Goal: Task Accomplishment & Management: Manage account settings

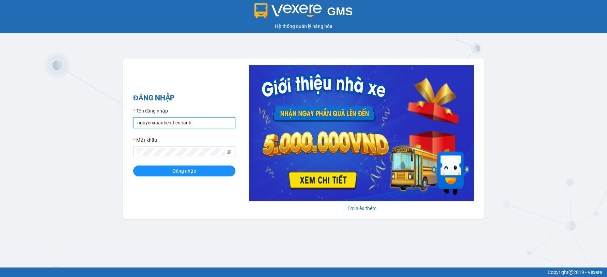
click at [187, 123] on input "nguyenxuantien.tienoanh" at bounding box center [184, 122] width 102 height 11
type input "yenlysg.tienoanh"
click at [181, 148] on span at bounding box center [184, 152] width 102 height 11
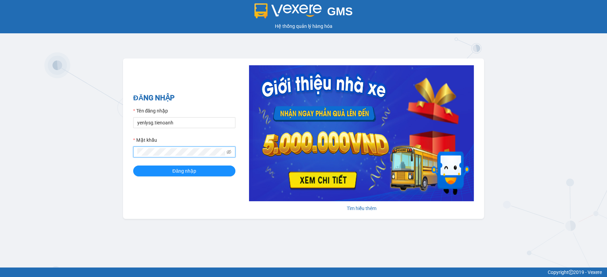
click at [133, 166] on button "Đăng nhập" at bounding box center [184, 171] width 102 height 11
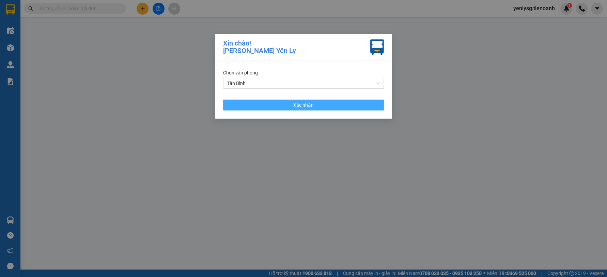
click at [271, 105] on button "Xác nhận" at bounding box center [303, 105] width 161 height 11
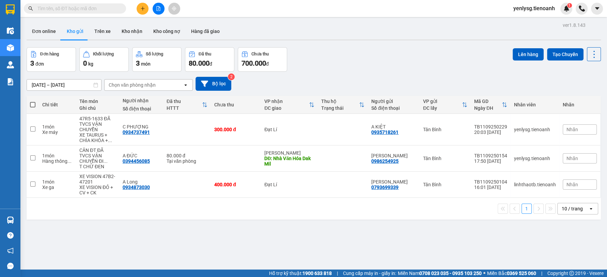
click at [110, 10] on input "text" at bounding box center [77, 8] width 80 height 7
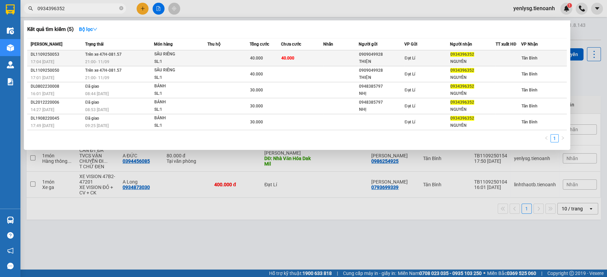
type input "0934396352"
click at [218, 51] on td at bounding box center [228, 58] width 42 height 16
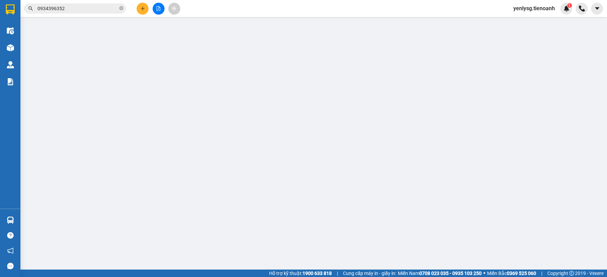
type input "0934396352"
type input "NGUYÊN"
type input "0909049928"
type input "THIỆN"
type input "40.000"
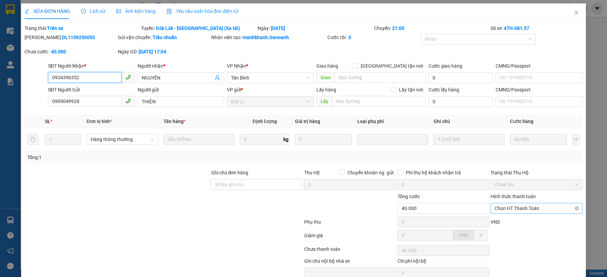
drag, startPoint x: 531, startPoint y: 205, endPoint x: 529, endPoint y: 209, distance: 5.5
click at [530, 208] on span "Chọn HT Thanh Toán" at bounding box center [536, 209] width 84 height 10
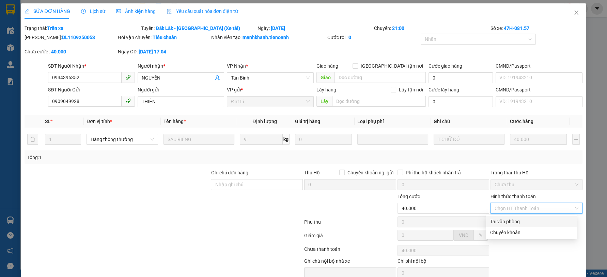
click at [524, 216] on div "Total Paid Fee 0 Total UnPaid Fee 40.000 Cash Collection Total Fee Trạng thái: …" at bounding box center [303, 160] width 557 height 270
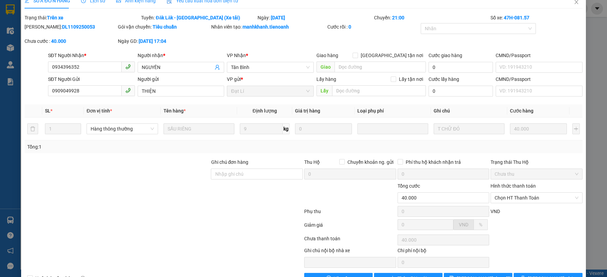
scroll to position [30, 0]
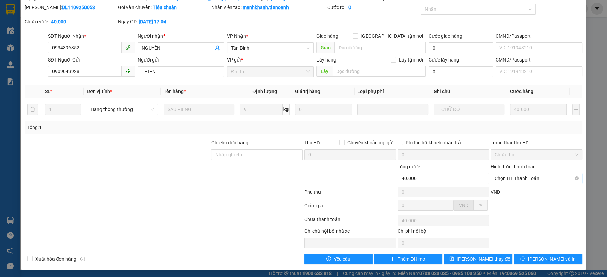
drag, startPoint x: 514, startPoint y: 180, endPoint x: 502, endPoint y: 192, distance: 17.3
click at [514, 181] on span "Chọn HT Thanh Toán" at bounding box center [536, 179] width 84 height 10
click at [502, 193] on div "Tại văn phòng" at bounding box center [531, 191] width 83 height 7
type input "0"
click at [544, 261] on span "[PERSON_NAME] và In" at bounding box center [552, 259] width 48 height 7
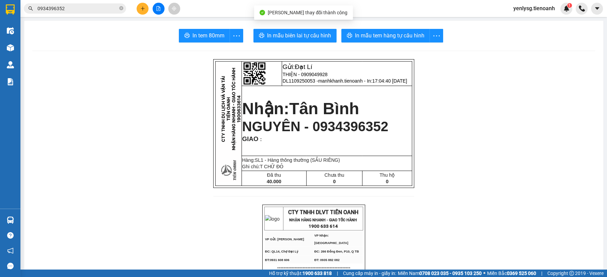
click at [182, 41] on button "In tem 80mm" at bounding box center [204, 36] width 51 height 14
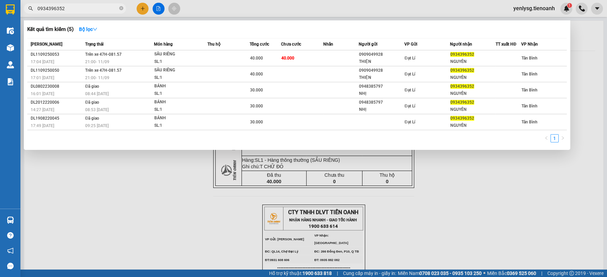
click at [102, 13] on span "0934396352" at bounding box center [75, 8] width 102 height 10
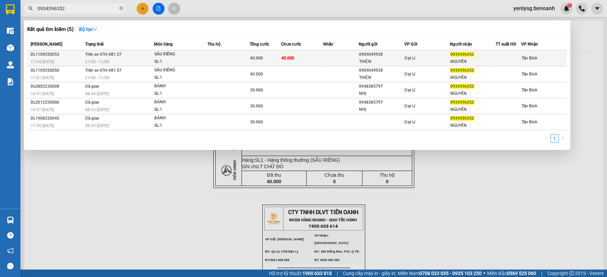
click at [161, 61] on div "SL: 1" at bounding box center [179, 61] width 51 height 7
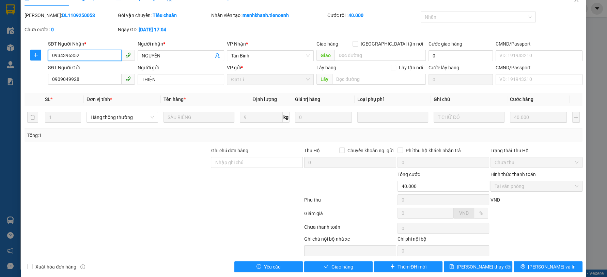
scroll to position [21, 0]
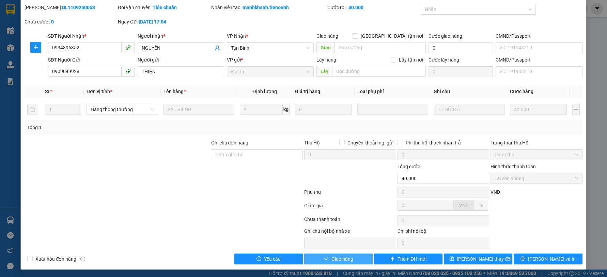
click at [331, 257] on span "Giao hàng" at bounding box center [342, 259] width 22 height 7
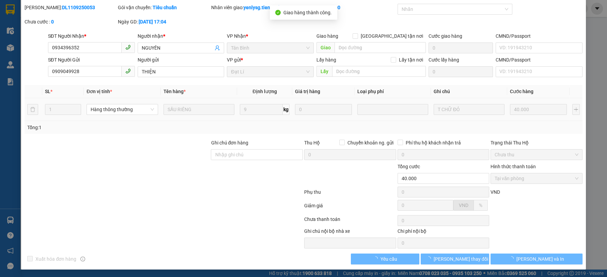
scroll to position [0, 0]
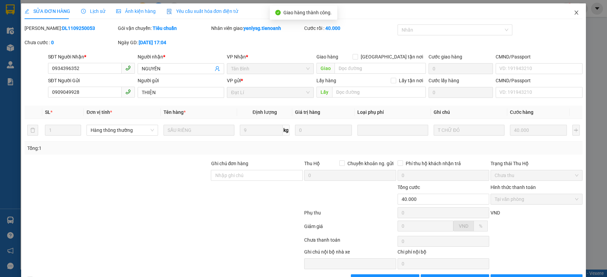
click at [566, 21] on span "Close" at bounding box center [575, 12] width 19 height 19
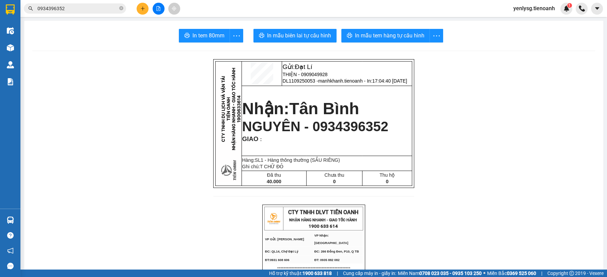
click at [108, 11] on input "0934396352" at bounding box center [77, 8] width 80 height 7
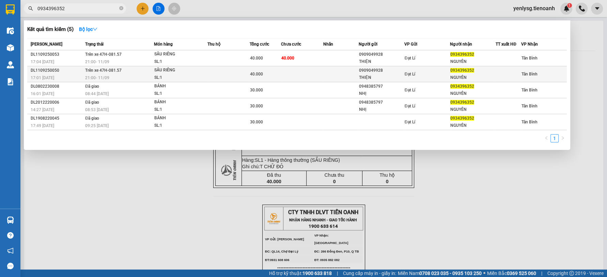
click at [122, 67] on td "Trên xe 47H-081.57 21:00 [DATE]" at bounding box center [118, 74] width 70 height 16
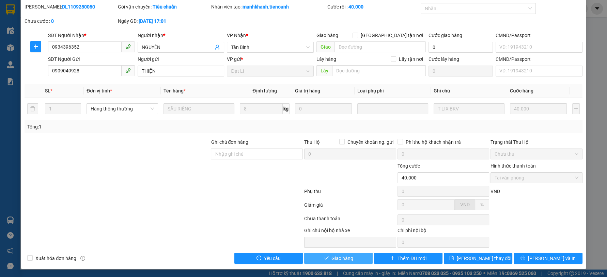
click at [357, 260] on button "Giao hàng" at bounding box center [338, 258] width 68 height 11
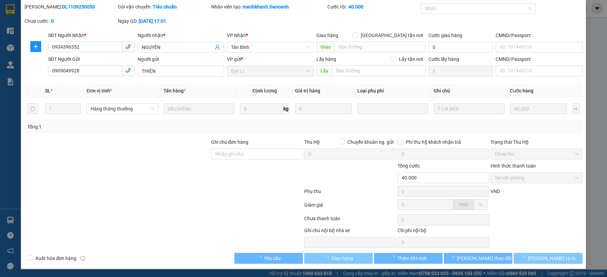
scroll to position [21, 0]
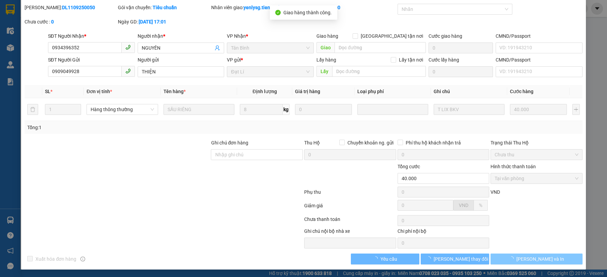
click at [560, 261] on button "[PERSON_NAME] và In" at bounding box center [536, 259] width 92 height 11
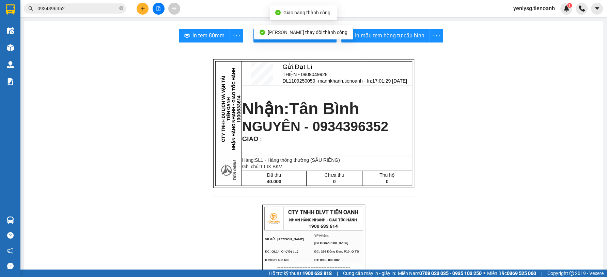
click at [205, 35] on span "In tem 80mm" at bounding box center [208, 35] width 32 height 9
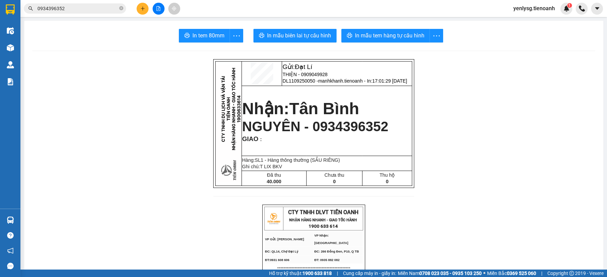
click at [100, 5] on input "0934396352" at bounding box center [77, 8] width 80 height 7
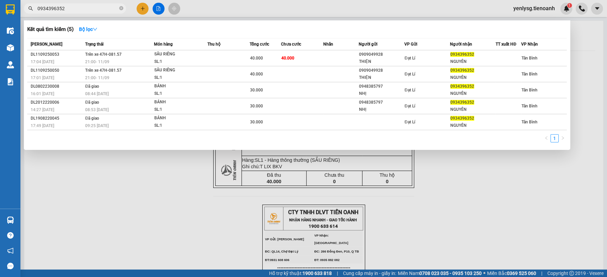
click at [100, 5] on input "0934396352" at bounding box center [77, 8] width 80 height 7
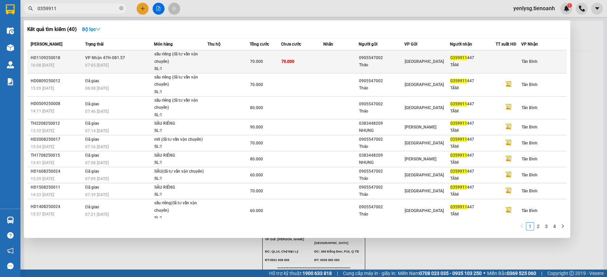
type input "0359911"
click at [127, 63] on div "07:05 [DATE]" at bounding box center [119, 65] width 68 height 7
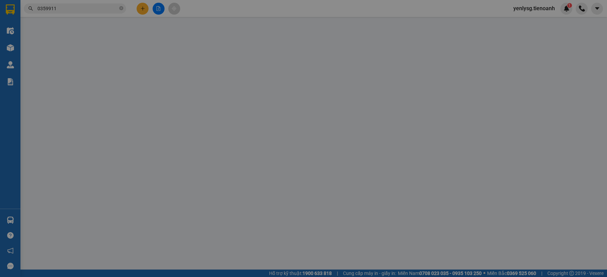
type input "0359911447"
type input "TÂM"
type input "0905547002"
type input "Thảo"
type input "066169006487"
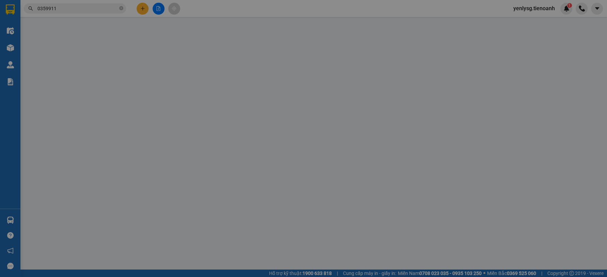
type input "70.000"
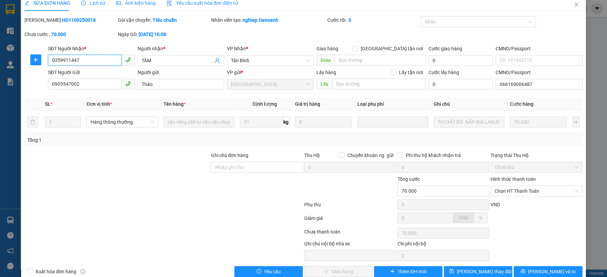
scroll to position [21, 0]
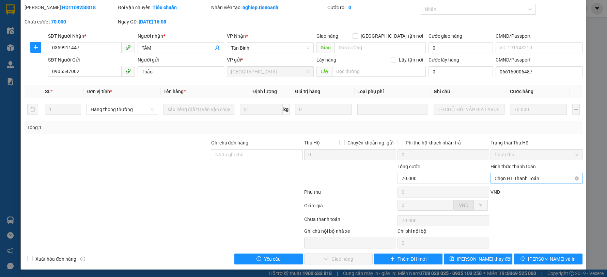
drag, startPoint x: 531, startPoint y: 170, endPoint x: 527, endPoint y: 176, distance: 7.8
click at [530, 171] on div "Hình thức thanh toán" at bounding box center [536, 168] width 92 height 10
click at [525, 179] on span "Chọn HT Thanh Toán" at bounding box center [536, 179] width 84 height 10
click at [521, 192] on div "Tại văn phòng" at bounding box center [531, 191] width 83 height 7
type input "0"
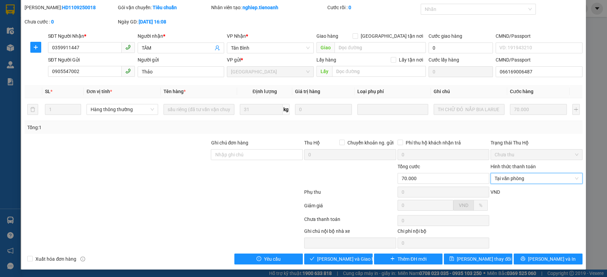
click at [338, 253] on div "Total Paid Fee 0 Total UnPaid Fee 70.000 Cash Collection Total Fee Mã ĐH: HD110…" at bounding box center [303, 134] width 557 height 261
click at [338, 254] on button "[PERSON_NAME] và Giao hàng" at bounding box center [338, 259] width 68 height 11
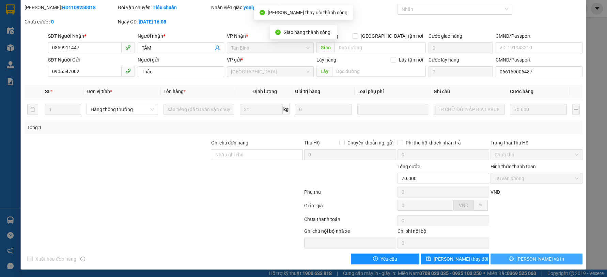
click at [531, 260] on span "[PERSON_NAME] và In" at bounding box center [540, 259] width 48 height 7
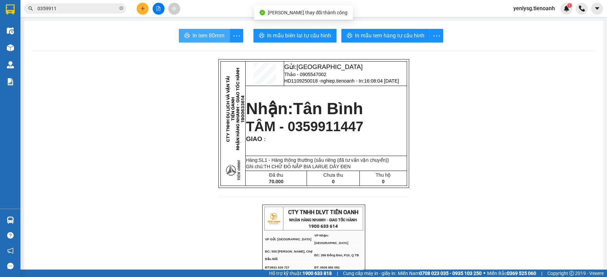
click at [195, 29] on button "In tem 80mm" at bounding box center [204, 36] width 51 height 14
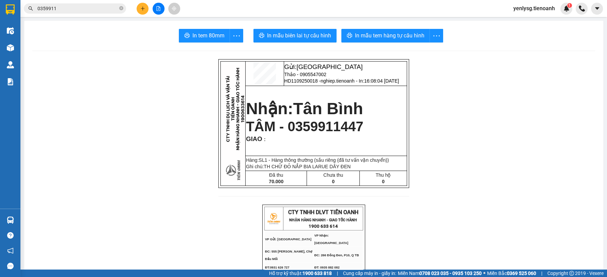
click at [156, 9] on icon "file-add" at bounding box center [158, 8] width 5 height 5
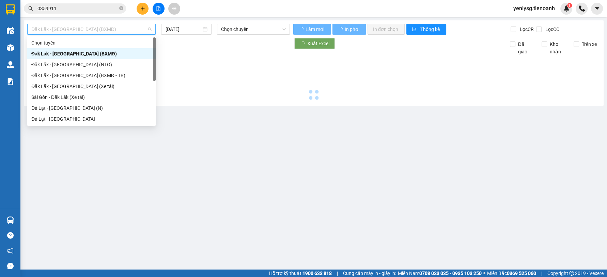
click at [100, 33] on span "Đăk Lăk - [GEOGRAPHIC_DATA] (BXMĐ)" at bounding box center [91, 29] width 120 height 10
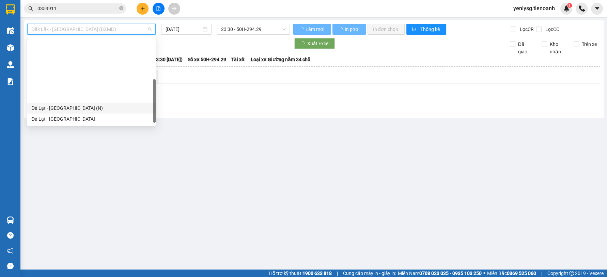
scroll to position [76, 0]
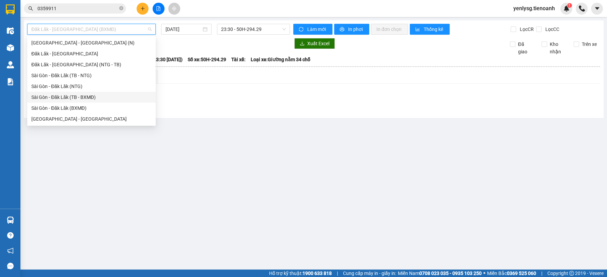
scroll to position [49, 0]
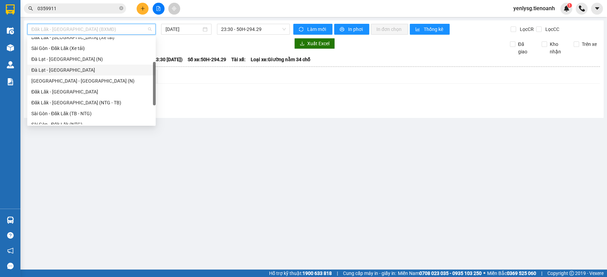
click at [67, 68] on div "Đà Lạt - [GEOGRAPHIC_DATA]" at bounding box center [91, 69] width 120 height 7
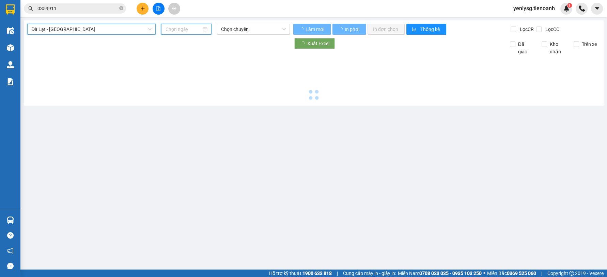
click at [171, 32] on input at bounding box center [183, 29] width 36 height 7
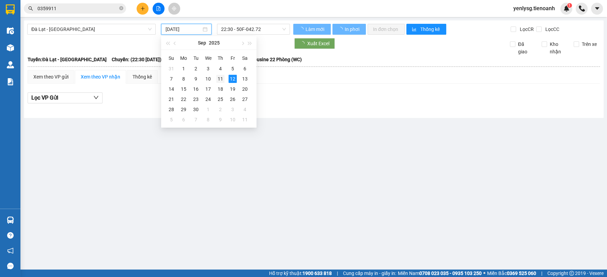
click at [220, 78] on div "11" at bounding box center [220, 79] width 8 height 8
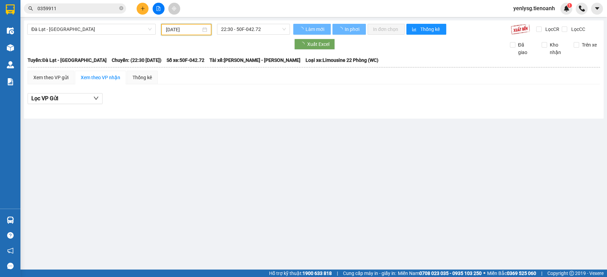
click at [192, 25] on div "[DATE]" at bounding box center [186, 30] width 50 height 12
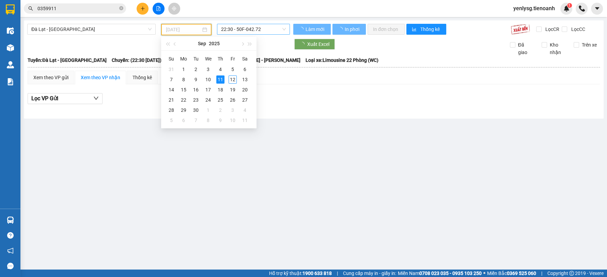
type input "[DATE]"
click at [249, 30] on span "22:30 - 50F-042.72" at bounding box center [253, 29] width 65 height 10
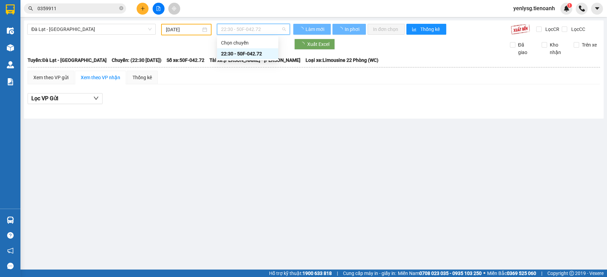
click at [245, 54] on div "22:30 - 50F-042.72" at bounding box center [247, 53] width 53 height 7
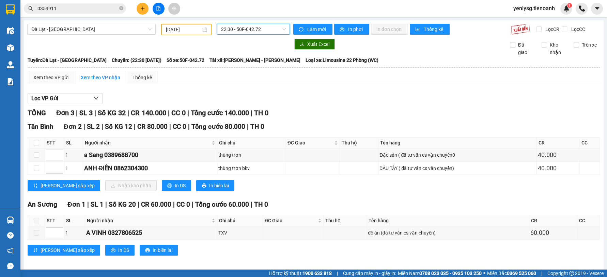
click at [39, 144] on th at bounding box center [36, 143] width 17 height 11
click at [37, 143] on input "checkbox" at bounding box center [36, 142] width 5 height 5
checkbox input "true"
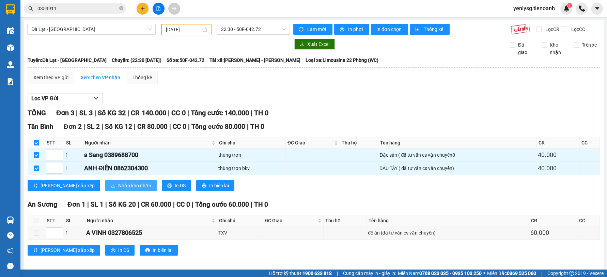
click at [118, 183] on span "Nhập kho nhận" at bounding box center [134, 185] width 33 height 7
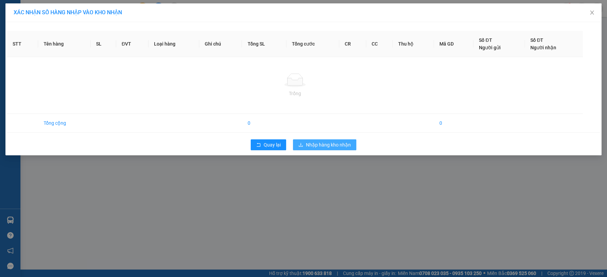
click at [332, 144] on span "Nhập hàng kho nhận" at bounding box center [328, 144] width 45 height 7
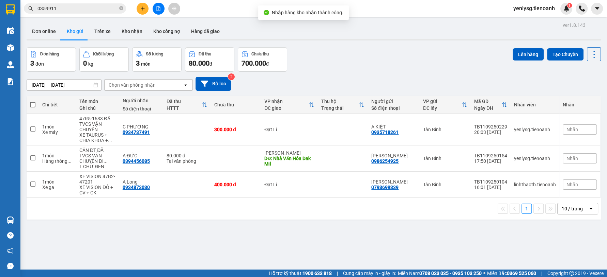
click at [161, 12] on button at bounding box center [159, 9] width 12 height 12
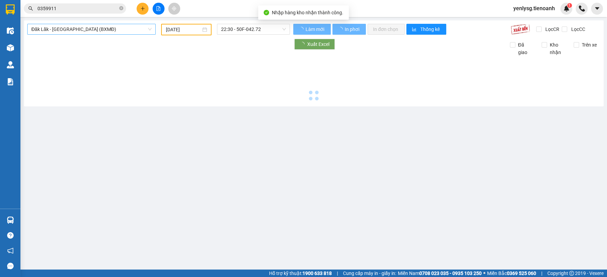
type input "[DATE]"
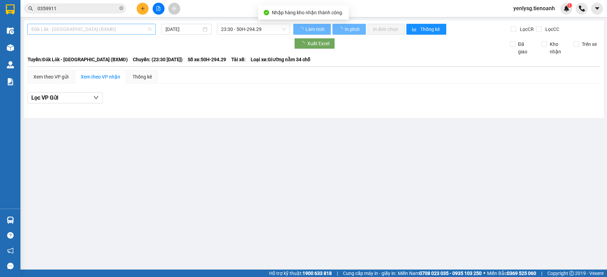
click at [115, 31] on span "Đăk Lăk - [GEOGRAPHIC_DATA] (BXMĐ)" at bounding box center [91, 29] width 120 height 10
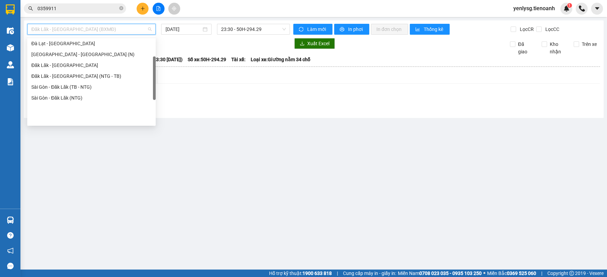
scroll to position [38, 0]
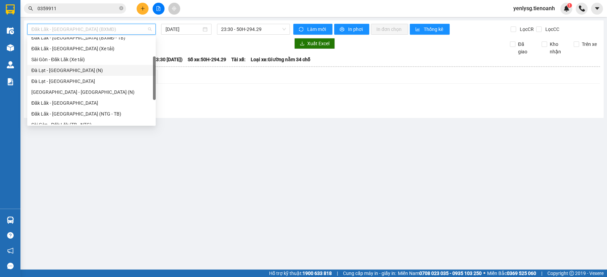
click at [71, 75] on div "Đà Lạt - [GEOGRAPHIC_DATA] (N)" at bounding box center [91, 70] width 128 height 11
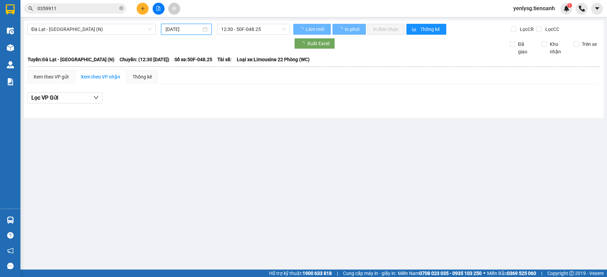
click at [176, 32] on input "[DATE]" at bounding box center [183, 29] width 36 height 7
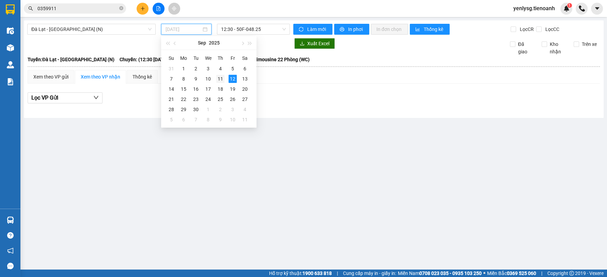
click at [223, 80] on div "11" at bounding box center [220, 79] width 8 height 8
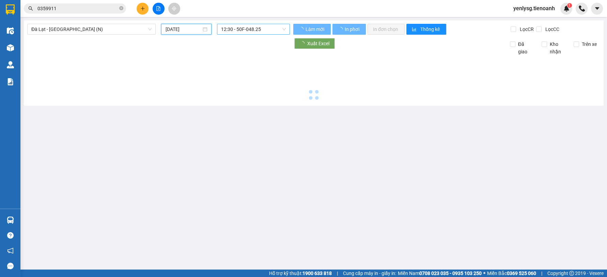
type input "[DATE]"
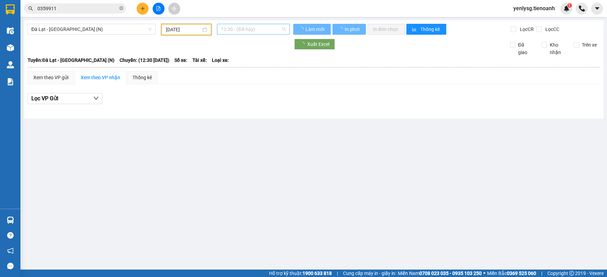
click at [243, 29] on span "12:30 - (Đã hủy)" at bounding box center [253, 29] width 65 height 10
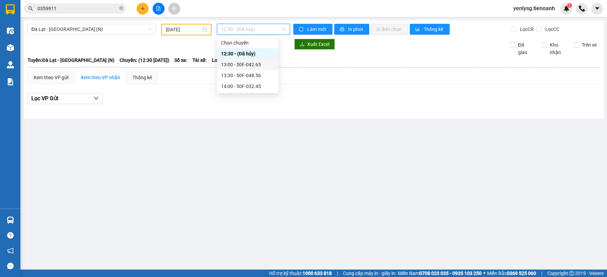
click at [244, 66] on div "13:00 - 50F-042.65" at bounding box center [247, 64] width 53 height 7
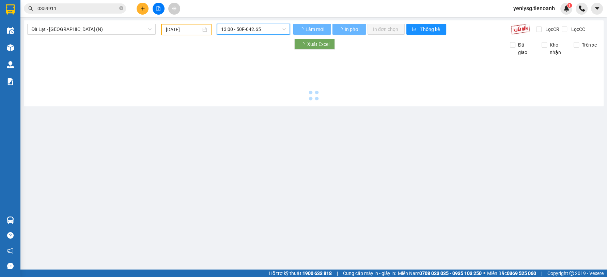
click at [252, 31] on span "13:00 - 50F-042.65" at bounding box center [253, 29] width 65 height 10
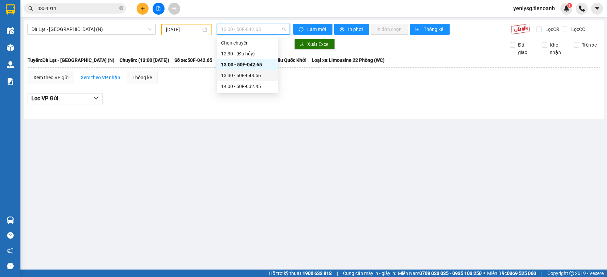
click at [237, 77] on div "13:30 - 50F-048.56" at bounding box center [247, 75] width 53 height 7
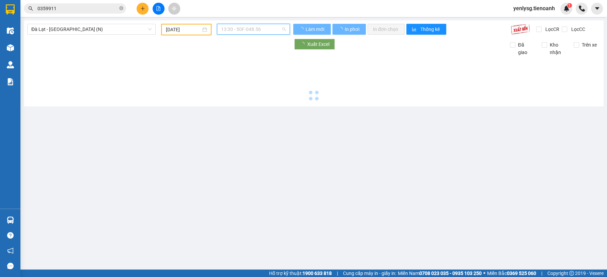
click at [247, 31] on span "13:30 - 50F-048.56" at bounding box center [253, 29] width 65 height 10
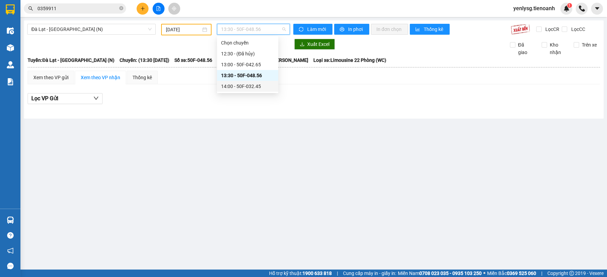
click at [241, 83] on div "14:00 - 50F-032.45" at bounding box center [247, 86] width 53 height 7
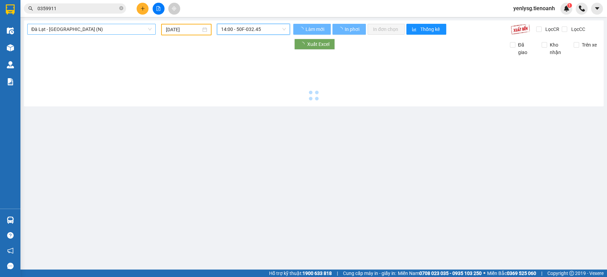
click at [101, 30] on span "Đà Lạt - [GEOGRAPHIC_DATA] (N)" at bounding box center [91, 29] width 120 height 10
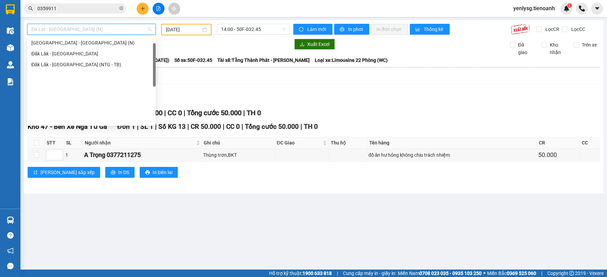
scroll to position [11, 0]
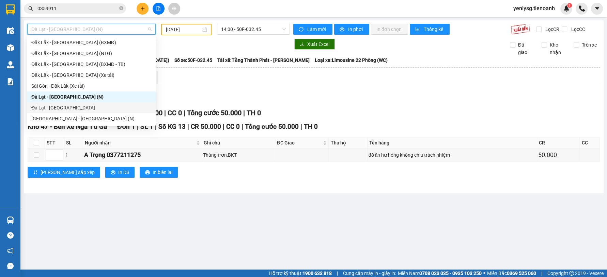
click at [83, 107] on div "Đà Lạt - [GEOGRAPHIC_DATA]" at bounding box center [91, 107] width 120 height 7
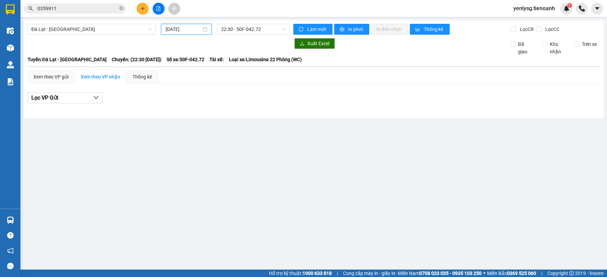
click at [189, 31] on input "[DATE]" at bounding box center [183, 29] width 36 height 7
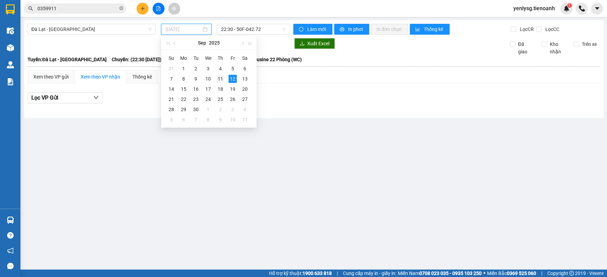
click at [216, 75] on div "11" at bounding box center [220, 79] width 8 height 8
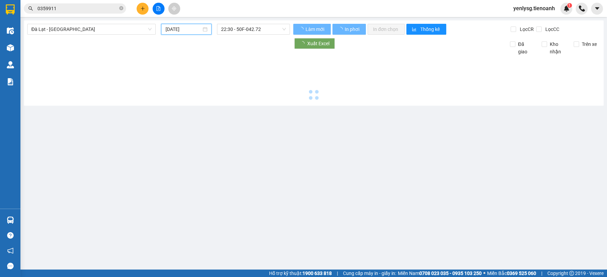
type input "[DATE]"
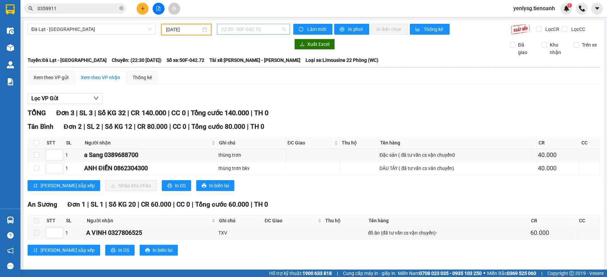
click at [249, 30] on span "22:30 - 50F-042.72" at bounding box center [253, 29] width 65 height 10
click at [139, 7] on button at bounding box center [143, 9] width 12 height 12
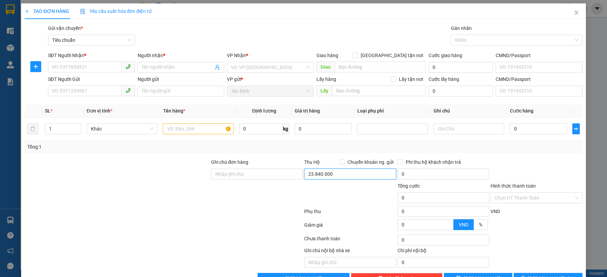
click at [361, 175] on input "23.840.000" at bounding box center [350, 174] width 92 height 11
type input "23.840.000"
click at [573, 13] on icon "close" at bounding box center [575, 12] width 5 height 5
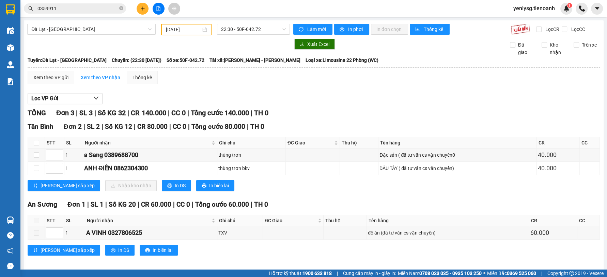
click at [85, 15] on div "Kết quả tìm kiếm ( 40 ) Bộ lọc Mã ĐH Trạng thái Món hàng Thu hộ Tổng cước Chưa …" at bounding box center [303, 8] width 607 height 17
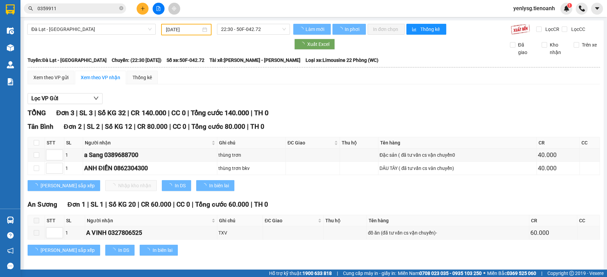
click at [86, 9] on input "0359911" at bounding box center [77, 8] width 80 height 7
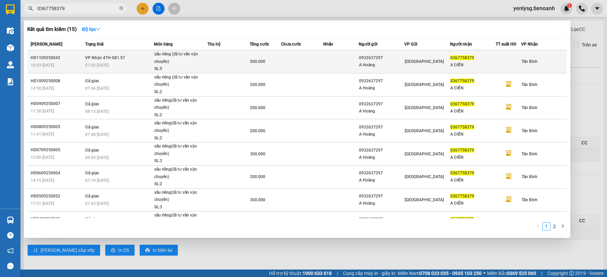
click at [178, 62] on div "sầu riêng (đã tư vấn vận chuyển)" at bounding box center [179, 58] width 51 height 15
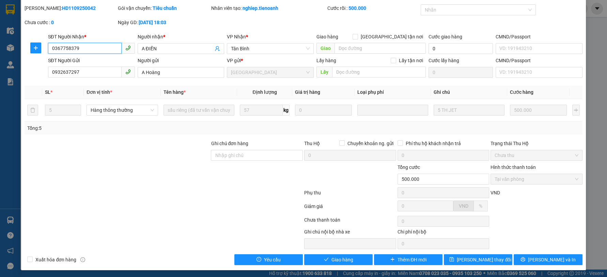
scroll to position [21, 0]
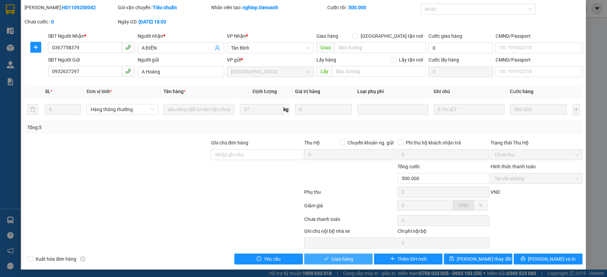
click at [317, 258] on button "Giao hàng" at bounding box center [338, 259] width 68 height 11
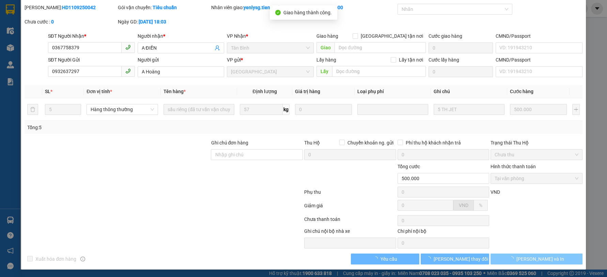
click at [532, 256] on span "[PERSON_NAME] và In" at bounding box center [540, 259] width 48 height 7
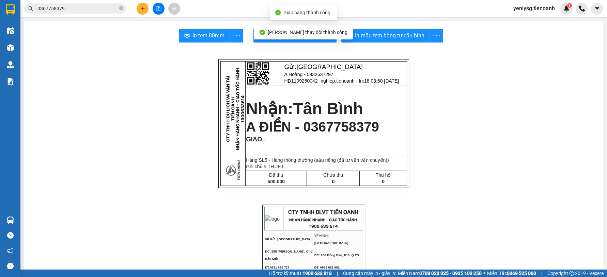
drag, startPoint x: 189, startPoint y: 48, endPoint x: 191, endPoint y: 44, distance: 4.7
click at [192, 39] on span "In tem 80mm" at bounding box center [208, 35] width 32 height 9
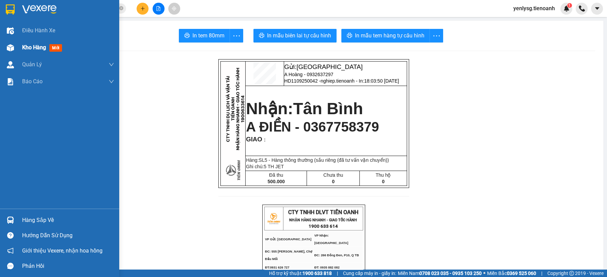
click at [8, 43] on div at bounding box center [10, 48] width 12 height 12
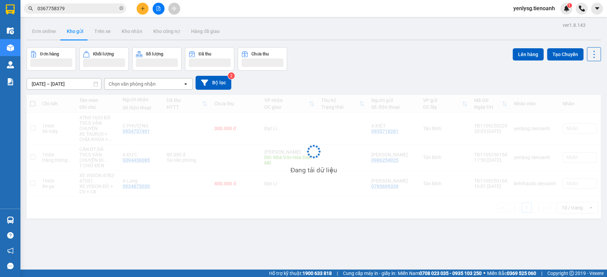
click at [385, 59] on div "Đơn hàng Khối lượng Số lượng Đã thu Chưa thu Lên hàng Tạo Chuyến" at bounding box center [314, 58] width 574 height 23
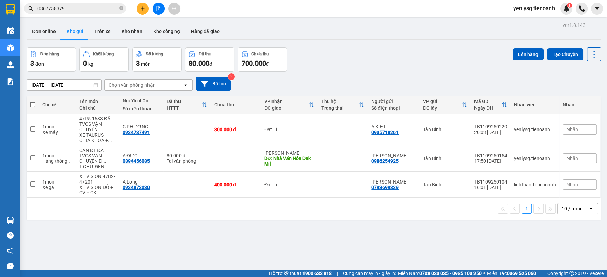
click at [80, 7] on input "0367758379" at bounding box center [77, 8] width 80 height 7
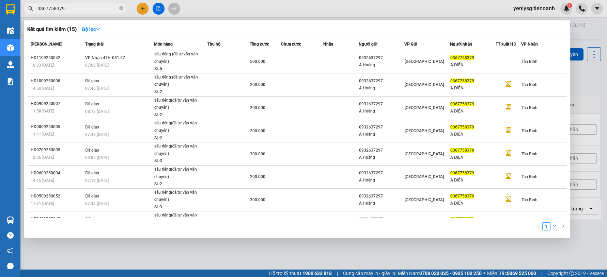
click at [80, 7] on input "0367758379" at bounding box center [77, 8] width 80 height 7
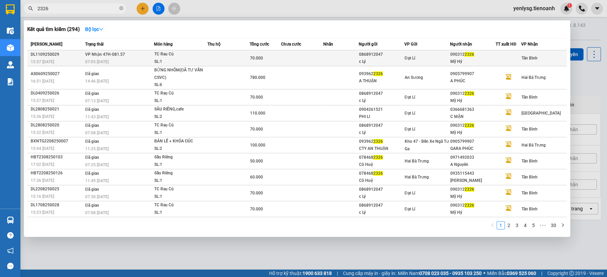
type input "2326"
click at [213, 51] on td at bounding box center [228, 58] width 42 height 16
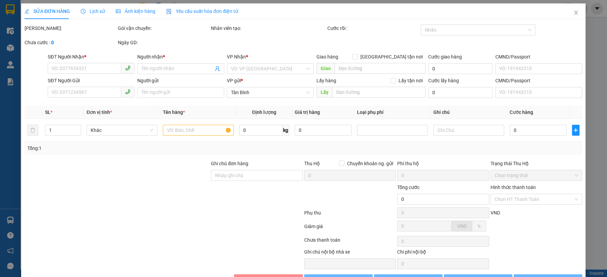
type input "0903122326"
type input "Mỹ Hỷ"
type input "066188010838"
type input "0868912047"
type input "c Lý"
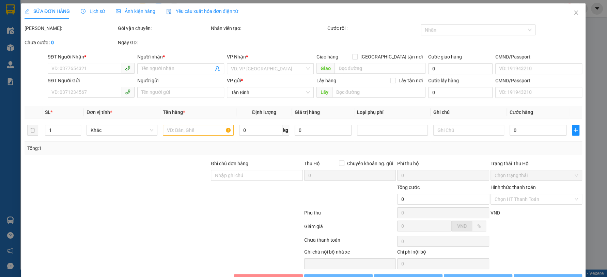
type input "046152008828"
type input "70.000"
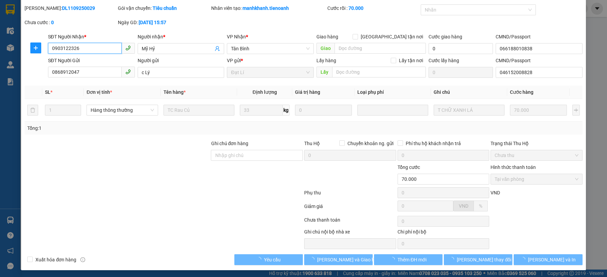
scroll to position [21, 0]
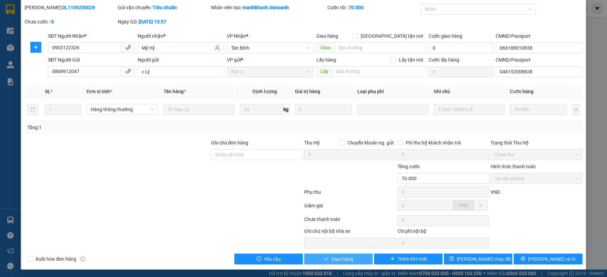
click at [333, 255] on button "Giao hàng" at bounding box center [338, 259] width 68 height 11
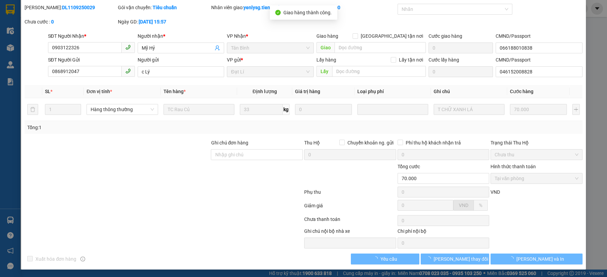
click at [528, 256] on span "[PERSON_NAME] và In" at bounding box center [540, 259] width 48 height 7
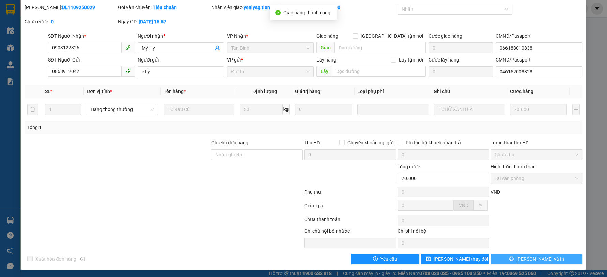
click at [527, 257] on span "[PERSON_NAME] và In" at bounding box center [540, 259] width 48 height 7
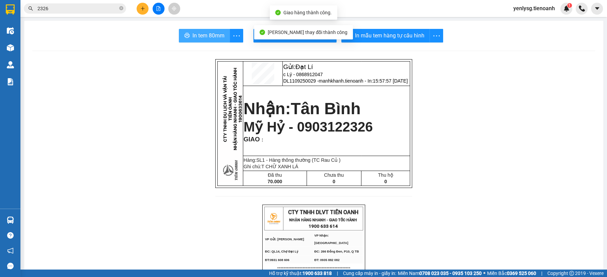
click at [221, 42] on button "In tem 80mm" at bounding box center [204, 36] width 51 height 14
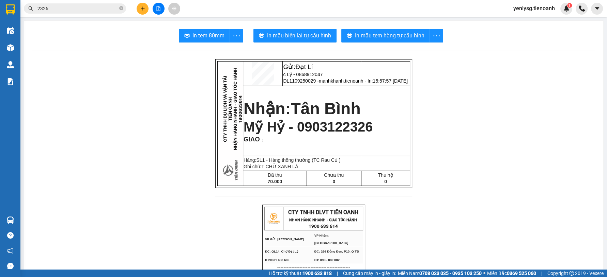
click at [106, 6] on input "2326" at bounding box center [77, 8] width 80 height 7
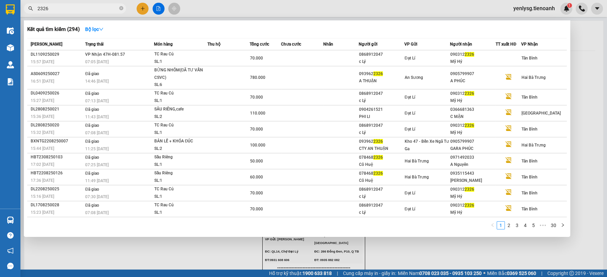
click at [106, 6] on input "2326" at bounding box center [77, 8] width 80 height 7
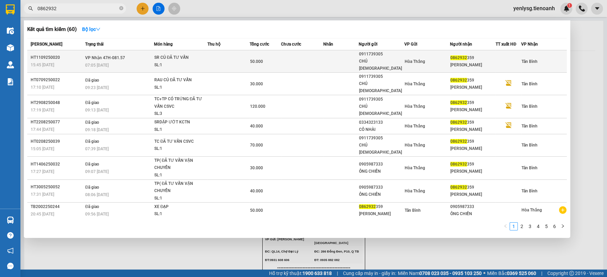
type input "0862932"
click at [158, 55] on div "SR CỦ ĐÃ TƯ VẤN" at bounding box center [179, 57] width 51 height 7
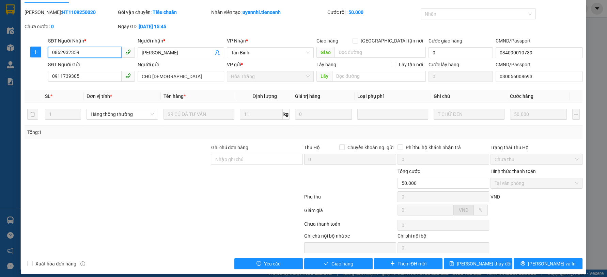
scroll to position [21, 0]
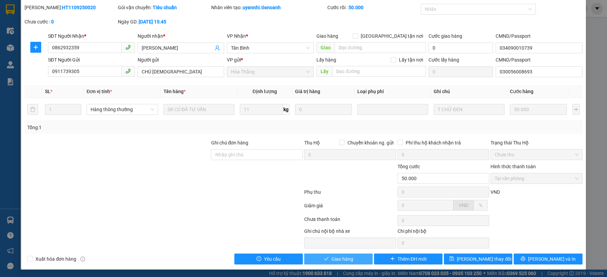
click at [345, 254] on button "Giao hàng" at bounding box center [338, 259] width 68 height 11
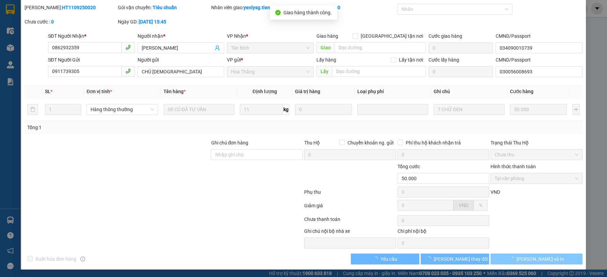
click at [514, 257] on icon "loading" at bounding box center [511, 259] width 7 height 7
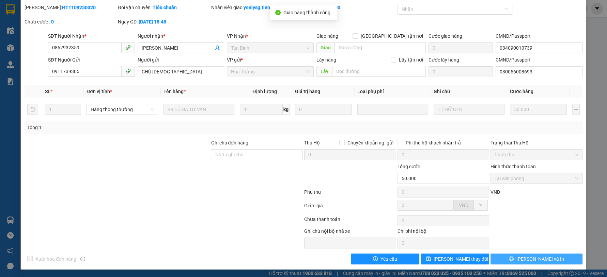
click at [513, 258] on icon "printer" at bounding box center [511, 259] width 5 height 5
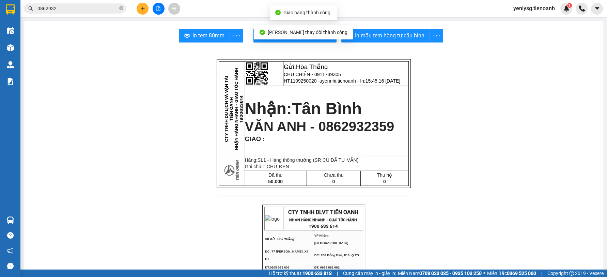
click at [199, 39] on span "In tem 80mm" at bounding box center [208, 35] width 32 height 9
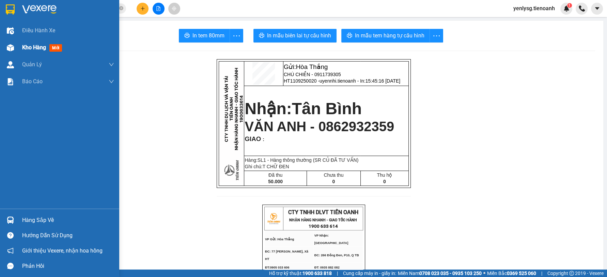
click at [17, 51] on div "Kho hàng mới" at bounding box center [59, 47] width 119 height 17
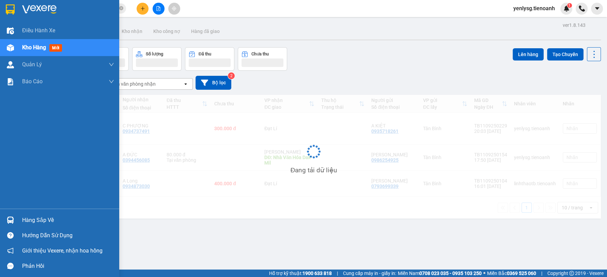
click at [17, 51] on div "Kho hàng mới" at bounding box center [59, 47] width 119 height 17
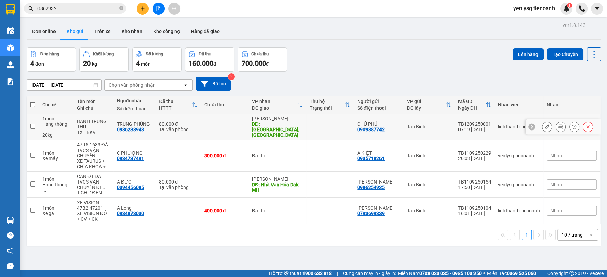
click at [212, 123] on td at bounding box center [225, 127] width 48 height 26
checkbox input "true"
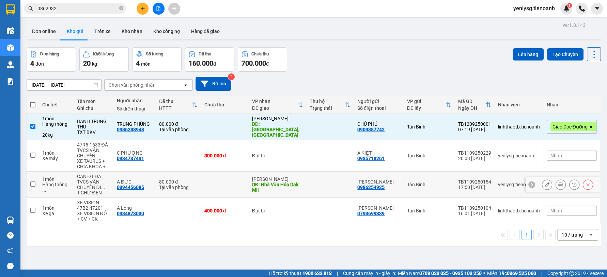
click at [214, 179] on td at bounding box center [225, 185] width 48 height 26
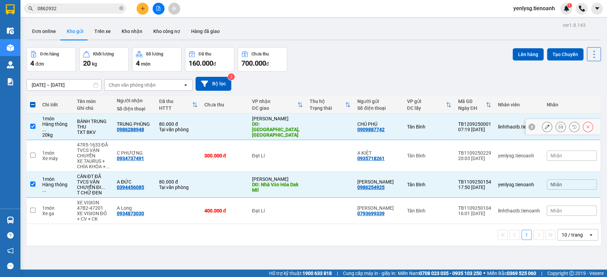
click at [380, 127] on div "0909887742" at bounding box center [370, 129] width 27 height 5
click at [330, 172] on td at bounding box center [330, 185] width 48 height 26
checkbox input "false"
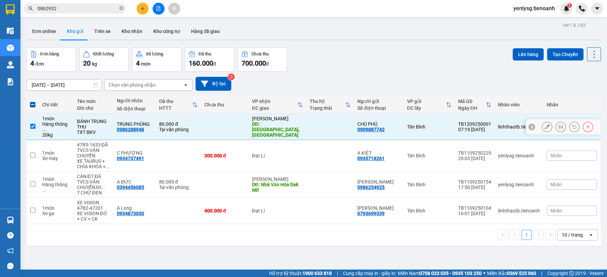
click at [312, 127] on td at bounding box center [330, 127] width 48 height 26
checkbox input "false"
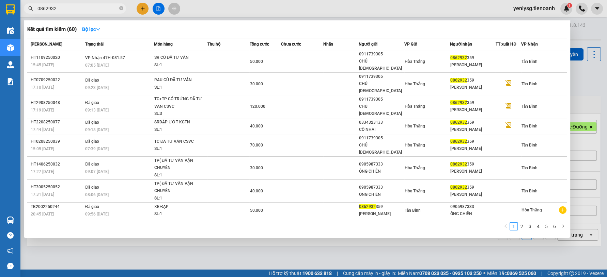
click at [64, 11] on input "0862932" at bounding box center [77, 8] width 80 height 7
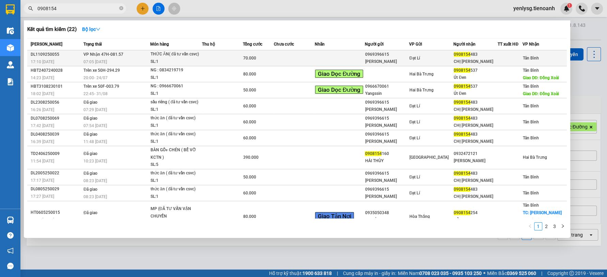
type input "0908154"
click at [122, 53] on td "VP Nhận 47H-081.57 07:05 [DATE]" at bounding box center [116, 58] width 68 height 16
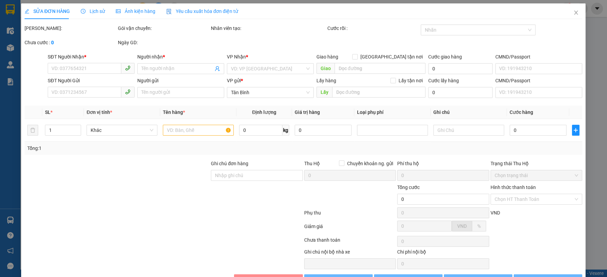
type input "0908154483"
type input "CHỊ [PERSON_NAME]"
type input "0969396615"
type input "[PERSON_NAME]"
type input "025056219"
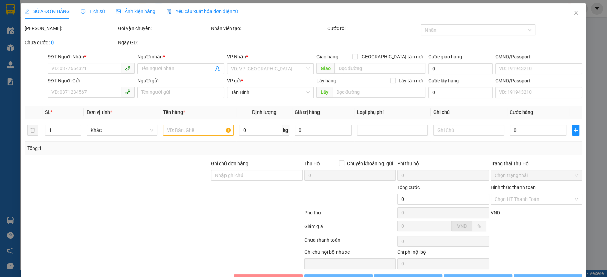
type input "70.000"
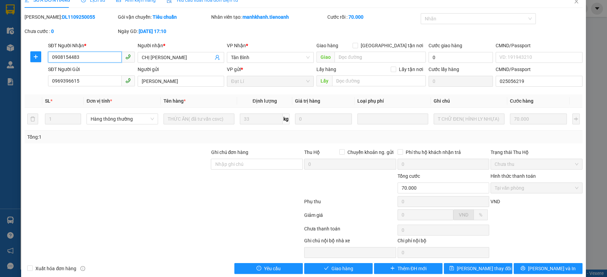
scroll to position [21, 0]
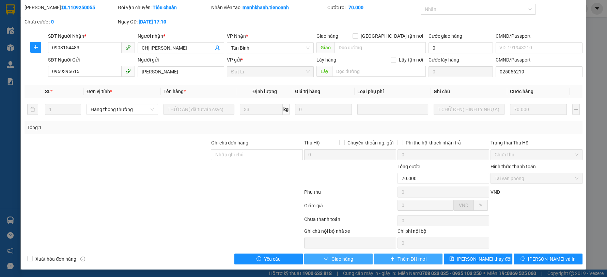
drag, startPoint x: 357, startPoint y: 258, endPoint x: 400, endPoint y: 254, distance: 43.4
click at [357, 258] on button "Giao hàng" at bounding box center [338, 259] width 68 height 11
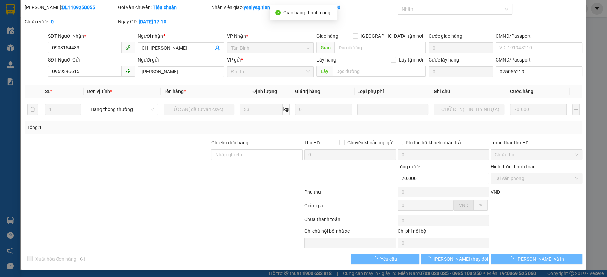
click at [561, 255] on button "[PERSON_NAME] và In" at bounding box center [536, 259] width 92 height 11
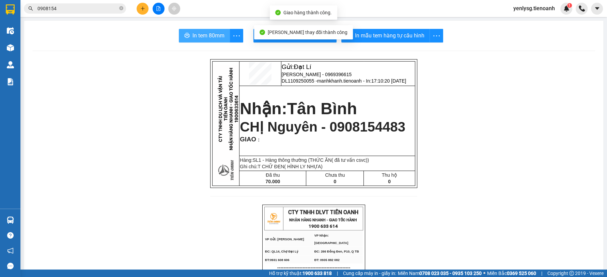
click at [204, 39] on span "In tem 80mm" at bounding box center [208, 35] width 32 height 9
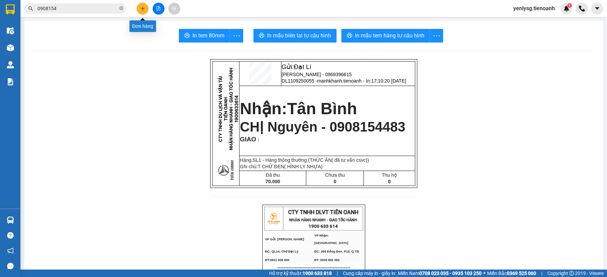
click at [140, 10] on icon "plus" at bounding box center [142, 8] width 5 height 5
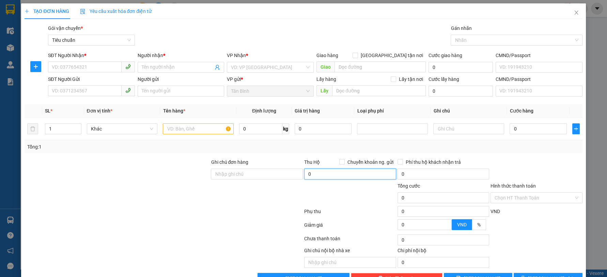
click at [323, 179] on input "0" at bounding box center [350, 174] width 92 height 11
type input "23.840.000"
click at [323, 178] on input "23.840.000" at bounding box center [350, 174] width 92 height 11
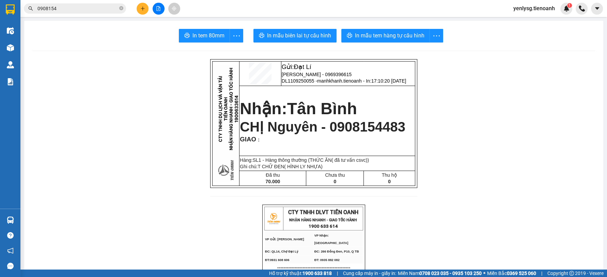
click at [78, 11] on input "0908154" at bounding box center [77, 8] width 80 height 7
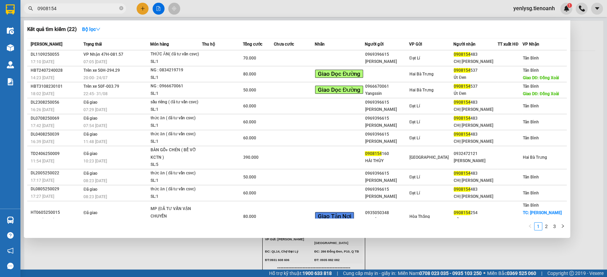
click at [78, 10] on input "0908154" at bounding box center [77, 8] width 80 height 7
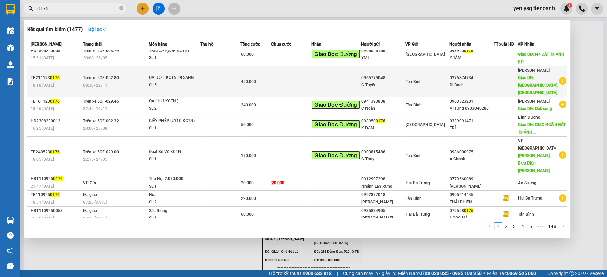
scroll to position [35, 0]
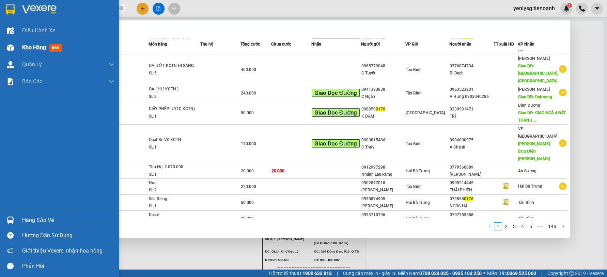
type input "0176"
click at [35, 50] on span "Kho hàng" at bounding box center [34, 47] width 24 height 6
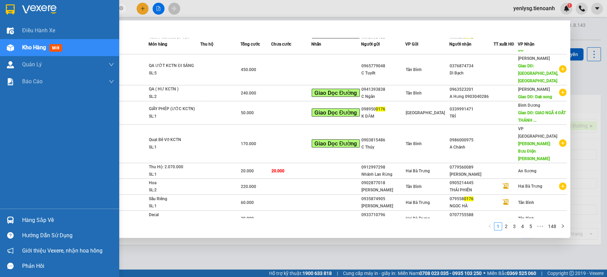
click at [38, 48] on span "Kho hàng" at bounding box center [34, 47] width 24 height 6
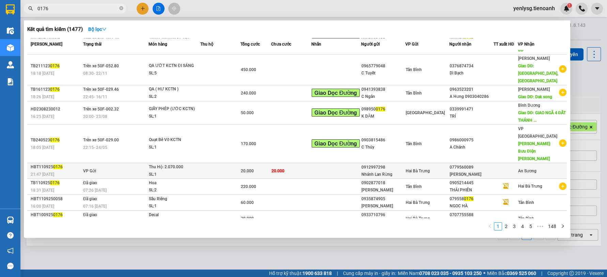
click at [296, 163] on td "20.000" at bounding box center [291, 171] width 41 height 16
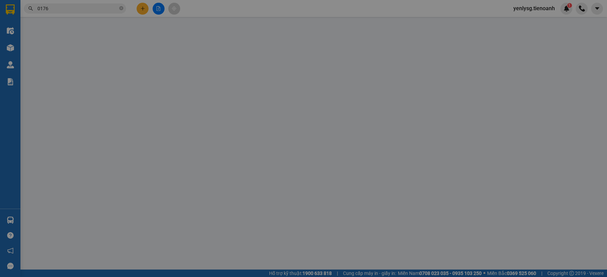
type input "0779560089"
type input "[PERSON_NAME]"
type input "0912997298"
type input "Nhánh Lan Rừng"
type input "AS1009250001"
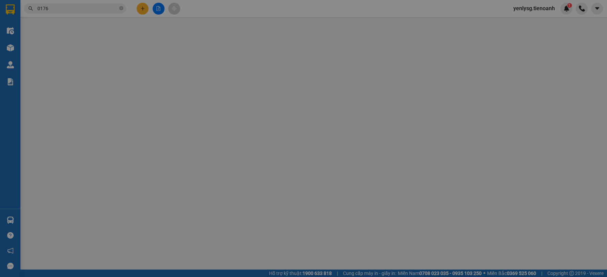
type input "20.000"
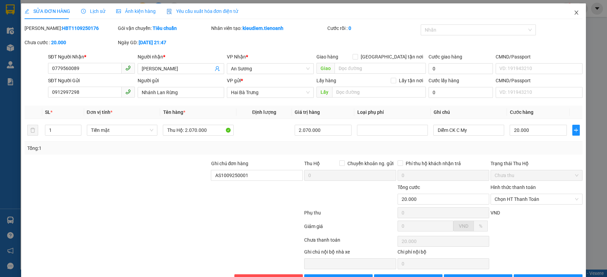
click at [566, 18] on span "Close" at bounding box center [575, 12] width 19 height 19
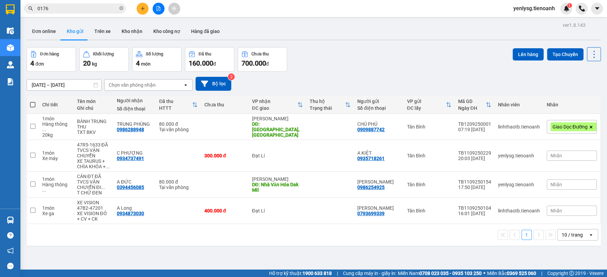
click at [84, 11] on input "0176" at bounding box center [77, 8] width 80 height 7
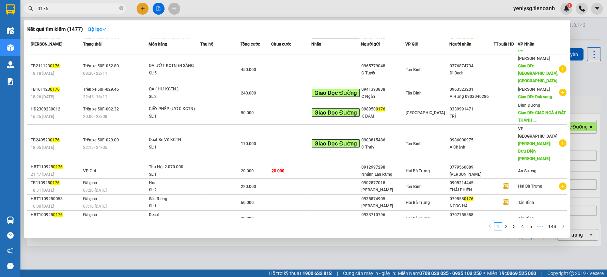
click at [84, 11] on input "0176" at bounding box center [77, 8] width 80 height 7
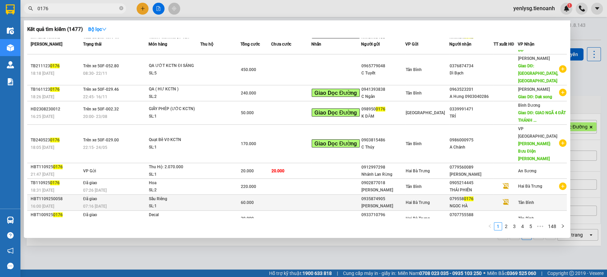
click at [243, 195] on td "60.000" at bounding box center [255, 203] width 30 height 16
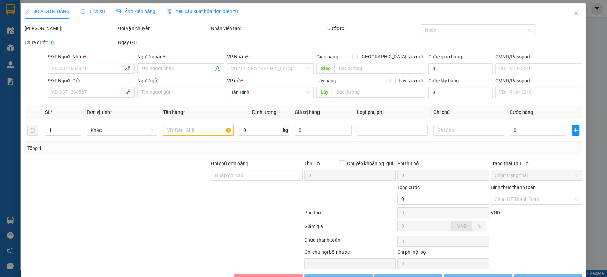
type input "0795580176"
type input "NGOC HÀ"
type input "0935874905"
type input "[PERSON_NAME]"
type input "60.000"
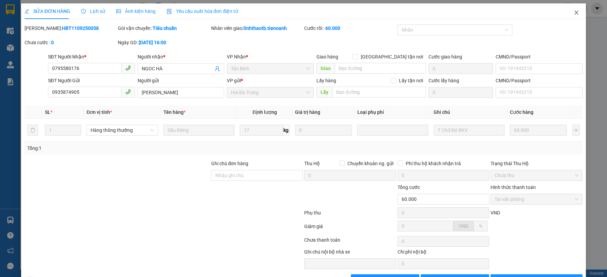
click at [566, 12] on span "Close" at bounding box center [575, 12] width 19 height 19
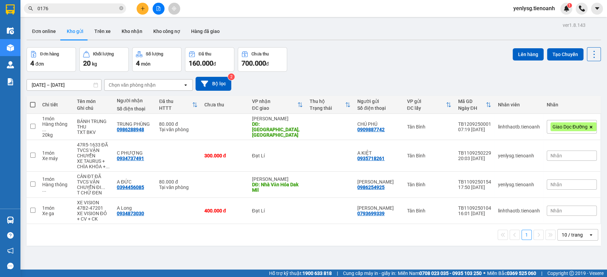
click at [107, 12] on input "0176" at bounding box center [77, 8] width 80 height 7
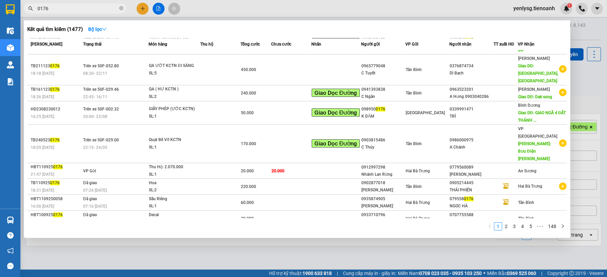
click at [107, 12] on input "0176" at bounding box center [77, 8] width 80 height 7
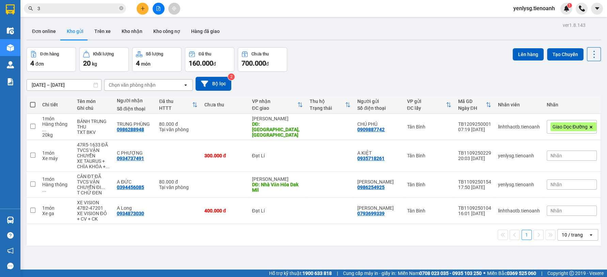
click at [47, 8] on input "3" at bounding box center [77, 8] width 80 height 7
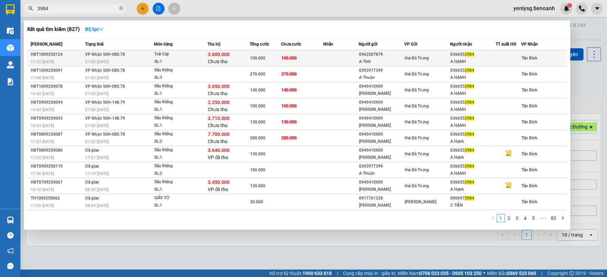
type input "3984"
click at [102, 54] on span "VP Nhận 50H-080.78" at bounding box center [105, 54] width 40 height 5
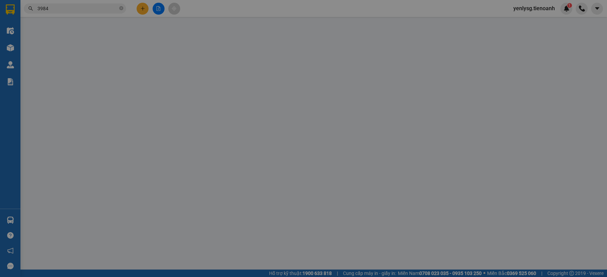
type input "0366553984"
type input "A HẠNH"
type input "0963507879"
type input "A Tình"
type input "100.000"
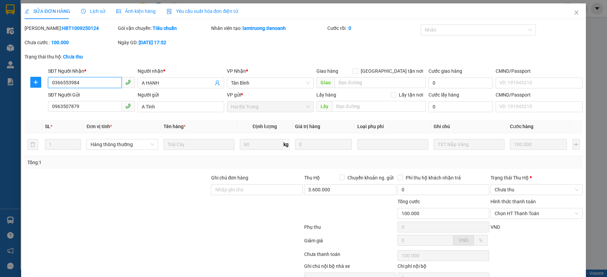
click at [98, 112] on span "0963507879" at bounding box center [91, 106] width 87 height 11
click at [98, 109] on input "0963507879" at bounding box center [85, 106] width 74 height 11
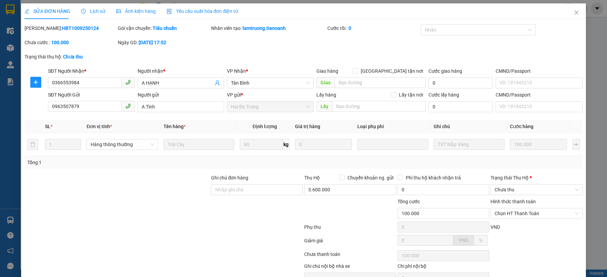
click at [62, 29] on b "HBT1009250124" at bounding box center [80, 28] width 37 height 5
copy b "HBT1009250124"
click at [339, 195] on div "3.600.000" at bounding box center [350, 192] width 92 height 14
click at [338, 189] on input "3.600.000" at bounding box center [350, 190] width 92 height 11
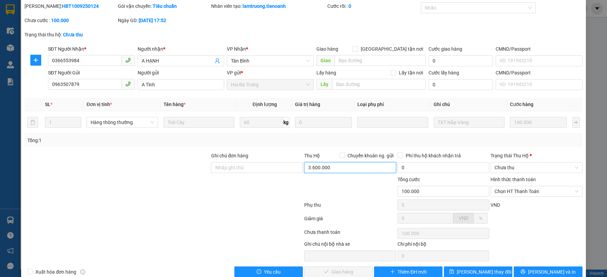
scroll to position [35, 0]
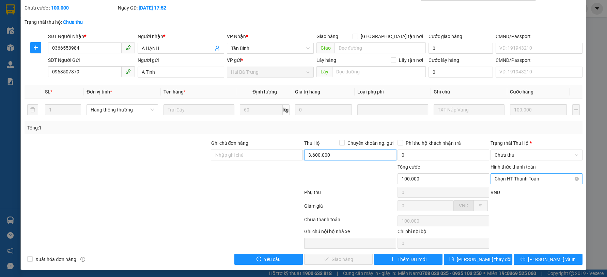
click at [510, 181] on span "Chọn HT Thanh Toán" at bounding box center [536, 179] width 84 height 10
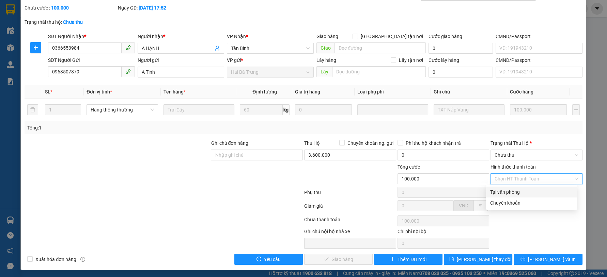
click at [510, 195] on div "Tại văn phòng" at bounding box center [531, 192] width 83 height 7
type input "0"
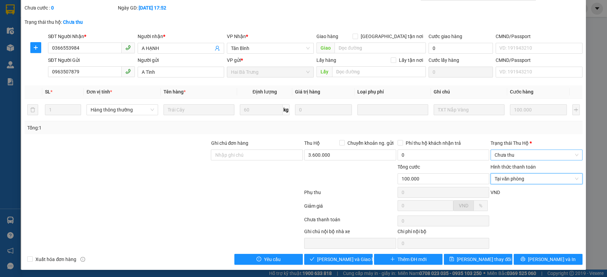
click at [513, 158] on span "Chưa thu" at bounding box center [536, 155] width 84 height 10
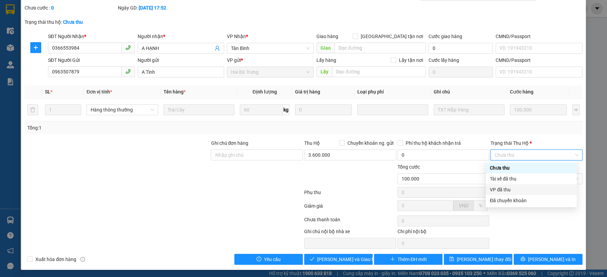
click at [512, 188] on div "VP đã thu" at bounding box center [531, 189] width 83 height 7
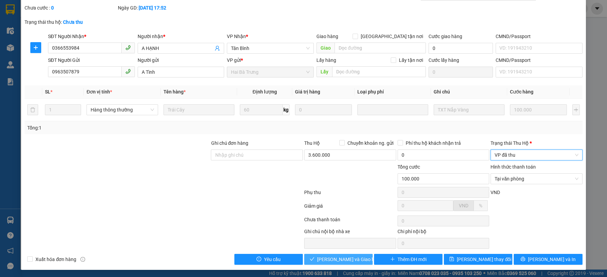
click at [353, 257] on span "[PERSON_NAME] và Giao hàng" at bounding box center [349, 259] width 65 height 7
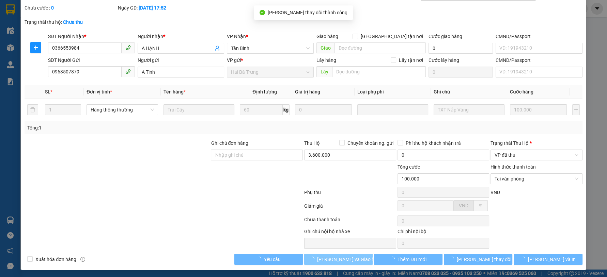
scroll to position [0, 0]
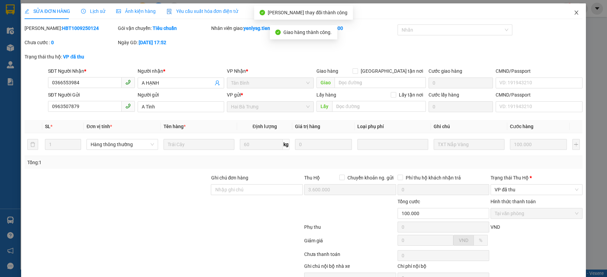
click at [576, 16] on span "Close" at bounding box center [575, 12] width 19 height 19
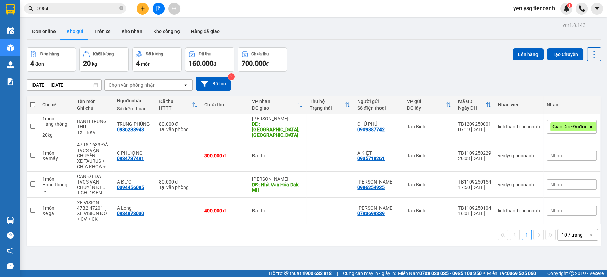
click at [73, 4] on span "3984" at bounding box center [75, 8] width 102 height 10
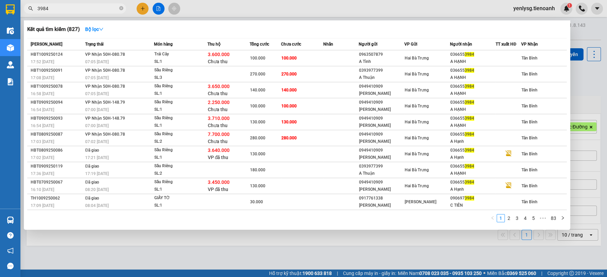
click at [72, 7] on input "3984" at bounding box center [77, 8] width 80 height 7
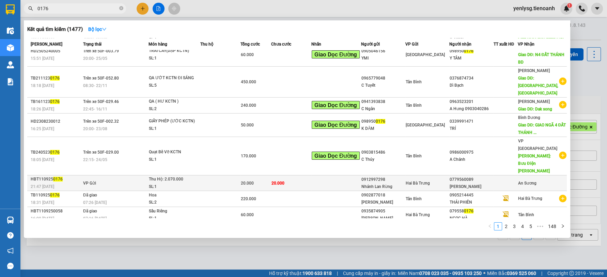
scroll to position [35, 0]
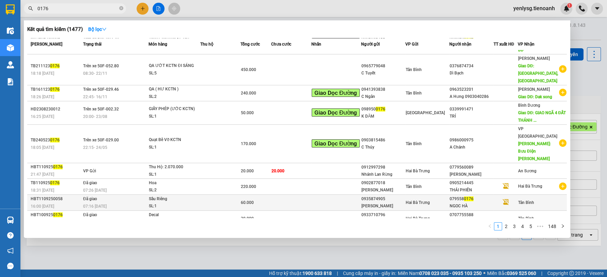
type input "0176"
click at [380, 196] on div "0935874905" at bounding box center [382, 199] width 43 height 7
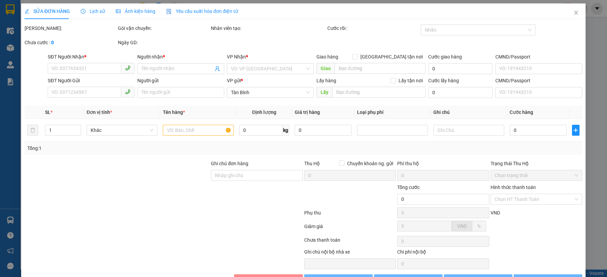
type input "0795580176"
type input "NGOC HÀ"
type input "0935874905"
type input "[PERSON_NAME]"
type input "60.000"
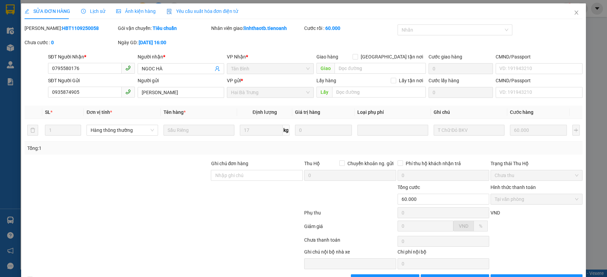
click at [81, 9] on span "Lịch sử" at bounding box center [93, 11] width 24 height 5
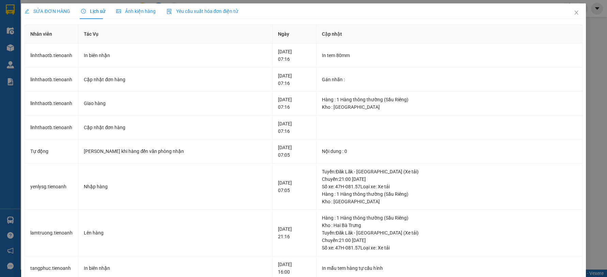
click at [91, 12] on span "Lịch sử" at bounding box center [93, 11] width 24 height 5
click at [54, 13] on span "SỬA ĐƠN HÀNG" at bounding box center [47, 11] width 45 height 5
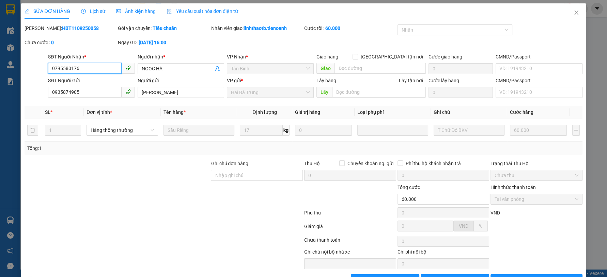
click at [77, 68] on input "0795580176" at bounding box center [85, 68] width 74 height 11
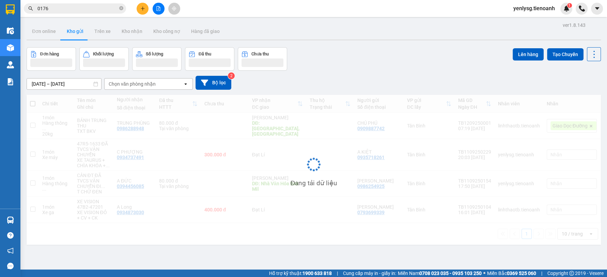
click at [100, 13] on span "0176" at bounding box center [75, 8] width 102 height 10
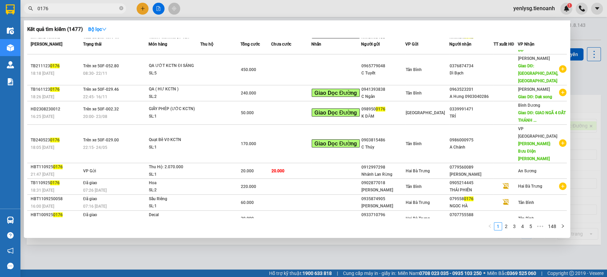
click at [100, 13] on span "0176" at bounding box center [75, 8] width 102 height 10
click at [100, 8] on input "0176" at bounding box center [77, 8] width 80 height 7
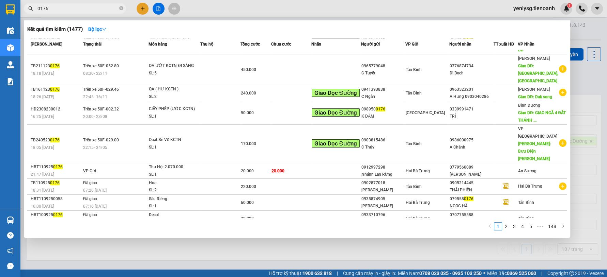
paste input "079558"
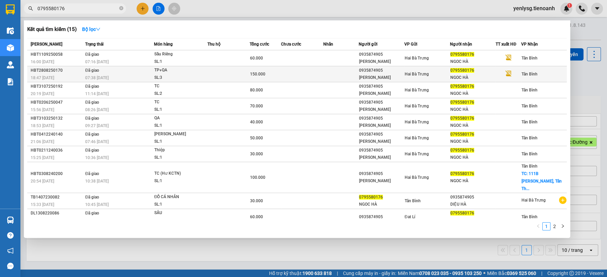
type input "0795580176"
click at [226, 70] on td at bounding box center [228, 74] width 42 height 16
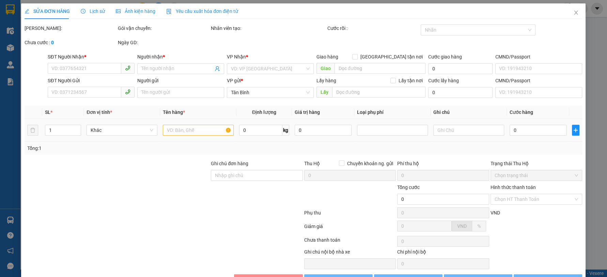
type input "0795580176"
type input "NGOC HÀ"
type input "0935874905"
type input "[PERSON_NAME]"
type input "150.000"
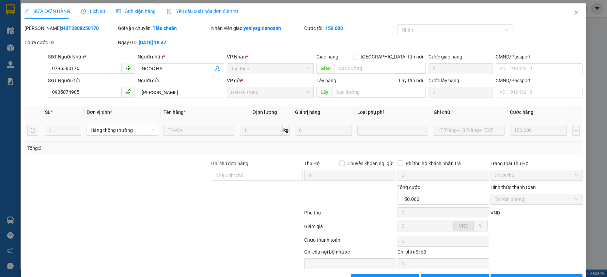
click at [441, 137] on div "1T Trắng+1B Trắng+1TXT" at bounding box center [468, 131] width 71 height 14
click at [566, 17] on span "Close" at bounding box center [575, 12] width 19 height 19
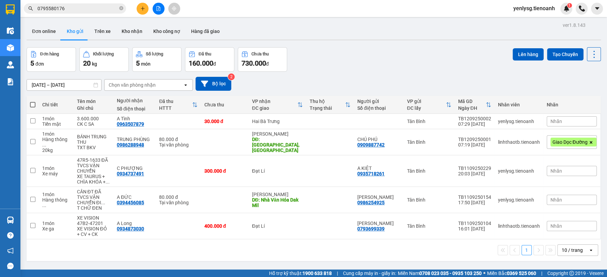
click at [116, 6] on input "0795580176" at bounding box center [77, 8] width 80 height 7
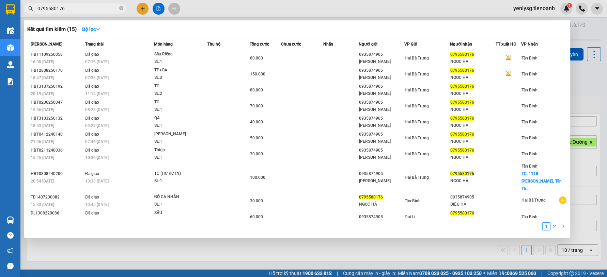
click at [116, 6] on input "0795580176" at bounding box center [77, 8] width 80 height 7
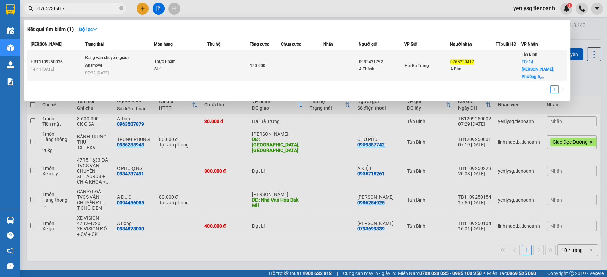
type input "0765230417"
click at [159, 53] on td "Thực Phẩm SL: 1" at bounding box center [180, 65] width 53 height 31
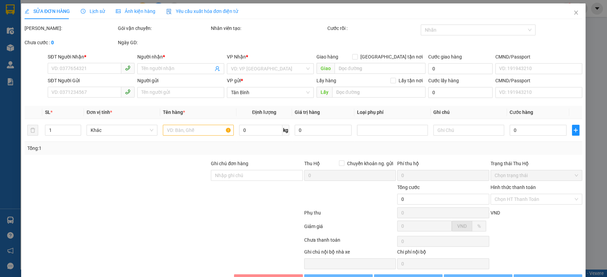
type input "0765230417"
type input "A Bảo"
checkbox input "true"
type input "[STREET_ADDRESS][PERSON_NAME]"
type input "0983431752"
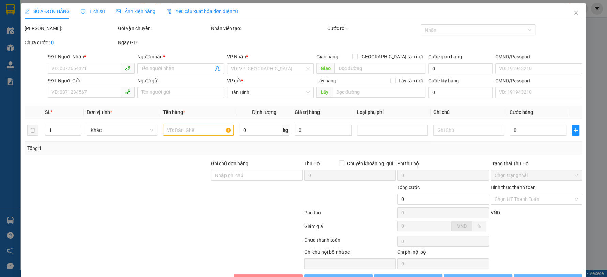
type input "A Thành"
type input "120.000"
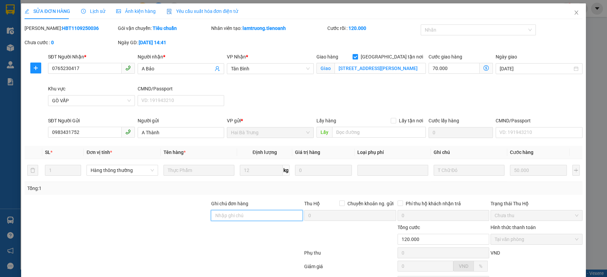
click at [227, 211] on input "Ghi chú đơn hàng" at bounding box center [257, 215] width 92 height 11
click at [129, 205] on div at bounding box center [117, 212] width 186 height 24
click at [90, 12] on span "Lịch sử" at bounding box center [93, 11] width 24 height 5
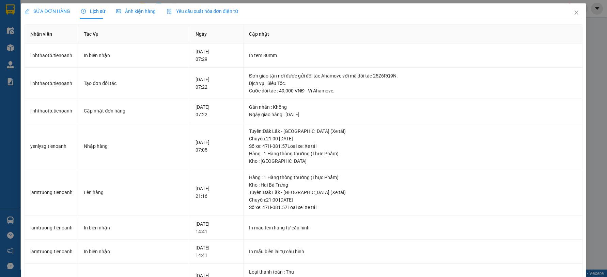
click at [56, 11] on span "SỬA ĐƠN HÀNG" at bounding box center [47, 11] width 45 height 5
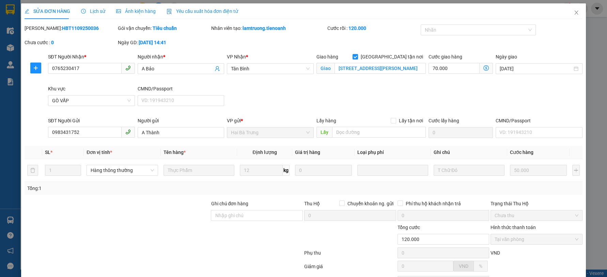
click at [161, 87] on div "CMND/Passport" at bounding box center [181, 88] width 87 height 7
click at [161, 95] on input "CMND/Passport" at bounding box center [181, 100] width 87 height 11
click at [566, 15] on span "Close" at bounding box center [575, 12] width 19 height 19
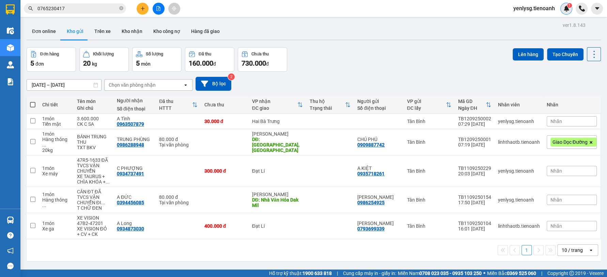
click at [564, 10] on img at bounding box center [566, 8] width 6 height 6
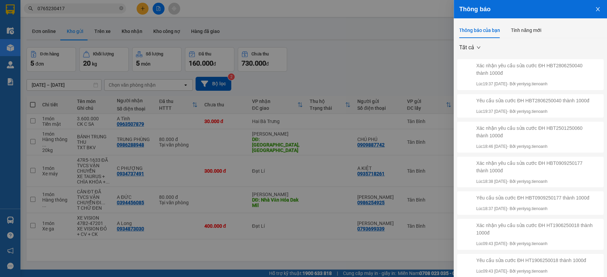
click at [396, 33] on div at bounding box center [303, 138] width 607 height 277
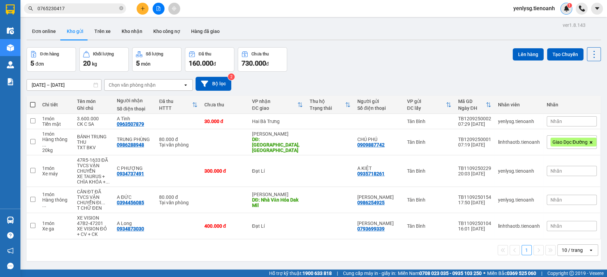
click at [562, 7] on div "1" at bounding box center [566, 9] width 12 height 12
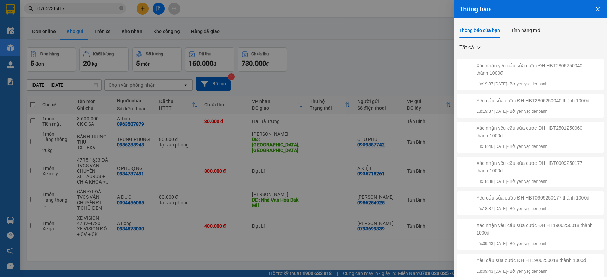
click at [412, 11] on div at bounding box center [303, 138] width 607 height 277
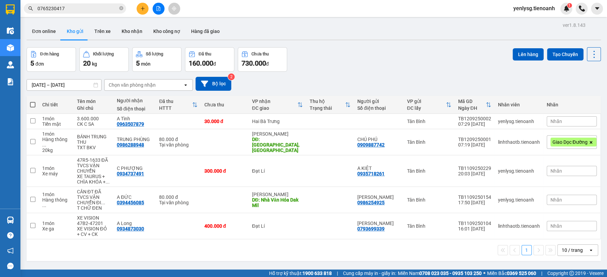
click at [80, 5] on input "0765230417" at bounding box center [77, 8] width 80 height 7
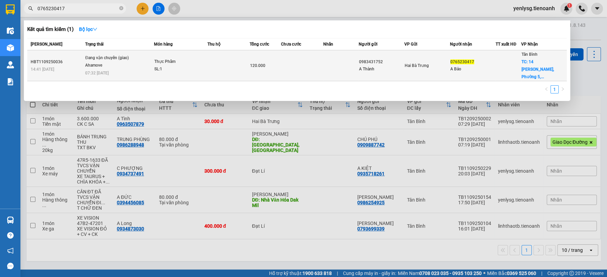
click at [338, 62] on td at bounding box center [340, 65] width 35 height 31
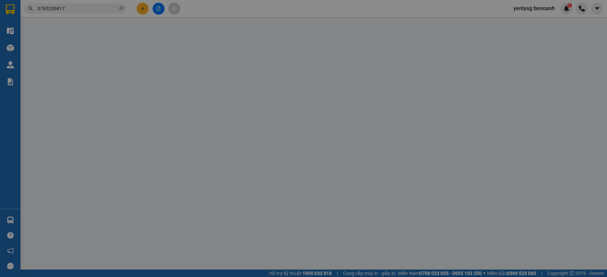
type input "0765230417"
type input "A Bảo"
checkbox input "true"
type input "[STREET_ADDRESS][PERSON_NAME]"
type input "0983431752"
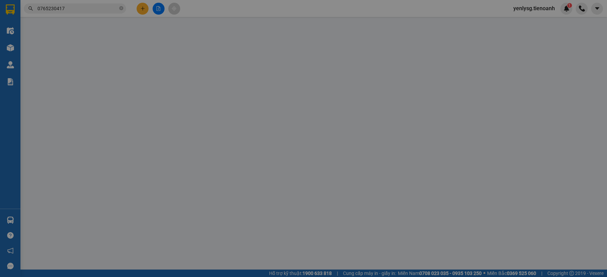
type input "A Thành"
type input "120.000"
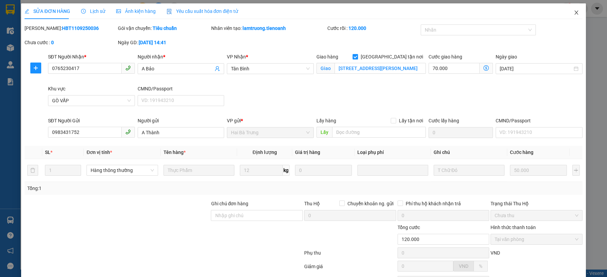
click at [574, 22] on div "SỬA ĐƠN HÀNG Lịch sử Ảnh kiện hàng Yêu cầu xuất hóa đơn điện tử Total Paid Fee …" at bounding box center [303, 164] width 557 height 322
click at [574, 14] on icon "close" at bounding box center [576, 13] width 4 height 4
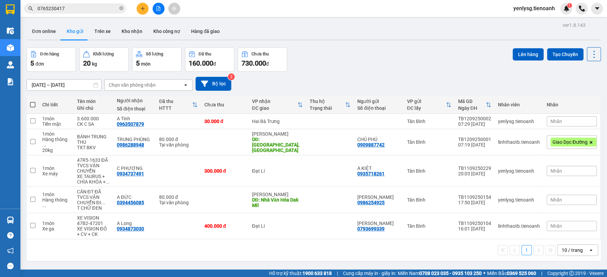
click at [572, 11] on div "yenlysg.tienoanh 1" at bounding box center [540, 9] width 64 height 12
click at [567, 14] on div "1" at bounding box center [566, 9] width 12 height 12
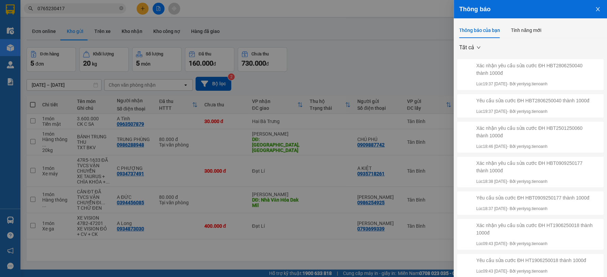
click at [385, 42] on div at bounding box center [303, 138] width 607 height 277
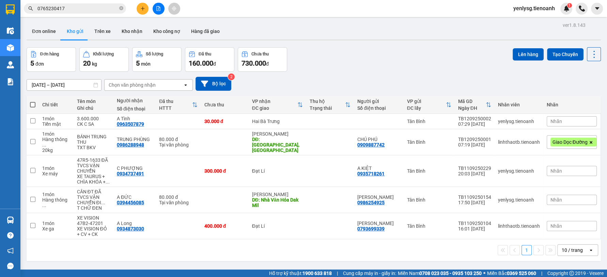
click at [103, 9] on input "0765230417" at bounding box center [77, 8] width 80 height 7
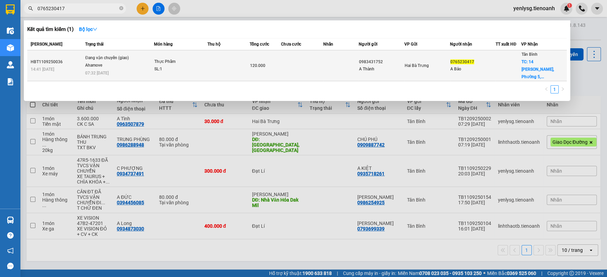
click at [150, 65] on span "Đang vận chuyển (giao) [GEOGRAPHIC_DATA] 07:32 [DATE]" at bounding box center [119, 64] width 68 height 21
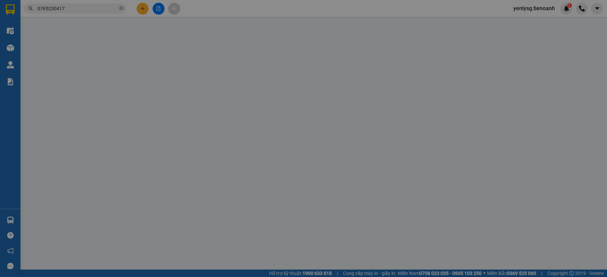
type input "0765230417"
type input "A Bảo"
checkbox input "true"
type input "[STREET_ADDRESS][PERSON_NAME]"
type input "0983431752"
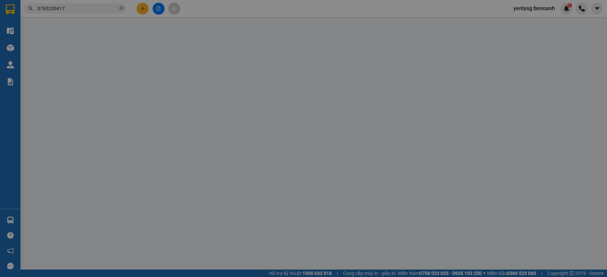
type input "A Thành"
type input "120.000"
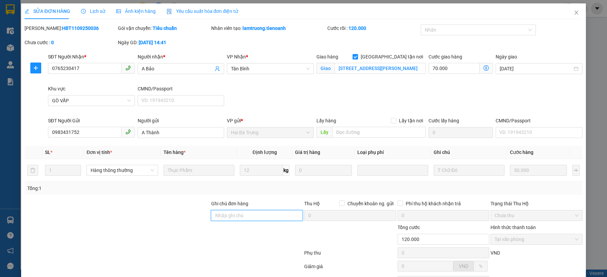
click at [242, 214] on input "Ghi chú đơn hàng" at bounding box center [257, 215] width 92 height 11
click at [192, 196] on div "Total Paid Fee 120.000 Total UnPaid Fee 0 Cash Collection Total Fee Mã ĐH: HBT1…" at bounding box center [303, 175] width 557 height 301
click at [573, 11] on icon "close" at bounding box center [575, 12] width 5 height 5
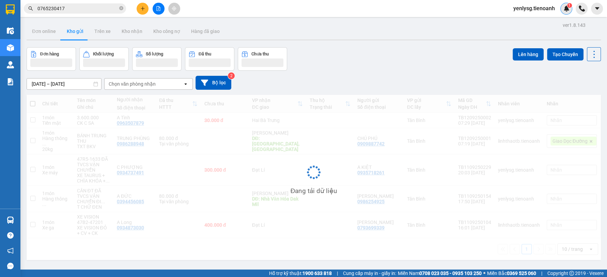
click at [567, 9] on img at bounding box center [566, 8] width 6 height 6
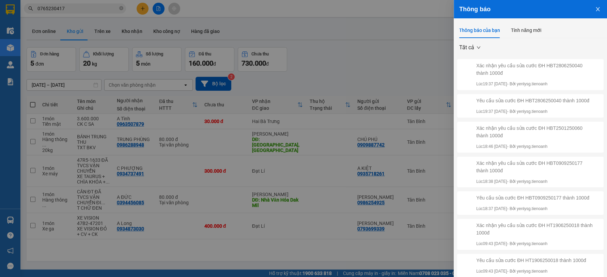
click at [333, 48] on div at bounding box center [303, 138] width 607 height 277
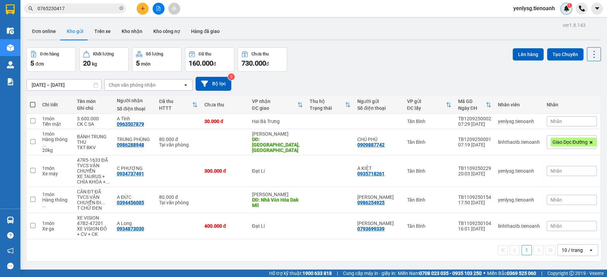
click at [565, 7] on img at bounding box center [566, 8] width 6 height 6
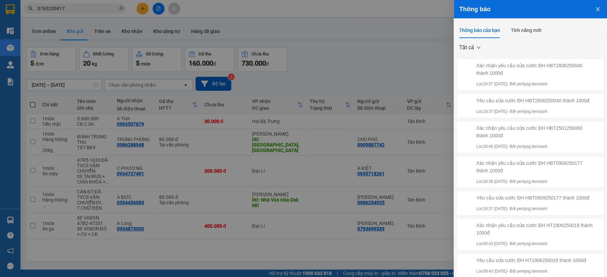
click at [304, 62] on div at bounding box center [303, 138] width 607 height 277
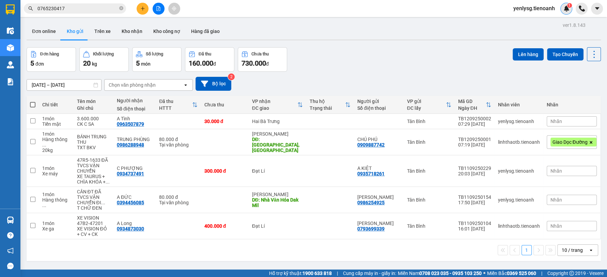
click at [564, 11] on img at bounding box center [566, 8] width 6 height 6
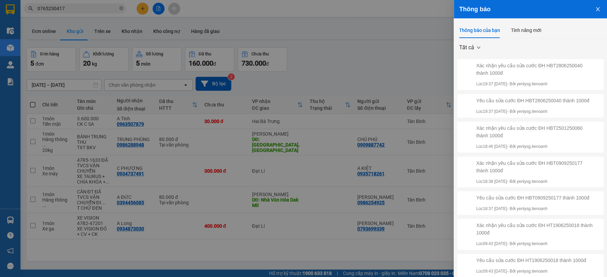
click at [430, 44] on div at bounding box center [303, 138] width 607 height 277
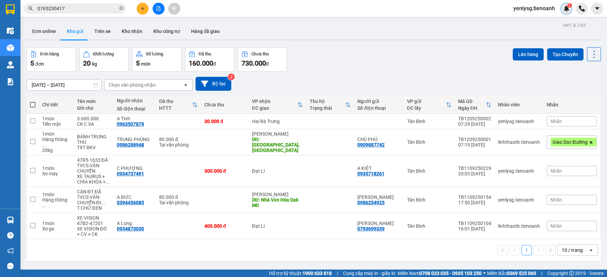
click at [568, 10] on img at bounding box center [566, 8] width 6 height 6
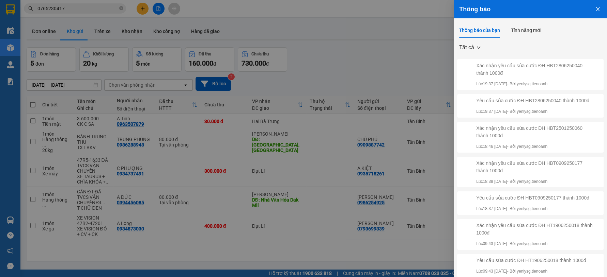
click at [334, 58] on div at bounding box center [303, 138] width 607 height 277
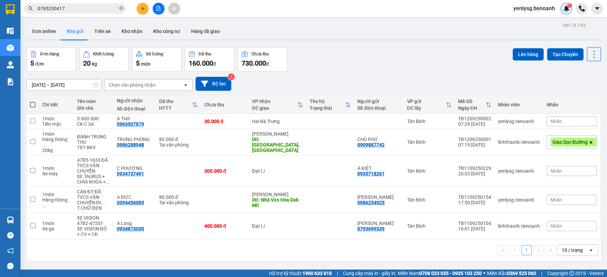
click at [568, 5] on span "1" at bounding box center [569, 5] width 2 height 5
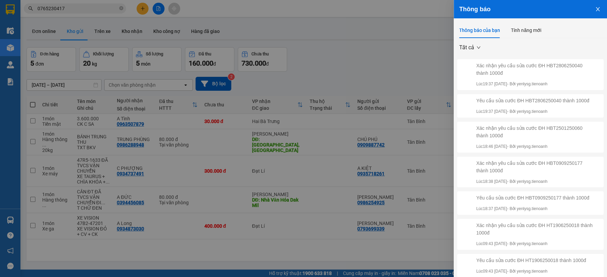
click at [363, 64] on div at bounding box center [303, 138] width 607 height 277
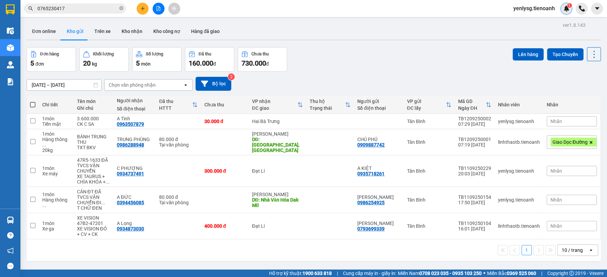
click at [561, 9] on div "1" at bounding box center [566, 9] width 12 height 12
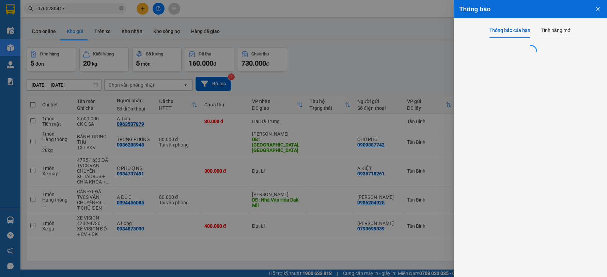
click at [413, 30] on div at bounding box center [303, 138] width 607 height 277
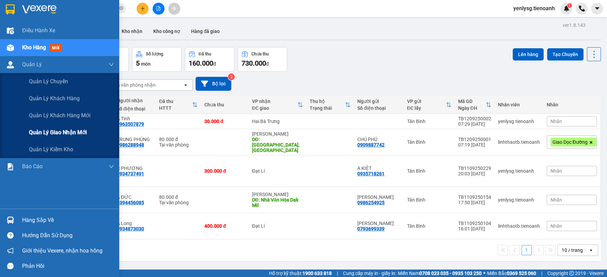
click at [41, 126] on div "Quản lý giao nhận mới" at bounding box center [71, 132] width 85 height 17
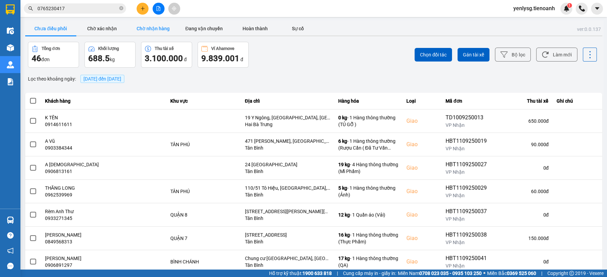
click at [161, 32] on button "Chờ nhận hàng" at bounding box center [152, 29] width 51 height 14
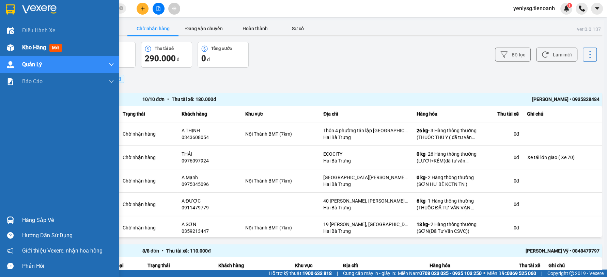
click at [19, 48] on div "Kho hàng mới" at bounding box center [59, 47] width 119 height 17
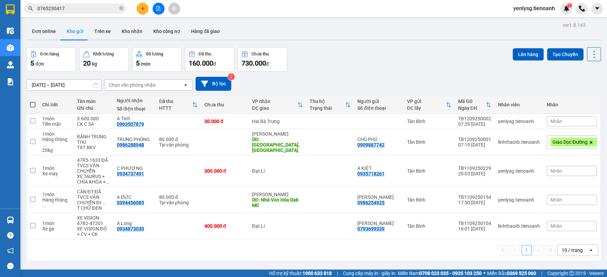
click at [309, 77] on div "[DATE] – [DATE] Press the down arrow key to interact with the calendar and sele…" at bounding box center [314, 84] width 574 height 14
click at [69, 13] on span "0765230417" at bounding box center [75, 8] width 102 height 10
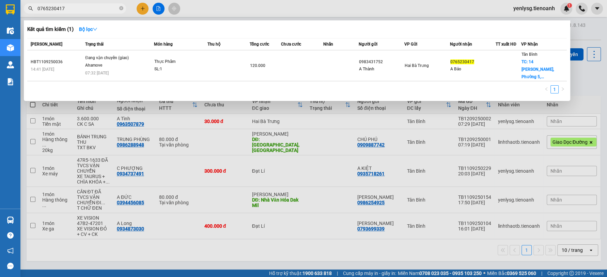
click at [69, 11] on input "0765230417" at bounding box center [77, 8] width 80 height 7
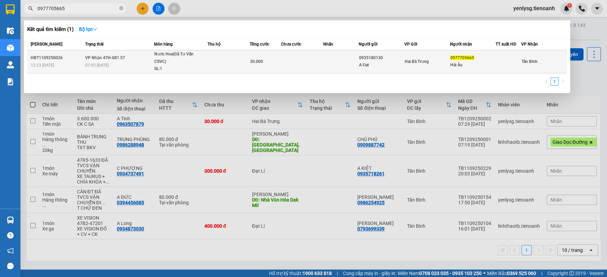
type input "0977705665"
click at [153, 64] on div "07:05 [DATE]" at bounding box center [119, 65] width 68 height 7
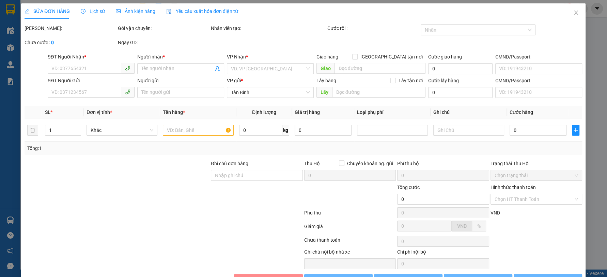
type input "0977705665"
type input "Hải Âu"
type input "0935180130"
type input "A Đạt"
type input "30.000"
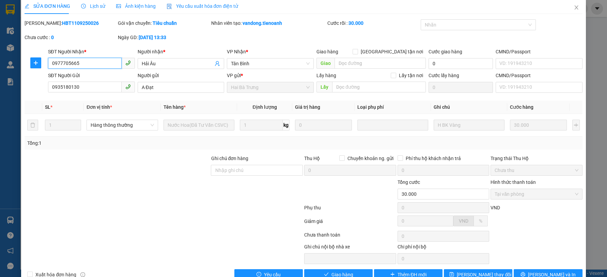
scroll to position [21, 0]
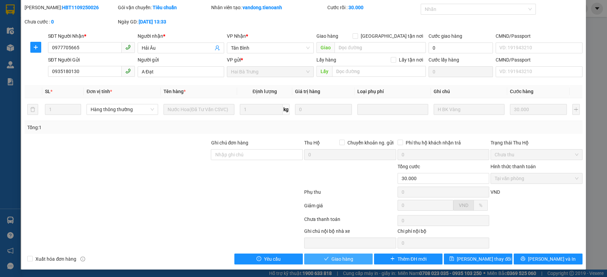
click at [339, 261] on span "Giao hàng" at bounding box center [342, 259] width 22 height 7
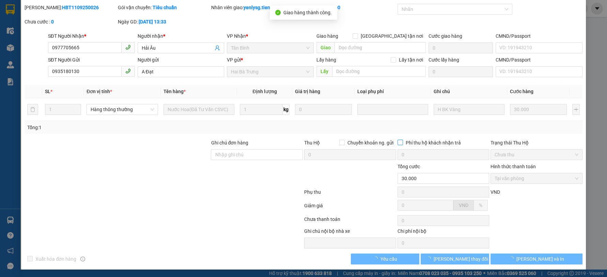
scroll to position [0, 0]
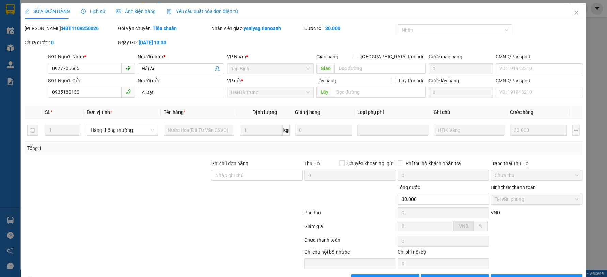
click at [568, 23] on div "SỬA ĐƠN HÀNG Lịch sử Ảnh kiện hàng Yêu cầu xuất hóa đơn điện tử Total Paid Fee …" at bounding box center [303, 144] width 557 height 282
click at [569, 18] on span "Close" at bounding box center [575, 12] width 19 height 19
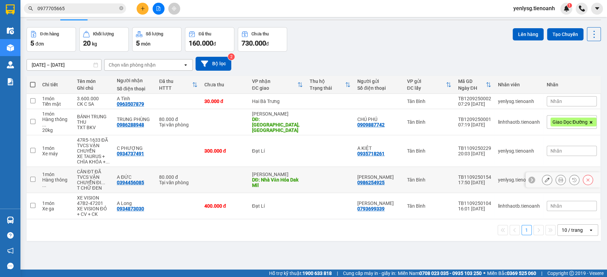
scroll to position [31, 0]
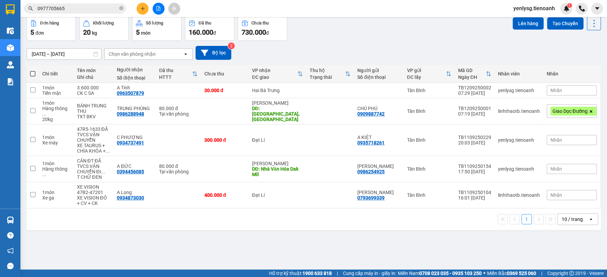
click at [76, 8] on input "0977705665" at bounding box center [77, 8] width 80 height 7
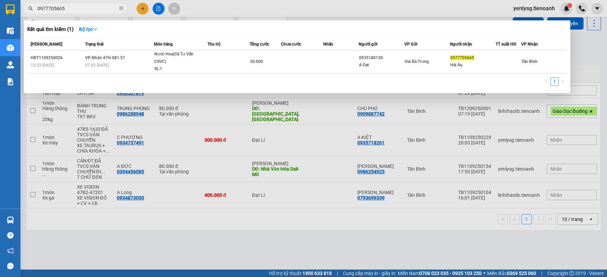
click at [76, 8] on input "0977705665" at bounding box center [77, 8] width 80 height 7
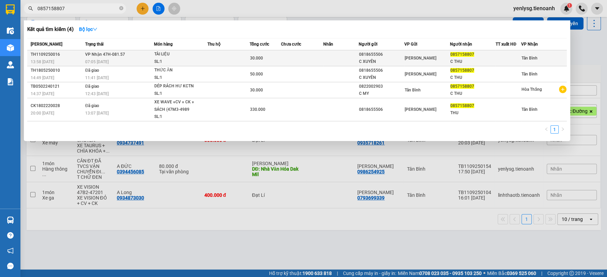
type input "0857158807"
click at [232, 62] on td at bounding box center [228, 58] width 42 height 16
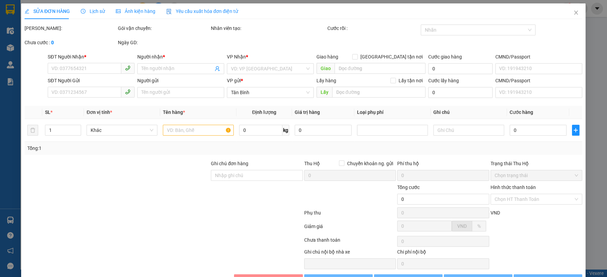
type input "0857158807"
type input "C THU"
type input "0818655506"
type input "C XUYÊN"
type input "30.000"
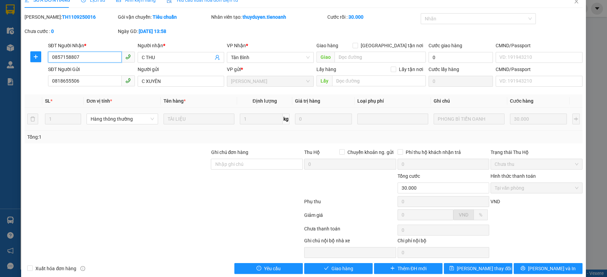
scroll to position [21, 0]
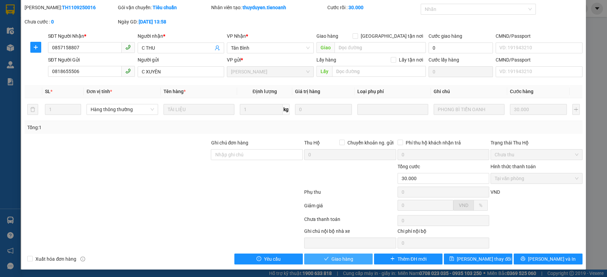
click at [334, 257] on span "Giao hàng" at bounding box center [342, 259] width 22 height 7
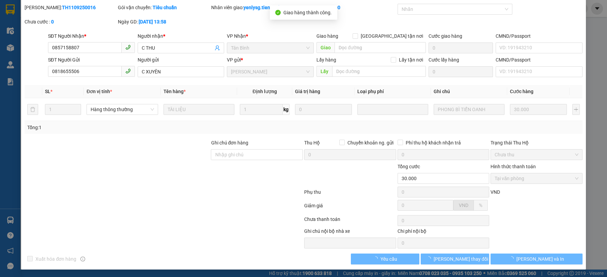
scroll to position [0, 0]
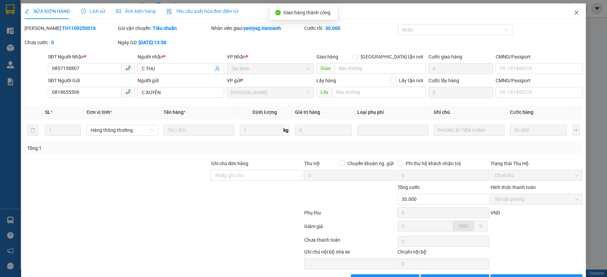
click at [573, 12] on icon "close" at bounding box center [575, 12] width 5 height 5
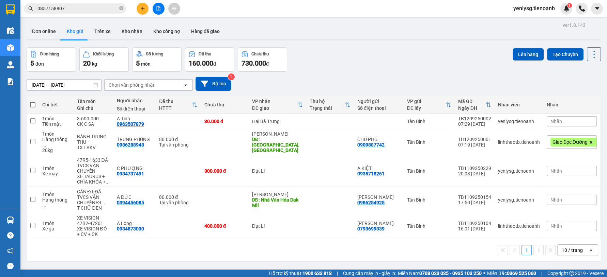
click at [112, 5] on input "0857158807" at bounding box center [77, 8] width 80 height 7
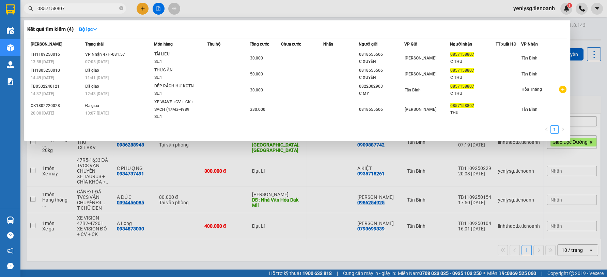
click at [112, 5] on input "0857158807" at bounding box center [77, 8] width 80 height 7
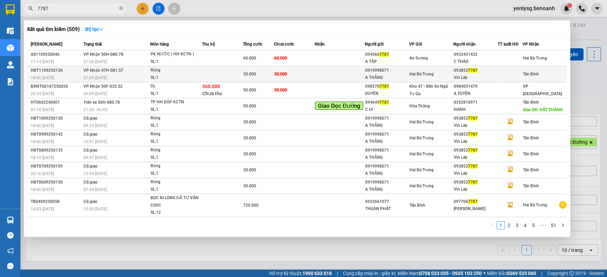
type input "7787"
click at [298, 74] on td "30.000" at bounding box center [294, 74] width 41 height 16
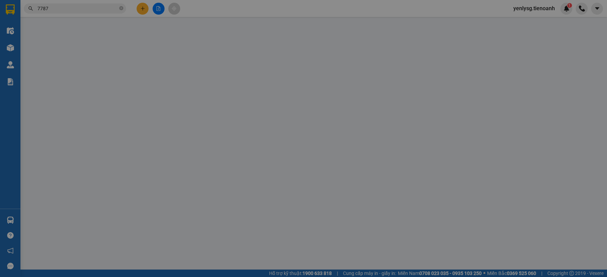
type input "0938537787"
type input "Vin Lab"
type input "0919998071"
type input "A THẮNG"
type input "30.000"
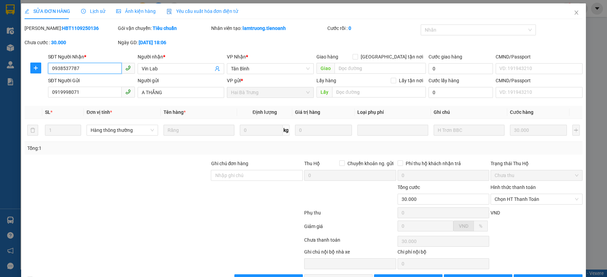
drag, startPoint x: 516, startPoint y: 201, endPoint x: 521, endPoint y: 206, distance: 7.5
click at [517, 202] on span "Chọn HT Thanh Toán" at bounding box center [536, 199] width 84 height 10
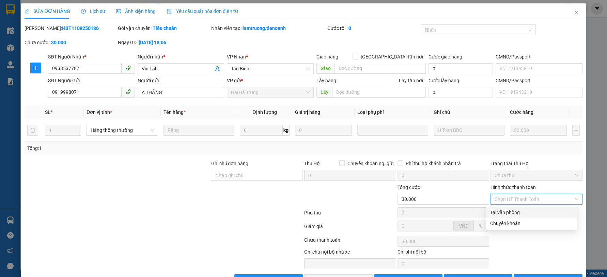
click at [523, 208] on div "Tại văn phòng" at bounding box center [531, 212] width 91 height 11
type input "0"
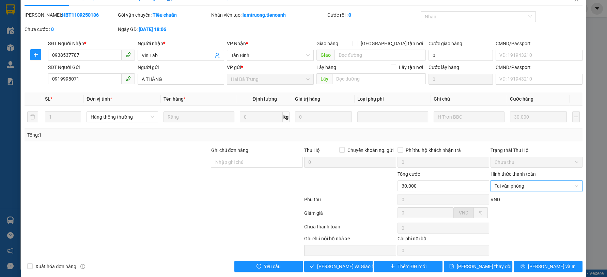
scroll to position [21, 0]
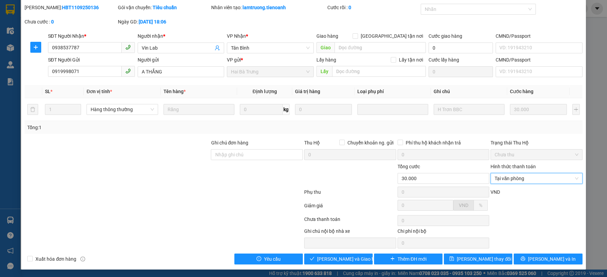
click at [332, 270] on div "SỬA ĐƠN HÀNG Lịch sử Ảnh kiện hàng Yêu cầu xuất hóa đơn điện tử Total Paid Fee …" at bounding box center [303, 138] width 607 height 277
click at [335, 261] on span "[PERSON_NAME] và Giao hàng" at bounding box center [349, 259] width 65 height 7
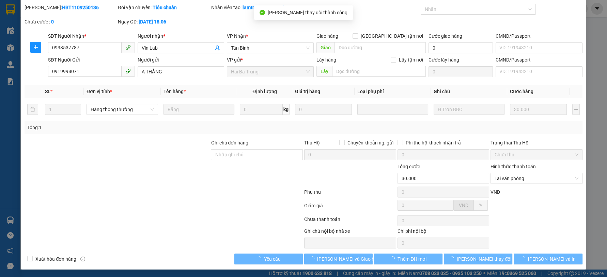
scroll to position [0, 0]
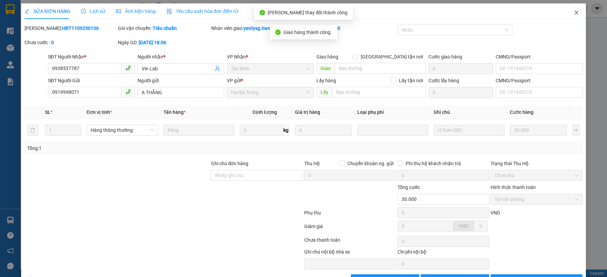
click at [566, 18] on span "Close" at bounding box center [575, 12] width 19 height 19
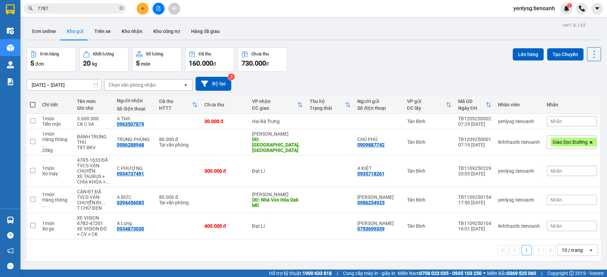
click at [98, 10] on input "7787" at bounding box center [77, 8] width 80 height 7
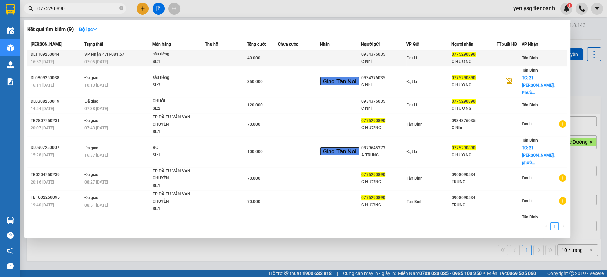
type input "0775290890"
click at [288, 52] on td at bounding box center [299, 58] width 42 height 16
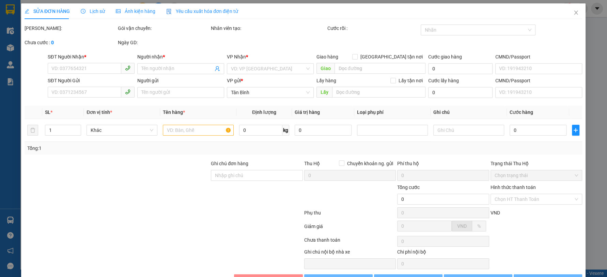
type input "0775290890"
type input "C HƯƠNG"
type input "0934376035"
type input "C Nhi"
type input "40.000"
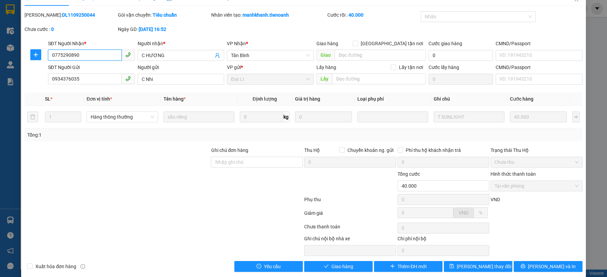
scroll to position [21, 0]
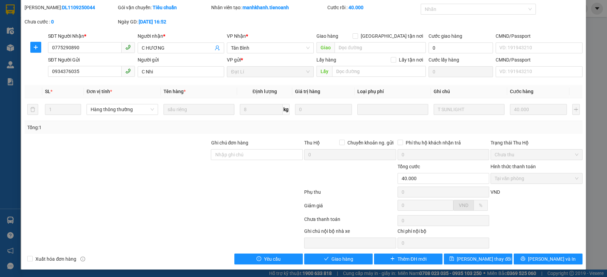
click at [308, 265] on div "SỬA ĐƠN HÀNG Lịch sử Ảnh kiện hàng Yêu cầu xuất hóa đơn điện tử Total Paid Fee …" at bounding box center [303, 126] width 564 height 287
click at [316, 260] on button "Giao hàng" at bounding box center [338, 259] width 68 height 11
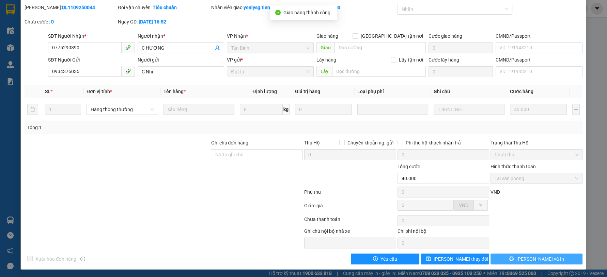
click at [513, 260] on icon "printer" at bounding box center [511, 259] width 4 height 4
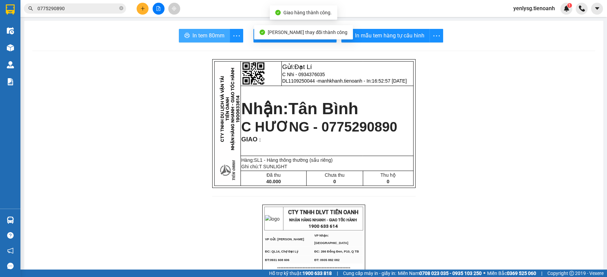
click at [202, 36] on span "In tem 80mm" at bounding box center [208, 35] width 32 height 9
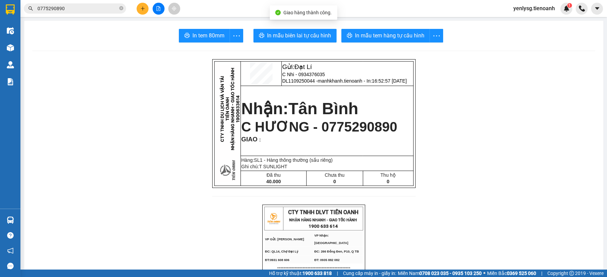
click at [565, 5] on img at bounding box center [566, 8] width 6 height 6
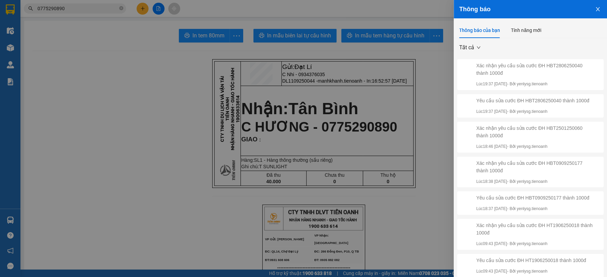
click at [156, 189] on div at bounding box center [303, 138] width 607 height 277
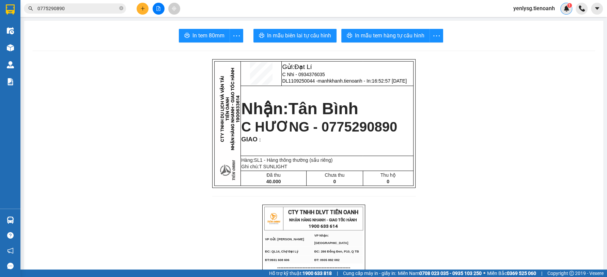
click at [563, 10] on img at bounding box center [566, 8] width 6 height 6
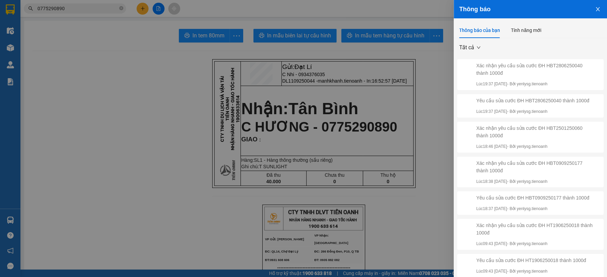
click at [322, 105] on div at bounding box center [303, 138] width 607 height 277
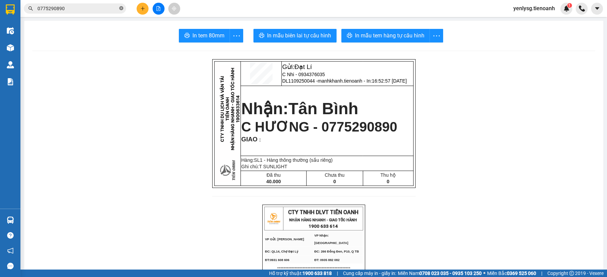
click at [120, 7] on icon "close-circle" at bounding box center [121, 8] width 4 height 4
click at [111, 10] on input "text" at bounding box center [77, 8] width 80 height 7
drag, startPoint x: 83, startPoint y: 7, endPoint x: 83, endPoint y: 1, distance: 5.5
click at [83, 7] on input "text" at bounding box center [77, 8] width 80 height 7
click at [561, 9] on div "1" at bounding box center [566, 9] width 12 height 12
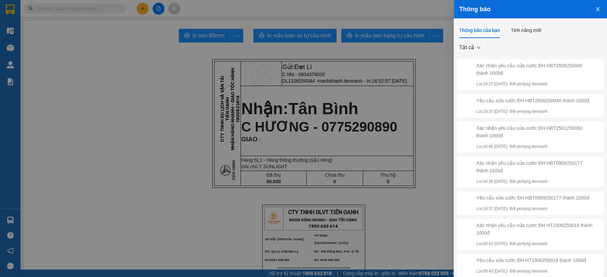
click at [208, 118] on div at bounding box center [303, 138] width 607 height 277
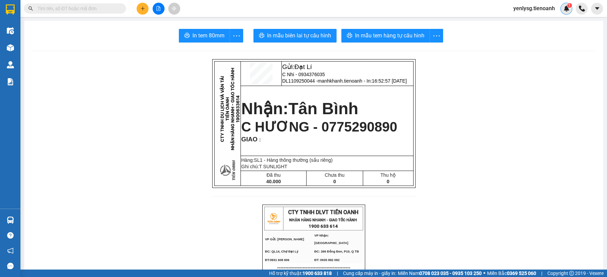
click at [565, 10] on img at bounding box center [566, 8] width 6 height 6
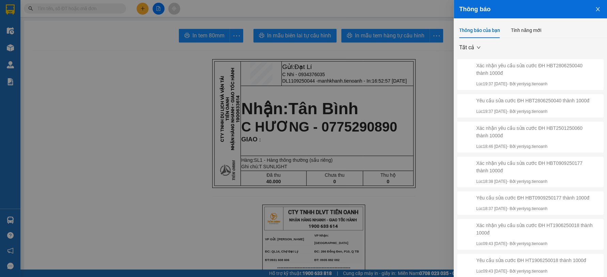
click at [205, 144] on div at bounding box center [303, 138] width 607 height 277
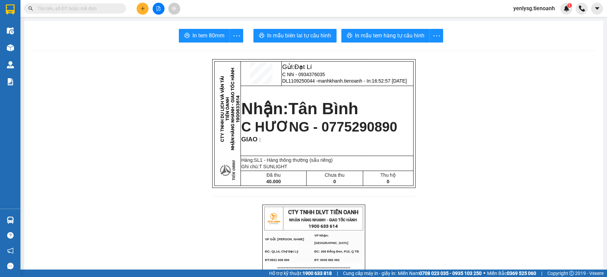
click at [61, 10] on input "text" at bounding box center [77, 8] width 80 height 7
click at [83, 9] on input "text" at bounding box center [77, 8] width 80 height 7
click at [98, 12] on input "text" at bounding box center [77, 8] width 80 height 7
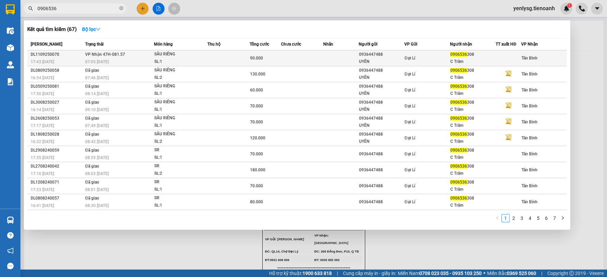
type input "0906536"
click at [176, 53] on div "SẦU RIÊNG" at bounding box center [179, 54] width 51 height 7
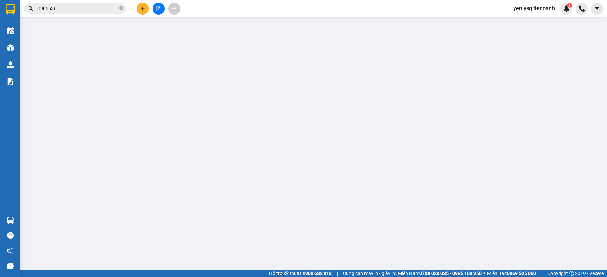
type input "0906536308"
type input "C Trâm"
type input "0936447488"
type input "UYÊN"
type input "90.000"
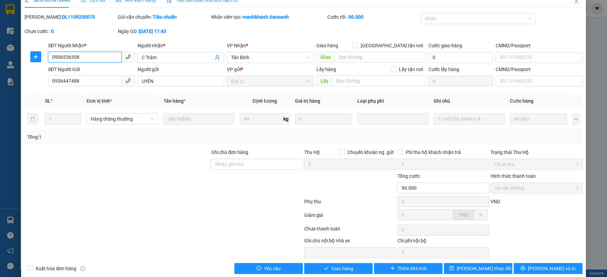
scroll to position [21, 0]
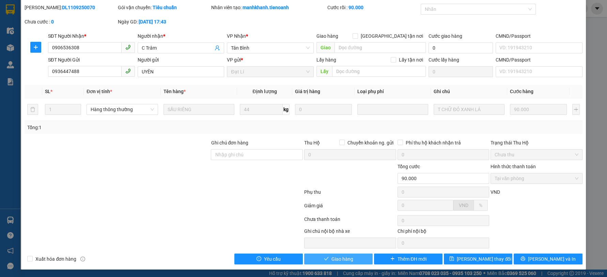
click at [331, 264] on button "Giao hàng" at bounding box center [338, 259] width 68 height 11
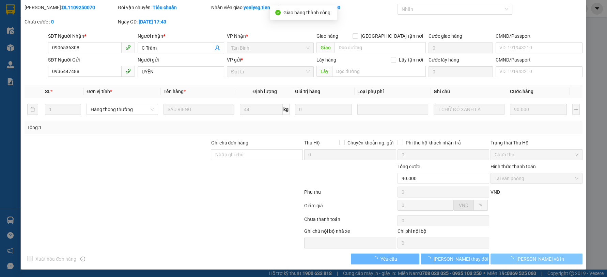
click at [573, 259] on button "[PERSON_NAME] và In" at bounding box center [536, 259] width 92 height 11
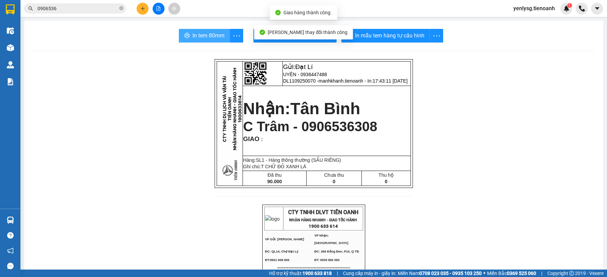
click at [204, 39] on span "In tem 80mm" at bounding box center [208, 35] width 32 height 9
click at [204, 37] on span "In tem 80mm" at bounding box center [208, 35] width 32 height 9
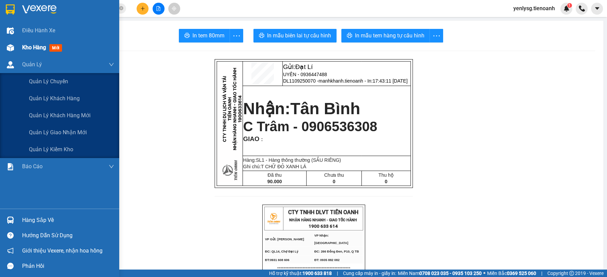
click at [13, 51] on img at bounding box center [10, 47] width 7 height 7
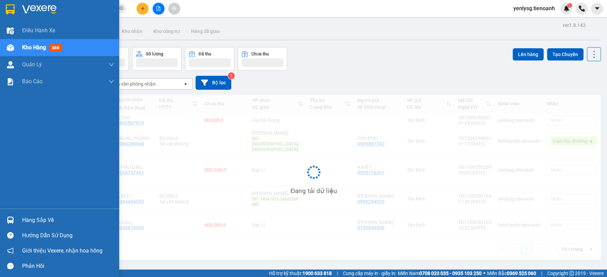
click at [13, 51] on img at bounding box center [10, 47] width 7 height 7
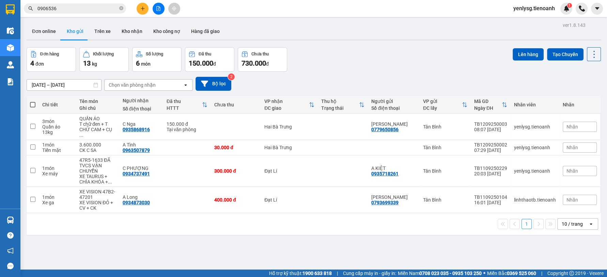
click at [354, 74] on div "[DATE] – [DATE] Press the down arrow key to interact with the calendar and sele…" at bounding box center [314, 84] width 574 height 24
click at [53, 85] on input "[DATE] – [DATE]" at bounding box center [64, 85] width 74 height 11
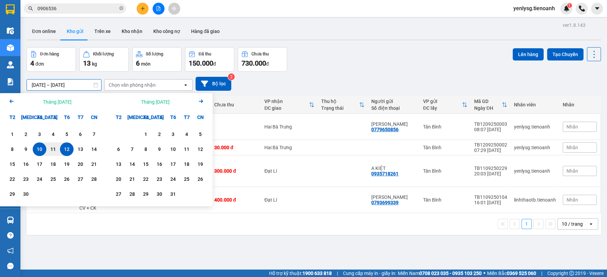
click at [9, 126] on div "1 2 3 4 5 6 7 8 9 10 11 12 13 14 15 16 17 18 19 20 21 22 23 24 25 26 27 28 29 30" at bounding box center [53, 165] width 106 height 82
click at [9, 98] on icon "Arrow Left" at bounding box center [11, 101] width 8 height 8
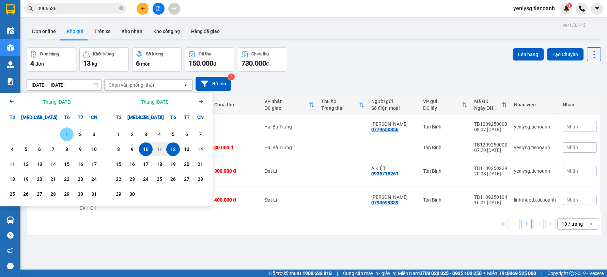
click at [61, 133] on div "1" at bounding box center [67, 135] width 14 height 14
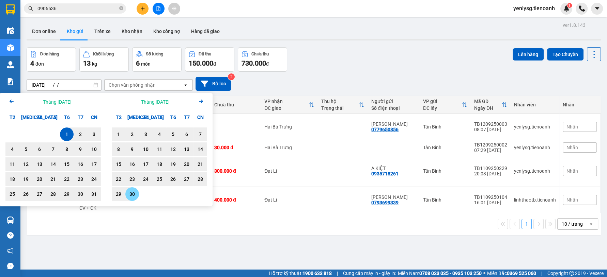
click at [131, 195] on div "30" at bounding box center [132, 194] width 10 height 8
type input "[DATE] – [DATE]"
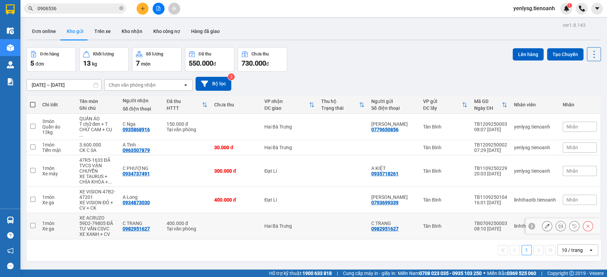
click at [125, 221] on div "C TRANG" at bounding box center [141, 223] width 37 height 5
checkbox input "true"
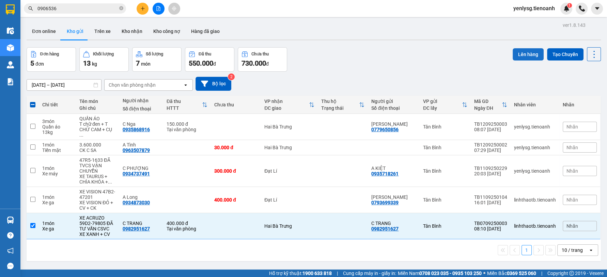
click at [514, 55] on button "Lên hàng" at bounding box center [527, 54] width 31 height 12
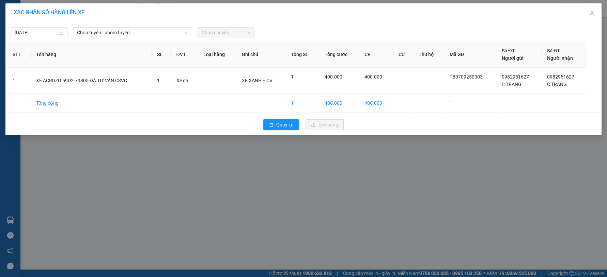
click at [100, 39] on div "[DATE] Chọn tuyến - nhóm tuyến Chọn chuyến STT Tên hàng SL ĐVT Loại hàng Ghi ch…" at bounding box center [303, 78] width 596 height 113
click at [106, 35] on span "Chọn tuyến - nhóm tuyến" at bounding box center [132, 33] width 111 height 10
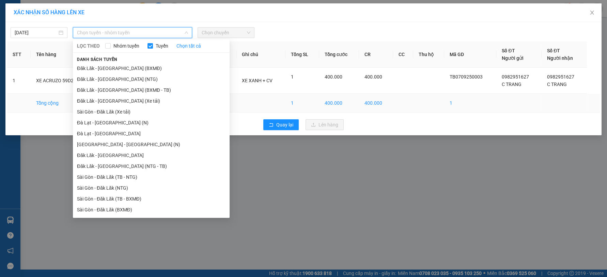
click at [146, 109] on li "Sài Gòn - Đăk Lăk (Xe tải)" at bounding box center [151, 112] width 157 height 11
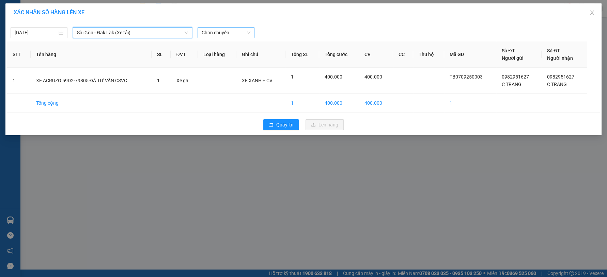
click at [213, 33] on span "Chọn chuyến" at bounding box center [226, 33] width 49 height 10
click at [219, 57] on div "22:00" at bounding box center [228, 56] width 53 height 7
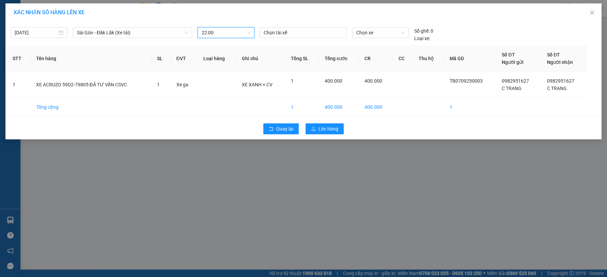
click at [33, 42] on div "[DATE] [GEOGRAPHIC_DATA] - Đăk Lăk (Xe tải) LỌC THEO Nhóm tuyến Tuyến Chọn tất …" at bounding box center [303, 80] width 596 height 117
click at [36, 37] on div "[DATE]" at bounding box center [39, 32] width 57 height 11
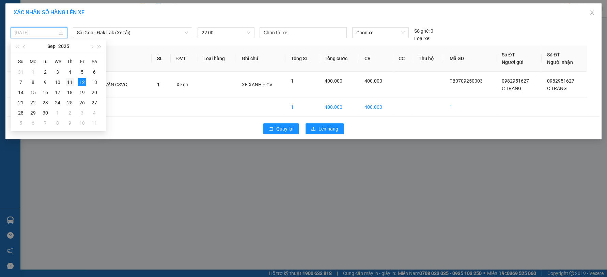
click at [68, 80] on div "11" at bounding box center [70, 82] width 8 height 8
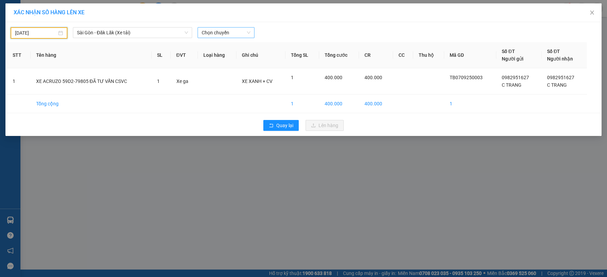
click at [220, 37] on span "Chọn chuyến" at bounding box center [226, 33] width 49 height 10
click at [219, 61] on div "22:00 - 50H-080.78" at bounding box center [227, 57] width 61 height 11
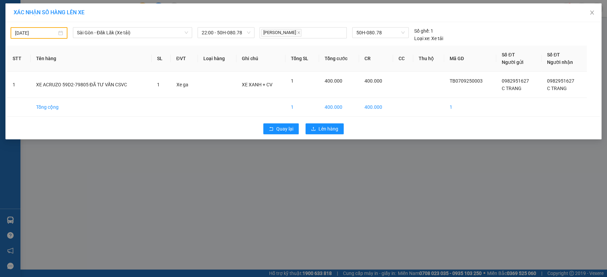
click at [301, 134] on div "Quay lại Lên hàng" at bounding box center [303, 129] width 592 height 18
click at [308, 128] on button "Lên hàng" at bounding box center [324, 129] width 38 height 11
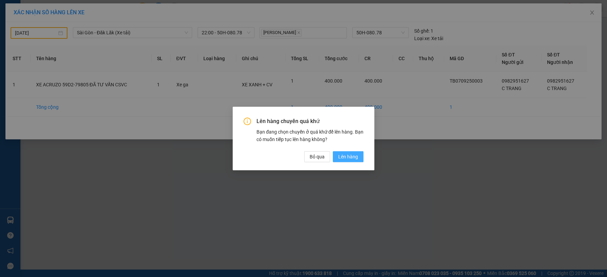
click at [342, 160] on span "Lên hàng" at bounding box center [348, 156] width 20 height 7
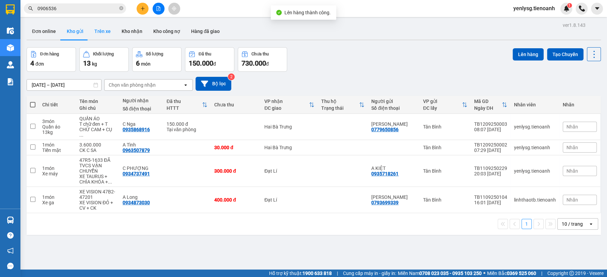
click at [96, 34] on button "Trên xe" at bounding box center [102, 31] width 27 height 16
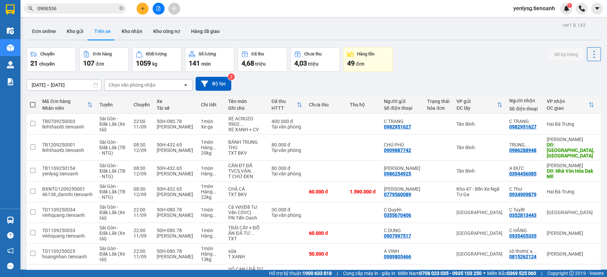
click at [125, 87] on div "Chọn văn phòng nhận" at bounding box center [132, 85] width 47 height 7
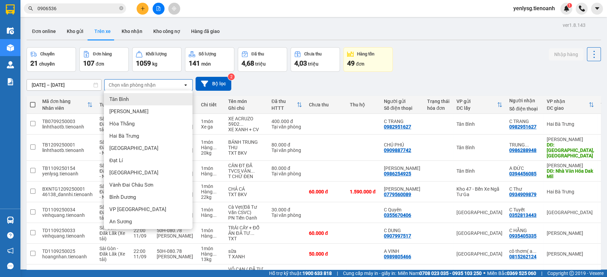
click at [139, 104] on div "Tân Bình" at bounding box center [148, 99] width 89 height 12
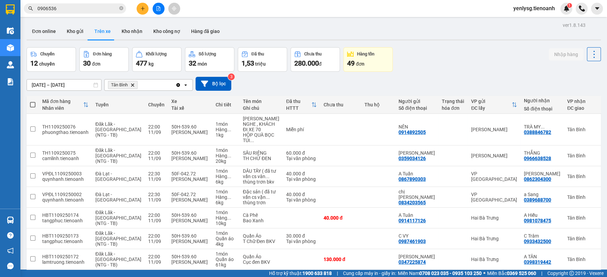
click at [50, 86] on input "[DATE] – [DATE]" at bounding box center [64, 85] width 74 height 11
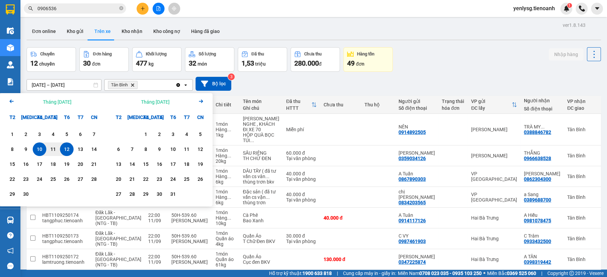
click at [37, 153] on div "10" at bounding box center [40, 149] width 10 height 8
click at [56, 147] on div "11" at bounding box center [53, 149] width 10 height 8
type input "[DATE] – [DATE]"
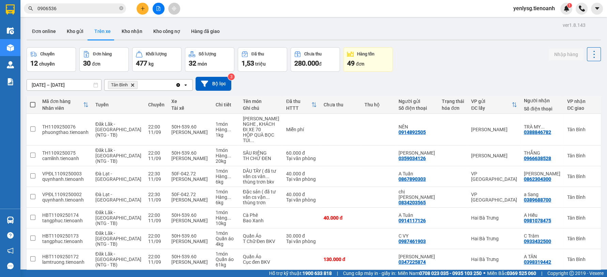
click at [31, 102] on span at bounding box center [32, 104] width 5 height 5
click at [33, 101] on input "checkbox" at bounding box center [33, 101] width 0 height 0
checkbox input "true"
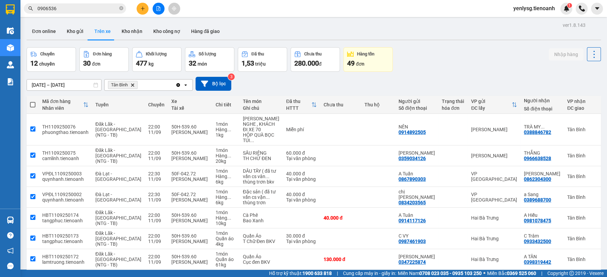
checkbox input "true"
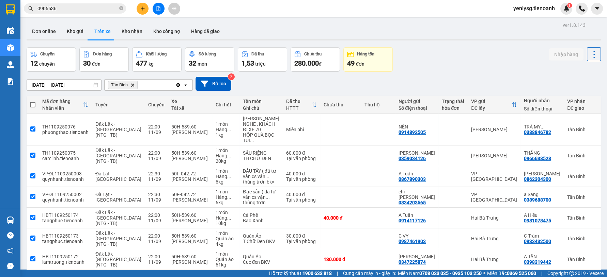
checkbox input "true"
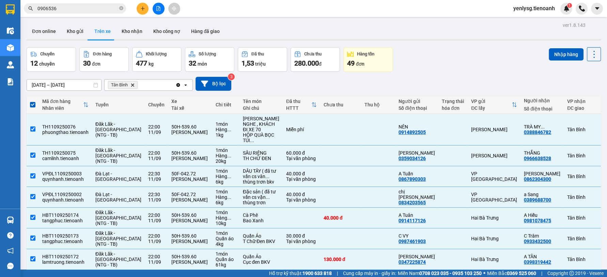
checkbox input "false"
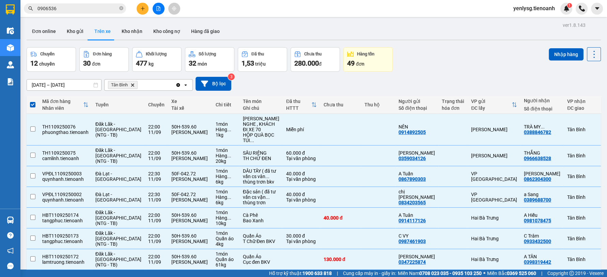
checkbox input "false"
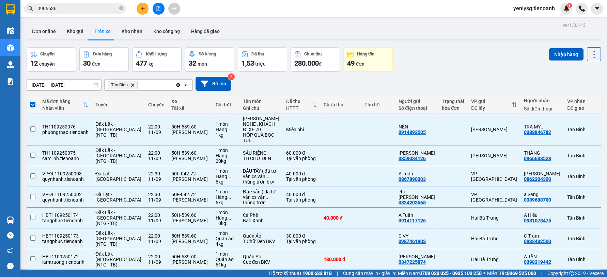
checkbox input "false"
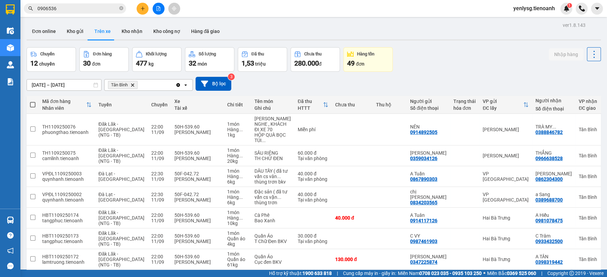
click at [35, 102] on label at bounding box center [32, 104] width 5 height 7
click at [33, 101] on input "checkbox" at bounding box center [33, 101] width 0 height 0
checkbox input "true"
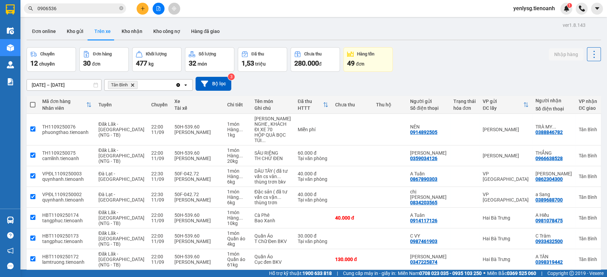
checkbox input "true"
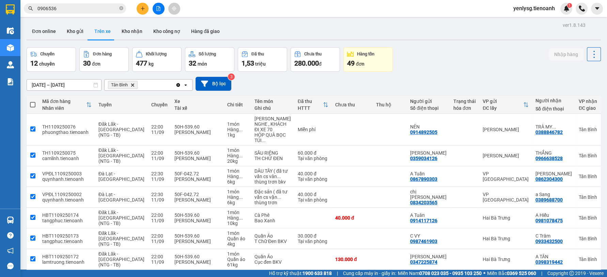
checkbox input "true"
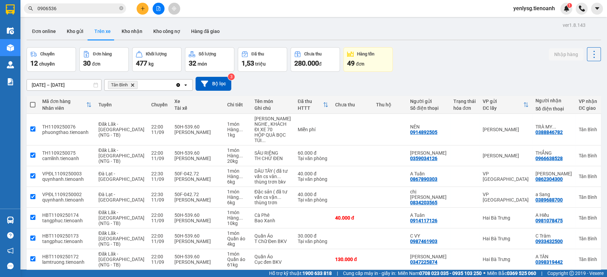
checkbox input "true"
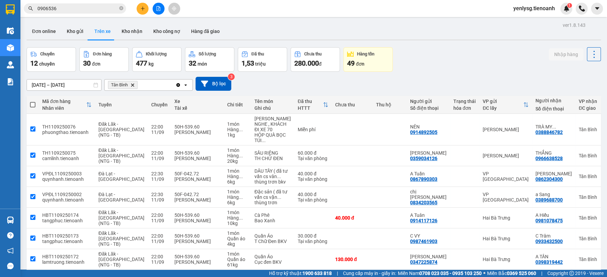
checkbox input "true"
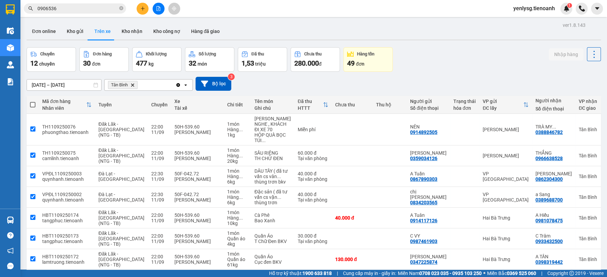
checkbox input "true"
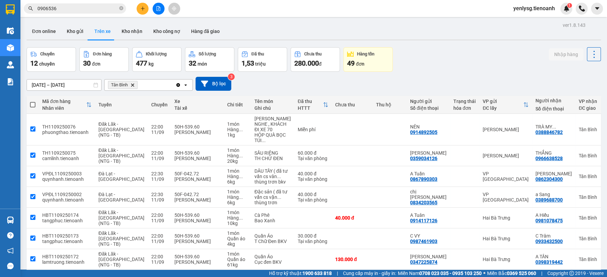
checkbox input "true"
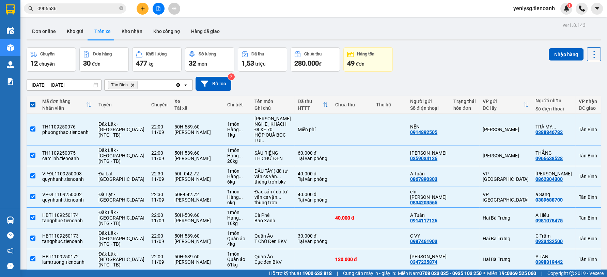
checkbox input "false"
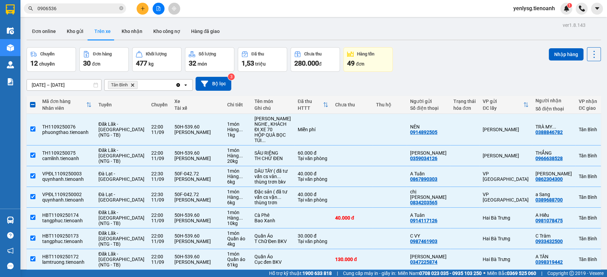
checkbox input "false"
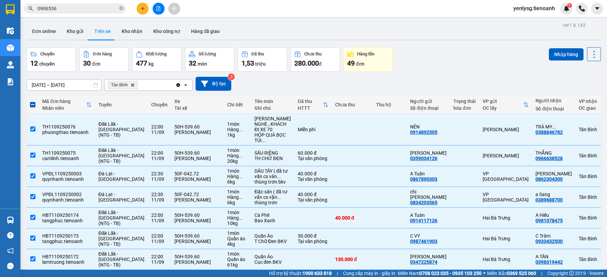
checkbox input "false"
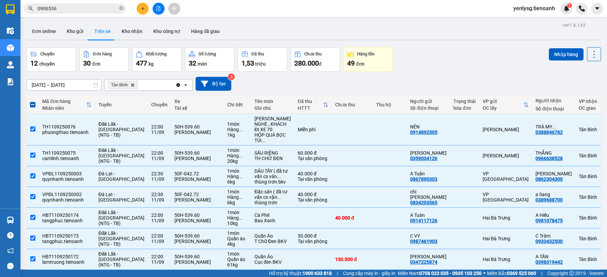
checkbox input "false"
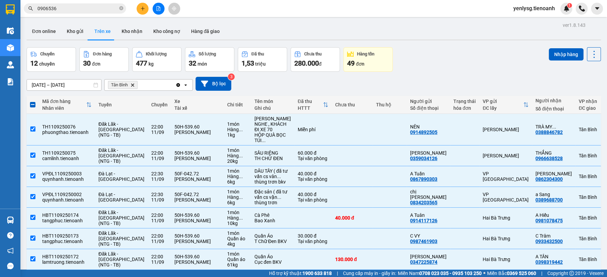
checkbox input "false"
click at [177, 82] on icon "Clear all" at bounding box center [177, 84] width 5 height 5
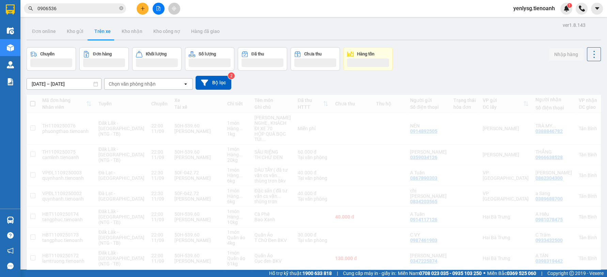
click at [158, 11] on icon "file-add" at bounding box center [159, 8] width 4 height 5
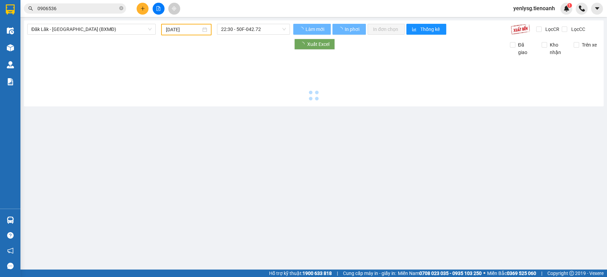
type input "[DATE]"
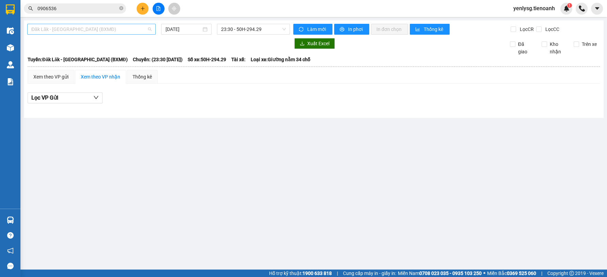
click at [127, 30] on span "Đăk Lăk - [GEOGRAPHIC_DATA] (BXMĐ)" at bounding box center [91, 29] width 120 height 10
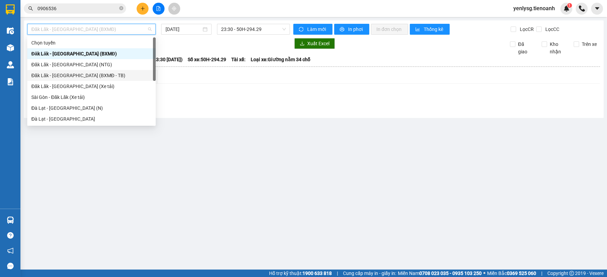
click at [96, 70] on div "Đăk Lăk - [GEOGRAPHIC_DATA] (BXMĐ - TB)" at bounding box center [91, 75] width 128 height 11
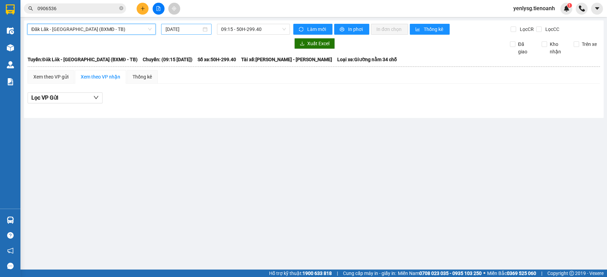
click at [193, 32] on input "[DATE]" at bounding box center [183, 29] width 36 height 7
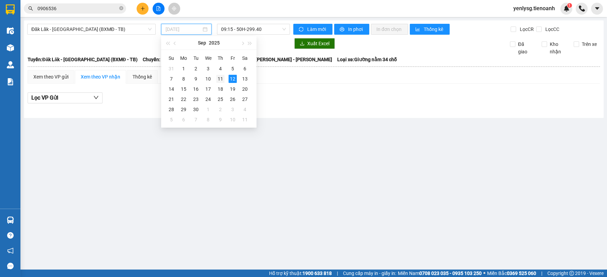
click at [220, 74] on td "11" at bounding box center [220, 79] width 12 height 10
type input "[DATE]"
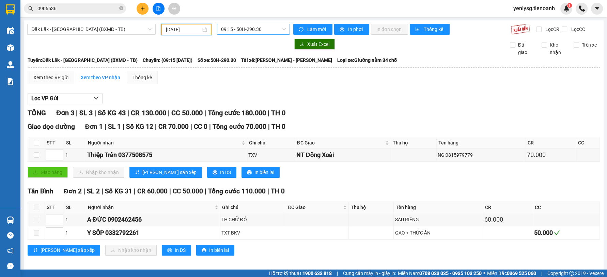
click at [243, 31] on span "09:15 - 50H-290.30" at bounding box center [253, 29] width 65 height 10
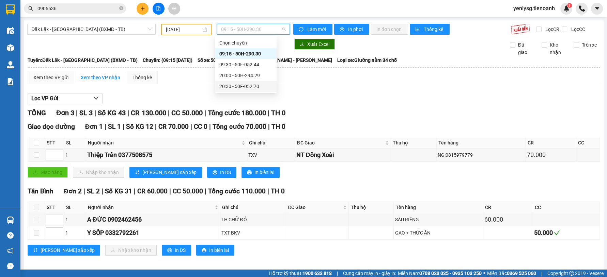
click at [244, 86] on div "20:30 - 50F-052.70" at bounding box center [245, 86] width 53 height 7
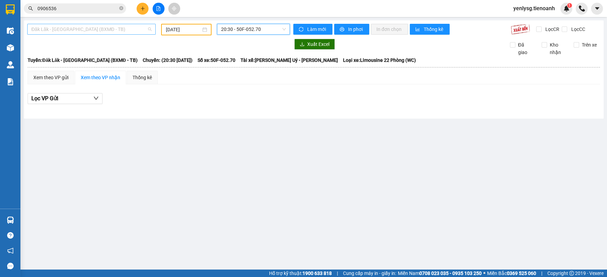
click at [117, 31] on span "Đăk Lăk - [GEOGRAPHIC_DATA] (BXMĐ - TB)" at bounding box center [91, 29] width 120 height 10
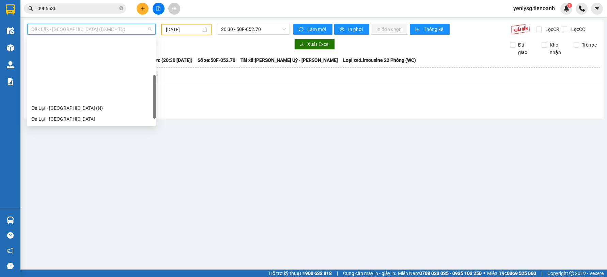
drag, startPoint x: 107, startPoint y: 78, endPoint x: 166, endPoint y: 43, distance: 68.5
click at [107, 148] on div "Đăk Lăk - [GEOGRAPHIC_DATA] (NTG - TB)" at bounding box center [91, 151] width 120 height 7
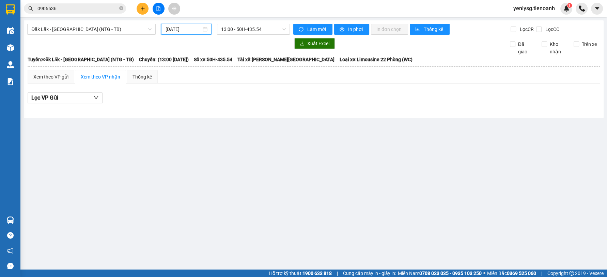
click at [177, 30] on input "[DATE]" at bounding box center [183, 29] width 36 height 7
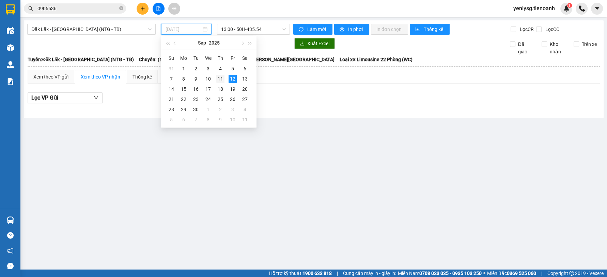
click at [222, 78] on div "11" at bounding box center [220, 79] width 8 height 8
type input "[DATE]"
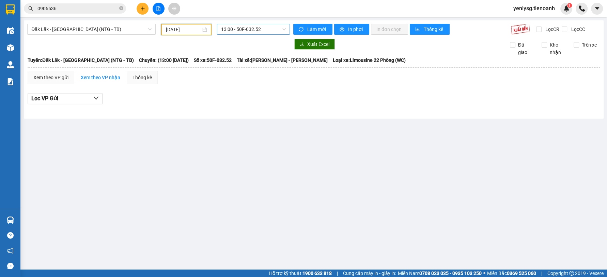
click at [244, 34] on span "13:00 - 50F-032.52" at bounding box center [253, 29] width 65 height 10
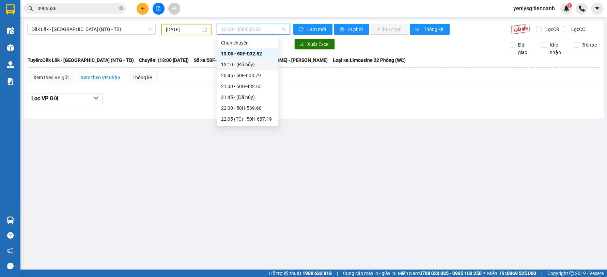
click at [237, 61] on div "13:10 - (Đã hủy)" at bounding box center [247, 64] width 53 height 7
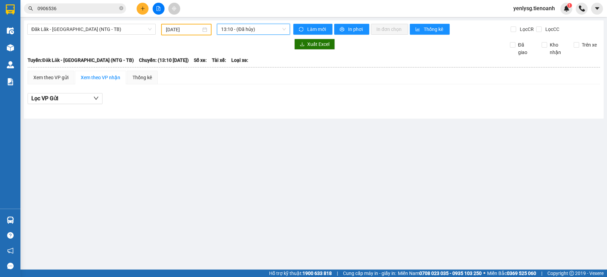
click at [243, 35] on div "13:10 13:10 - (Đã hủy)" at bounding box center [253, 30] width 78 height 12
click at [247, 30] on span "13:10 - (Đã hủy)" at bounding box center [253, 29] width 65 height 10
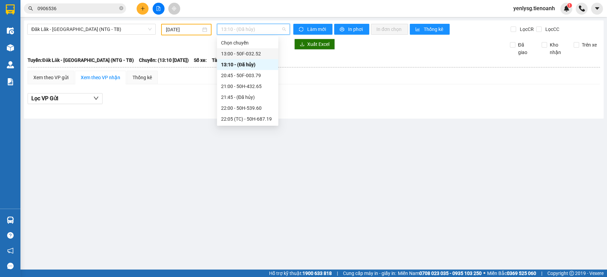
click at [240, 51] on div "13:00 - 50F-032.52" at bounding box center [247, 53] width 53 height 7
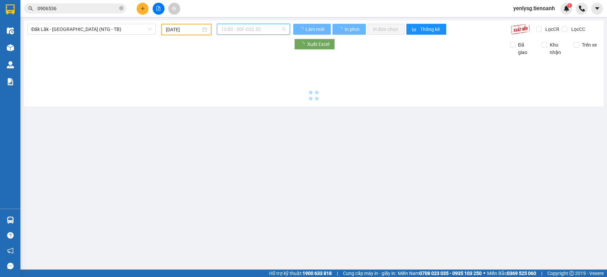
click at [252, 28] on span "13:00 - 50F-032.52" at bounding box center [253, 29] width 65 height 10
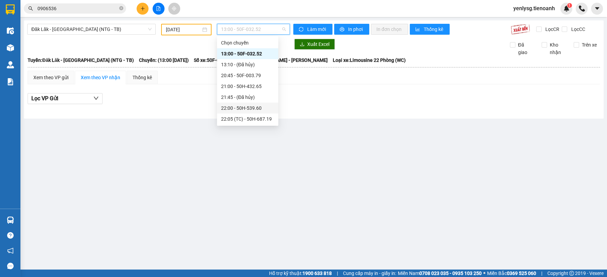
click at [250, 105] on div "22:00 - 50H-539.60" at bounding box center [247, 108] width 53 height 7
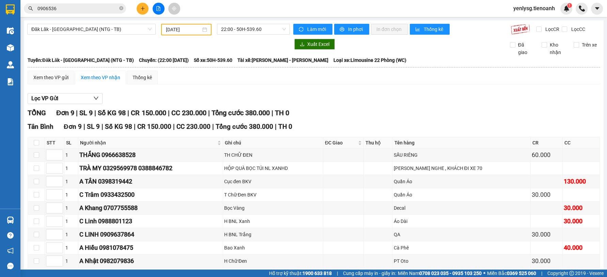
click at [39, 138] on th at bounding box center [36, 143] width 17 height 11
click at [36, 140] on input "checkbox" at bounding box center [36, 142] width 5 height 5
checkbox input "true"
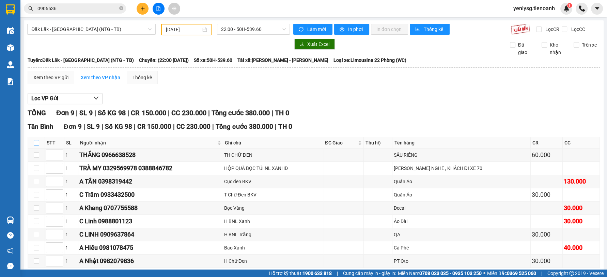
checkbox input "true"
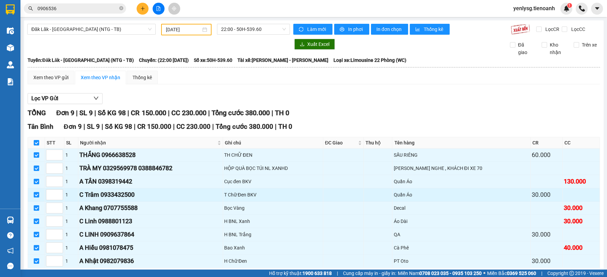
click at [244, 191] on div "T Chữ Đen BKV" at bounding box center [273, 194] width 98 height 7
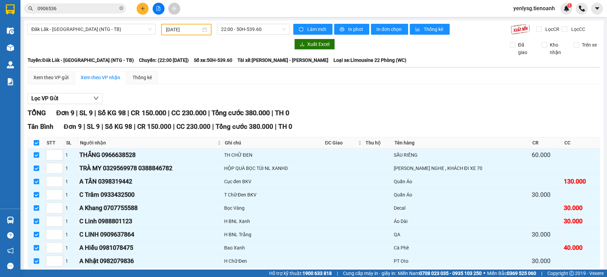
click at [123, 273] on button "Nhập kho nhận" at bounding box center [130, 278] width 51 height 11
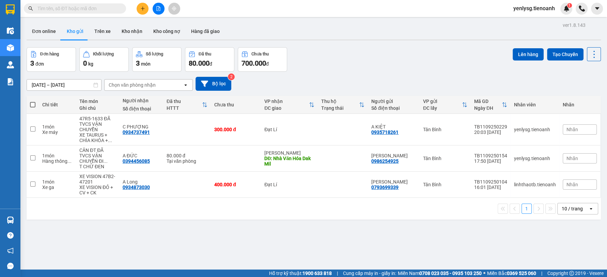
click at [159, 8] on icon "file-add" at bounding box center [158, 8] width 5 height 5
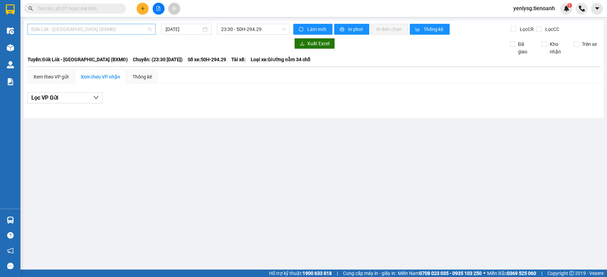
click at [103, 33] on span "Đăk Lăk - [GEOGRAPHIC_DATA] (BXMĐ)" at bounding box center [91, 29] width 120 height 10
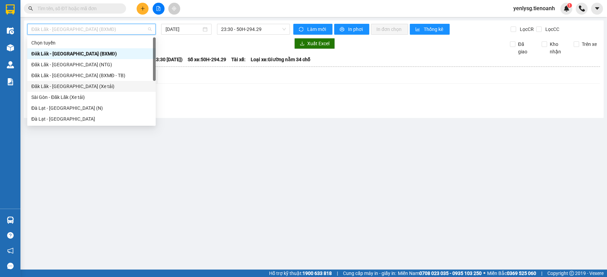
click at [100, 83] on div "Đăk Lăk - [GEOGRAPHIC_DATA] (Xe tải)" at bounding box center [91, 86] width 120 height 7
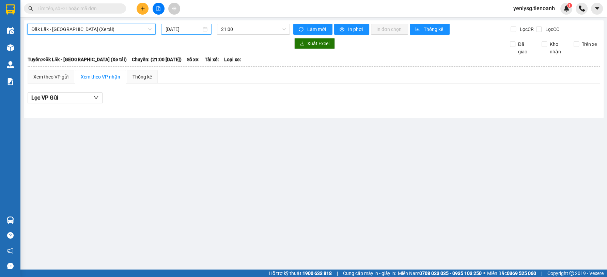
click at [169, 31] on input "[DATE]" at bounding box center [183, 29] width 36 height 7
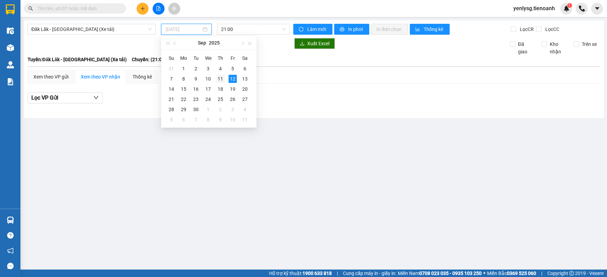
click at [223, 79] on div "11" at bounding box center [220, 79] width 8 height 8
type input "[DATE]"
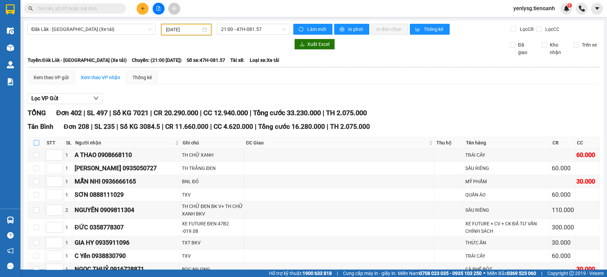
click at [38, 144] on input "checkbox" at bounding box center [36, 142] width 5 height 5
checkbox input "true"
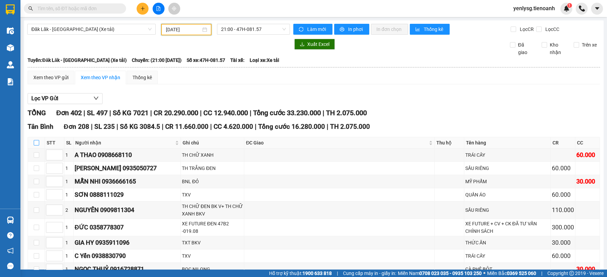
checkbox input "true"
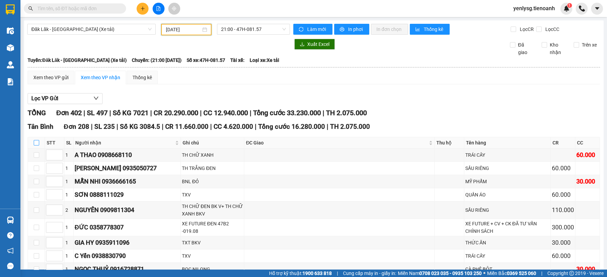
checkbox input "true"
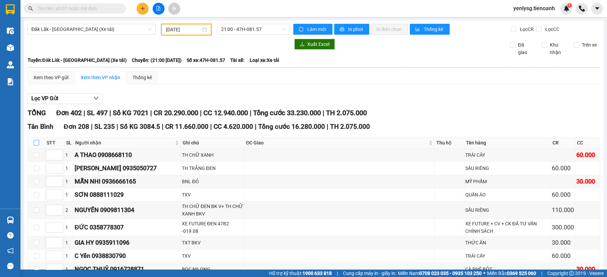
checkbox input "true"
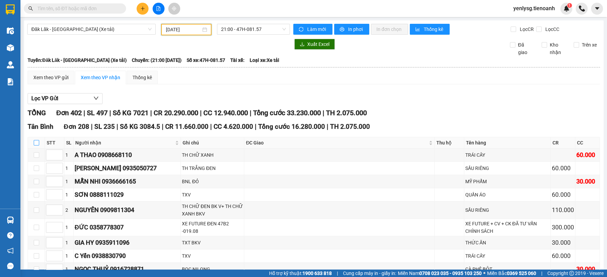
checkbox input "true"
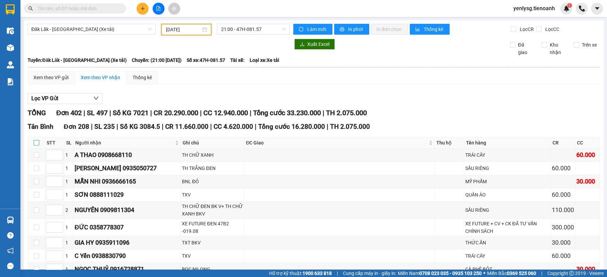
checkbox input "true"
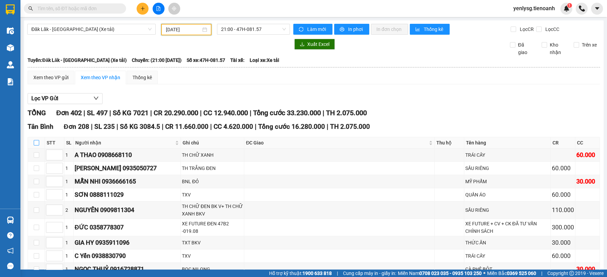
checkbox input "true"
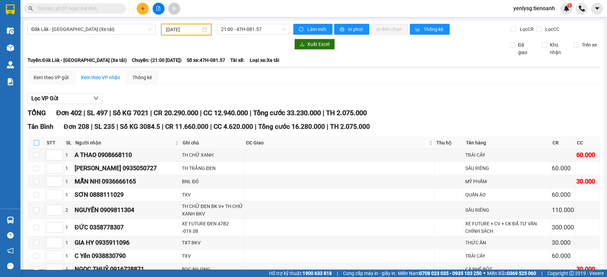
checkbox input "true"
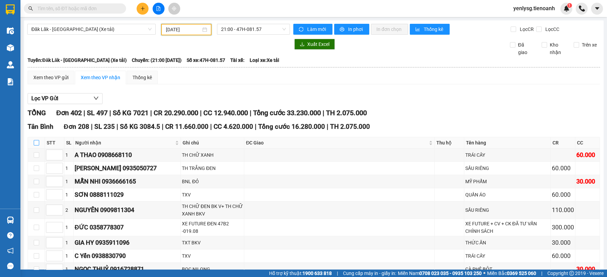
checkbox input "true"
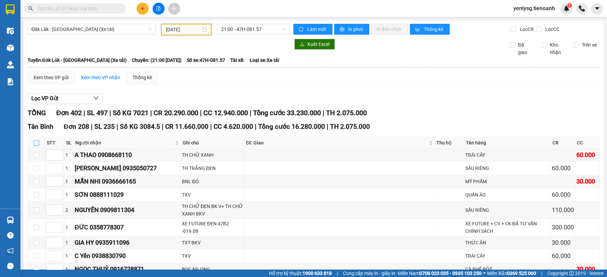
checkbox input "true"
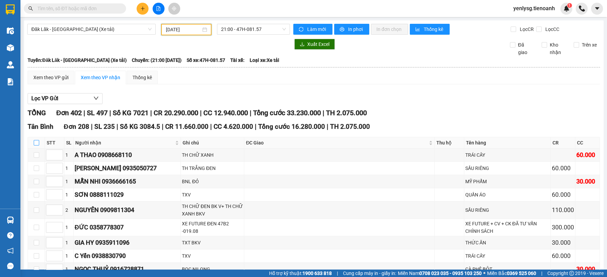
checkbox input "true"
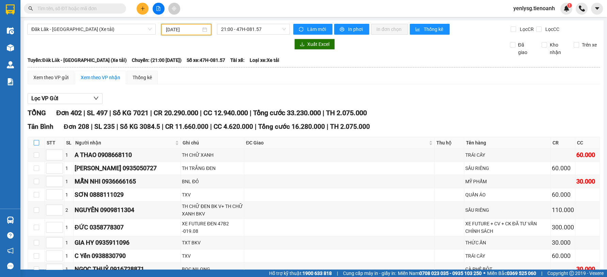
checkbox input "true"
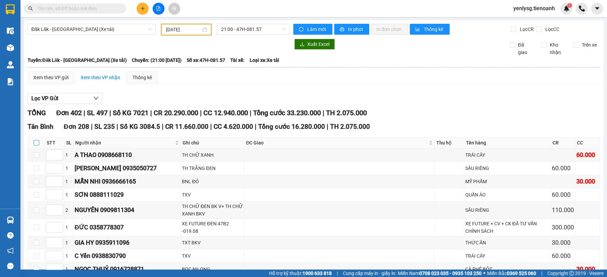
checkbox input "true"
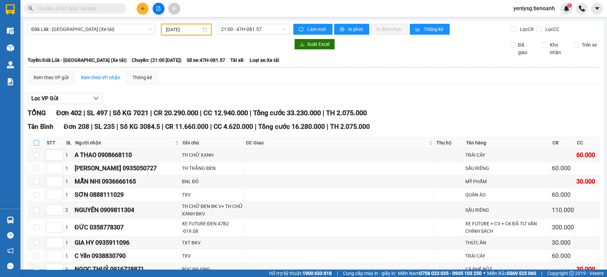
checkbox input "true"
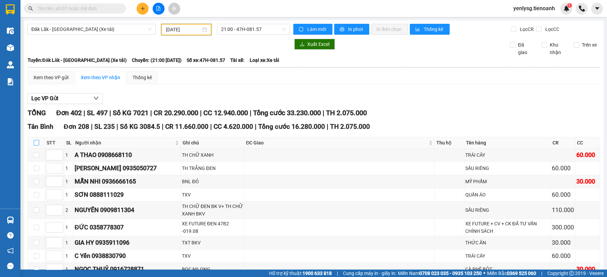
checkbox input "true"
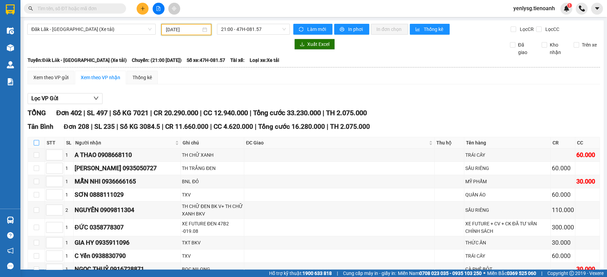
checkbox input "true"
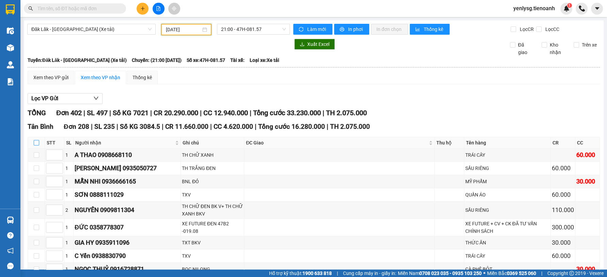
checkbox input "true"
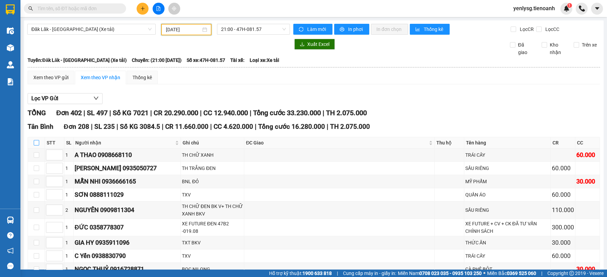
checkbox input "true"
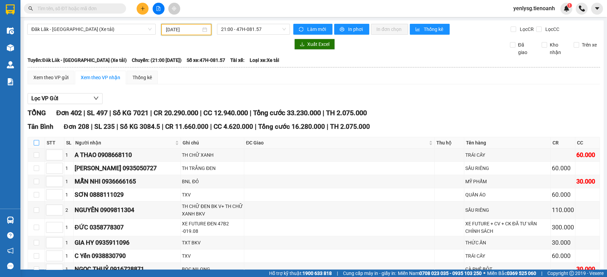
checkbox input "true"
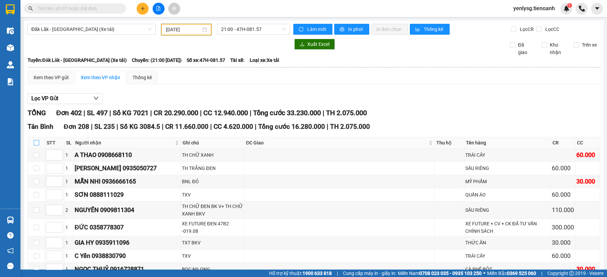
checkbox input "true"
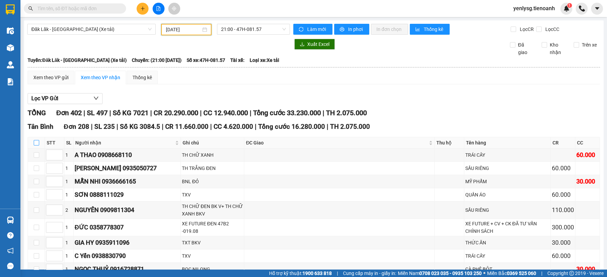
checkbox input "true"
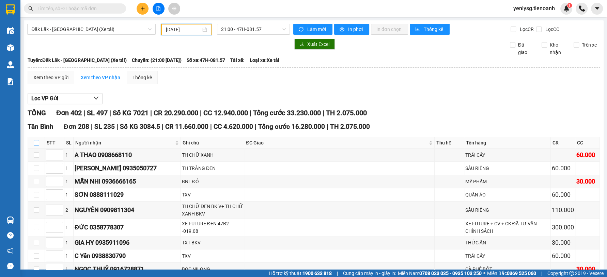
checkbox input "true"
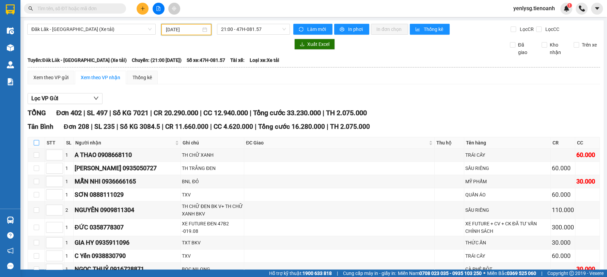
checkbox input "true"
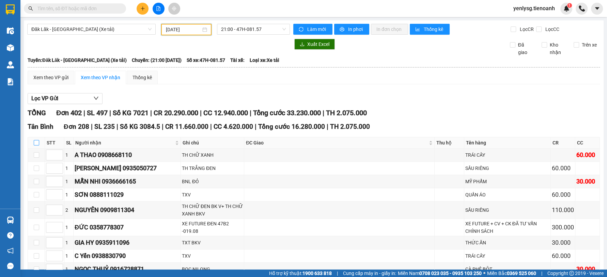
checkbox input "true"
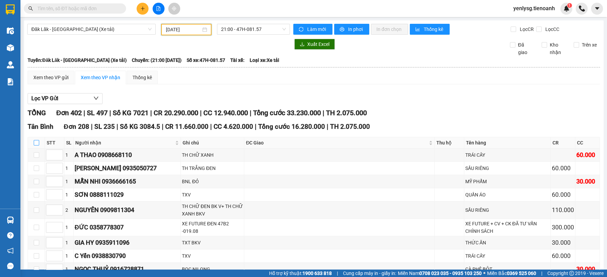
checkbox input "true"
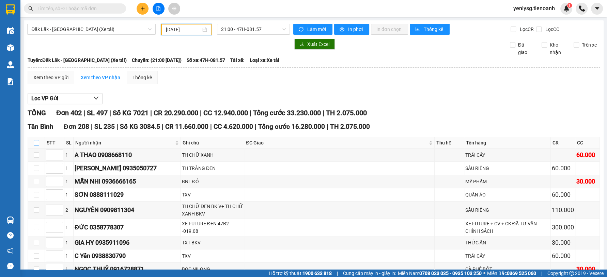
checkbox input "true"
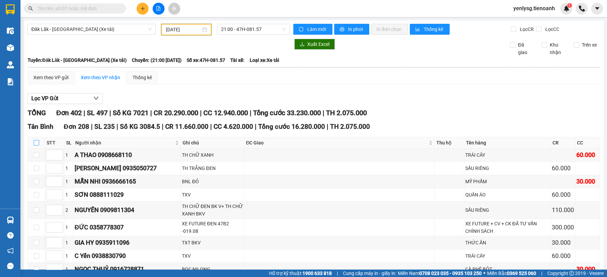
checkbox input "true"
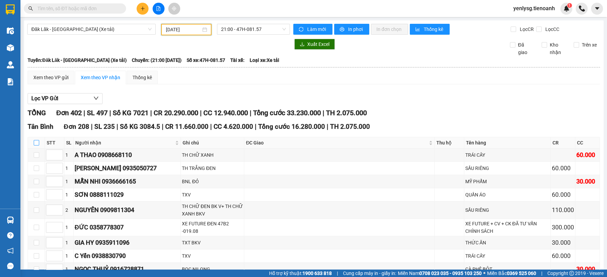
checkbox input "true"
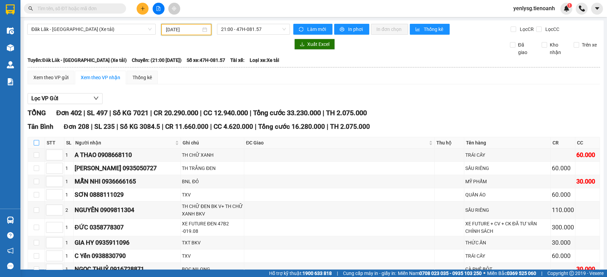
checkbox input "true"
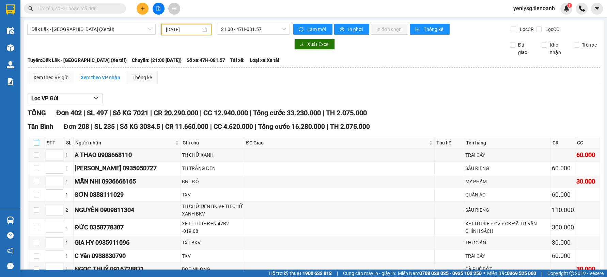
checkbox input "true"
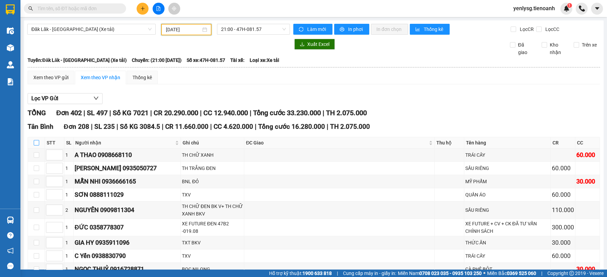
checkbox input "true"
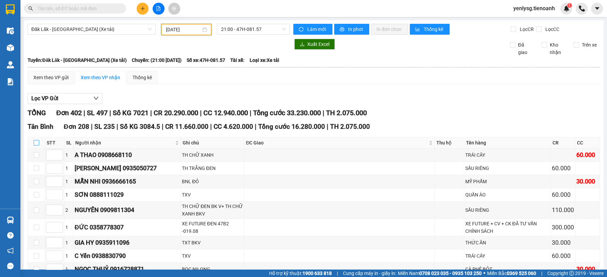
checkbox input "true"
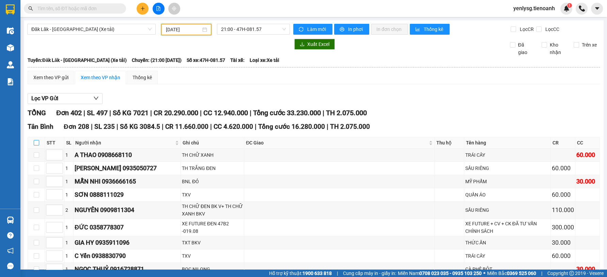
checkbox input "true"
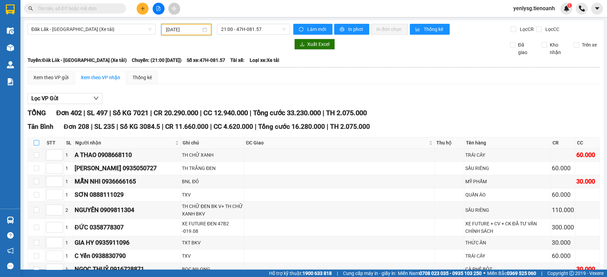
checkbox input "true"
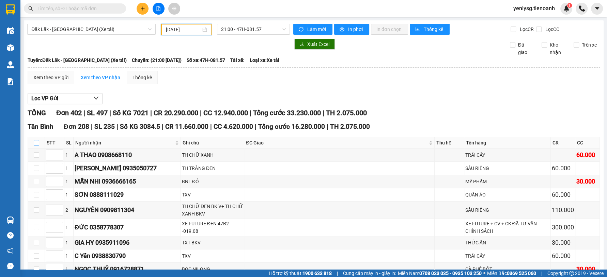
checkbox input "true"
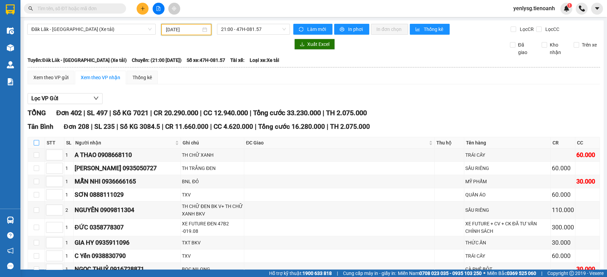
checkbox input "true"
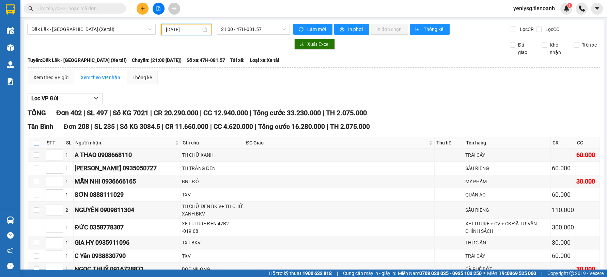
checkbox input "true"
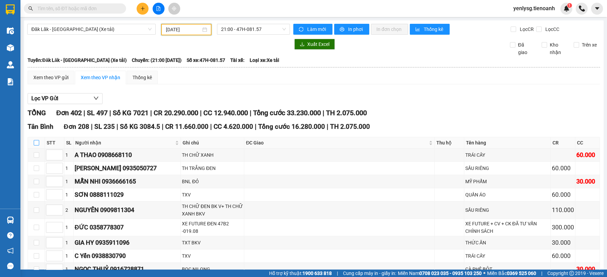
checkbox input "true"
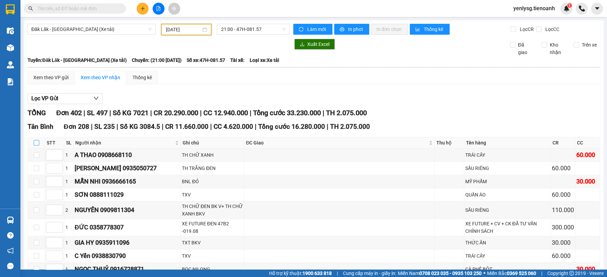
checkbox input "true"
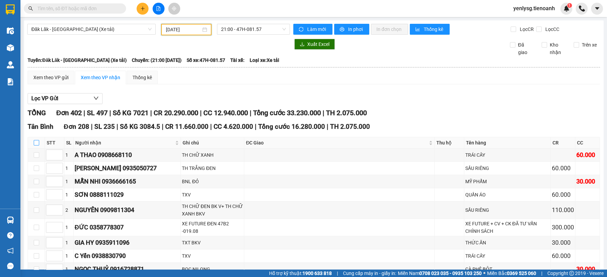
checkbox input "true"
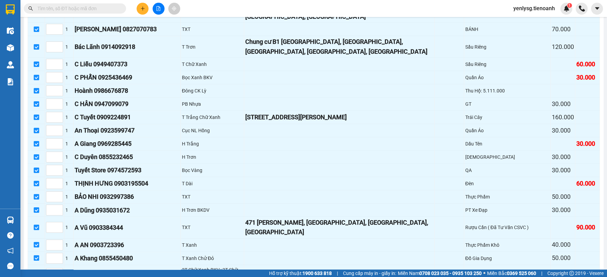
scroll to position [1286, 0]
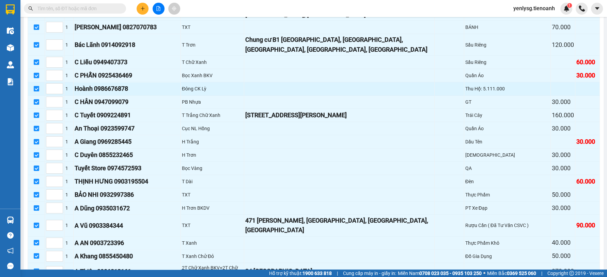
click at [37, 86] on input "checkbox" at bounding box center [36, 88] width 5 height 5
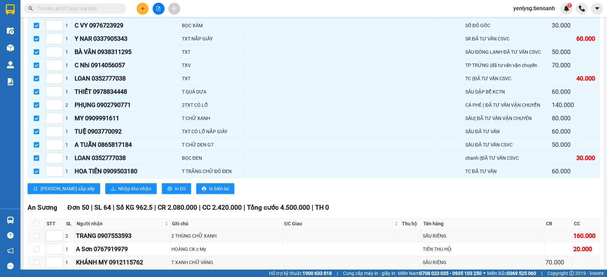
scroll to position [2988, 0]
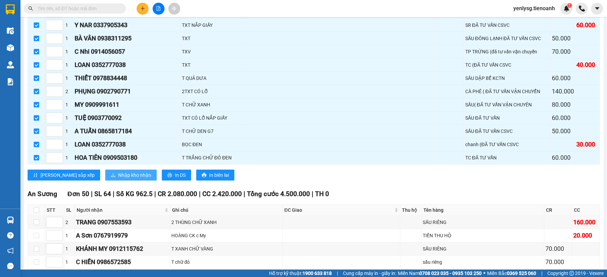
click at [105, 170] on button "Nhập kho nhận" at bounding box center [130, 175] width 51 height 11
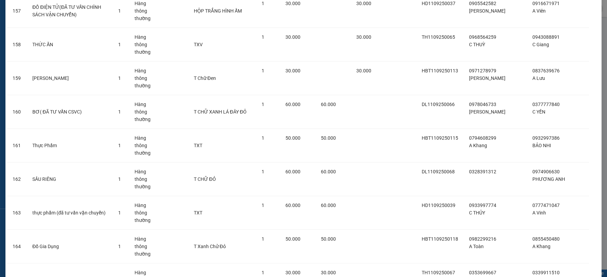
scroll to position [5286, 0]
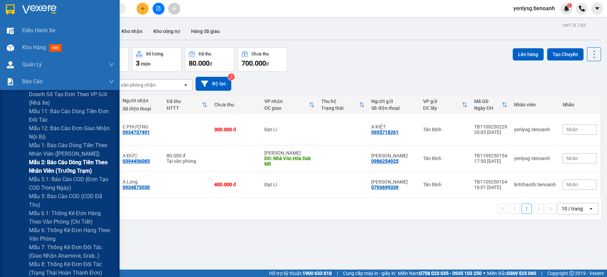
click at [68, 166] on span "Mẫu 2: Báo cáo dòng tiền theo nhân viên (Trưởng Trạm)" at bounding box center [71, 166] width 85 height 17
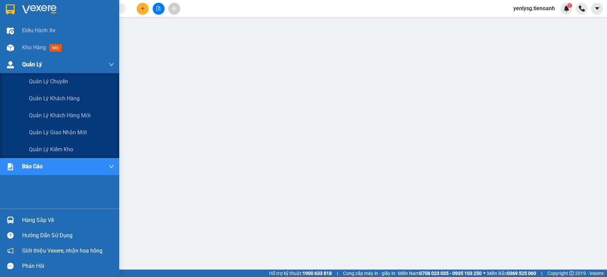
click at [9, 68] on div at bounding box center [10, 65] width 12 height 12
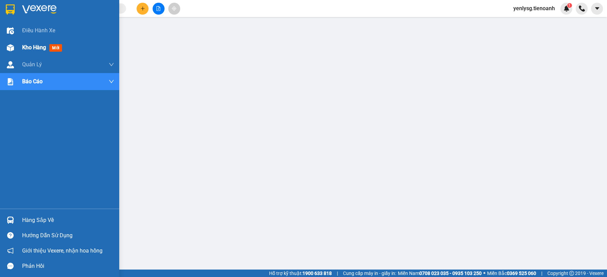
click at [30, 47] on span "Kho hàng" at bounding box center [34, 47] width 24 height 6
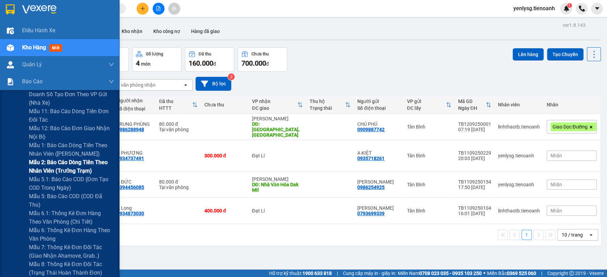
click at [36, 166] on span "Mẫu 2: Báo cáo dòng tiền theo nhân viên (Trưởng Trạm)" at bounding box center [71, 166] width 85 height 17
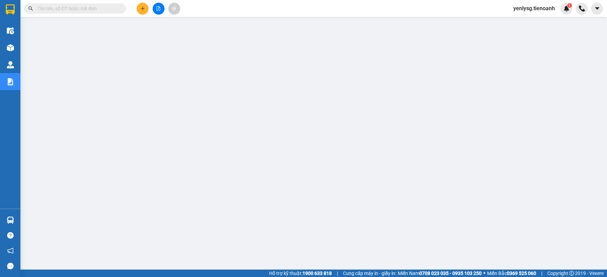
click at [92, 9] on input "text" at bounding box center [77, 8] width 80 height 7
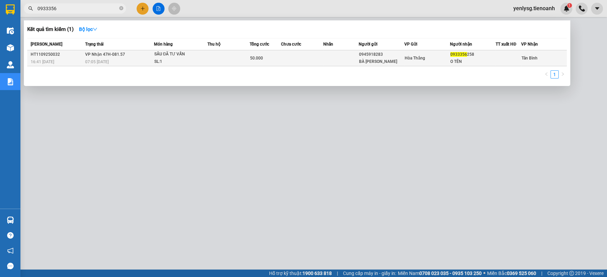
click at [452, 59] on div "O TÊN" at bounding box center [472, 61] width 45 height 7
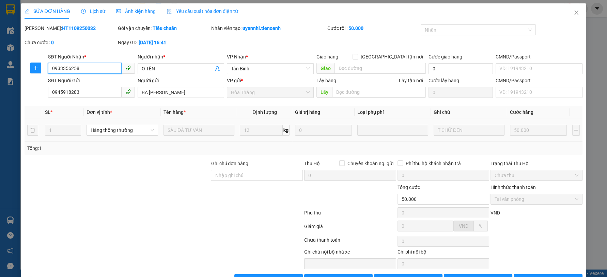
scroll to position [21, 0]
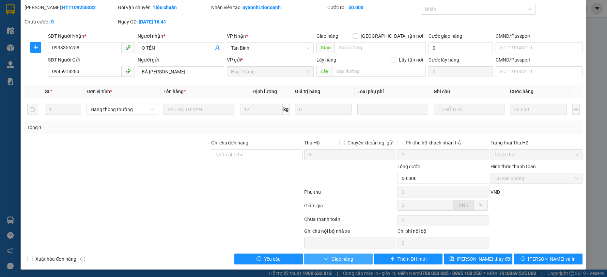
click at [346, 262] on span "Giao hàng" at bounding box center [342, 259] width 22 height 7
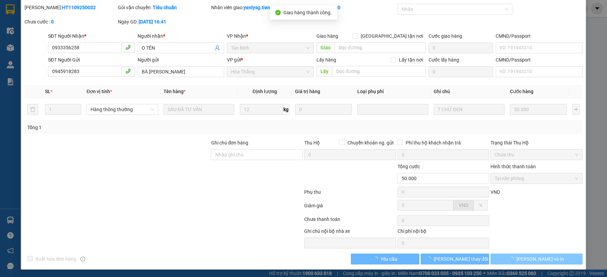
click at [540, 257] on span "[PERSON_NAME] và In" at bounding box center [540, 259] width 48 height 7
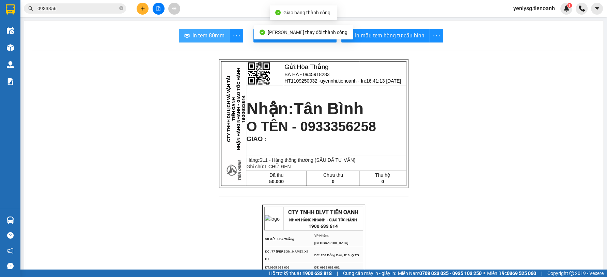
click at [197, 29] on button "In tem 80mm" at bounding box center [204, 36] width 51 height 14
click at [204, 39] on span "In tem 80mm" at bounding box center [208, 35] width 32 height 9
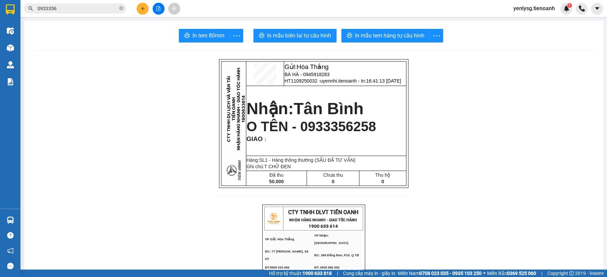
click at [143, 11] on icon "plus" at bounding box center [142, 8] width 5 height 5
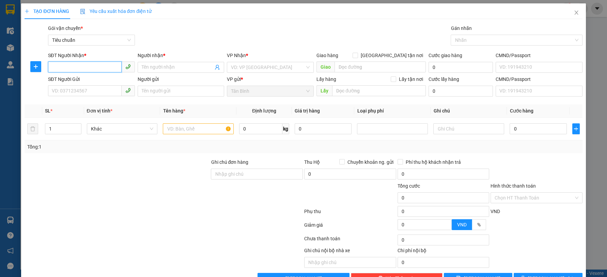
click at [109, 68] on input "SĐT Người Nhận *" at bounding box center [85, 67] width 74 height 11
paste input "0963507879"
click at [119, 83] on div "0963507879 - A Tình" at bounding box center [90, 80] width 78 height 7
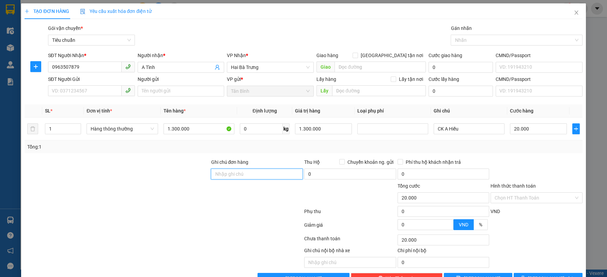
click at [257, 177] on input "Ghi chú đơn hàng" at bounding box center [257, 174] width 92 height 11
paste input "HBT1009250124"
drag, startPoint x: 305, startPoint y: 128, endPoint x: 253, endPoint y: 131, distance: 51.9
click at [256, 130] on tr "1 Hàng thông thường 1.300.000 0 kg 1.300.000 CK A Hiếu 20.000" at bounding box center [303, 129] width 557 height 23
paste input "3.6"
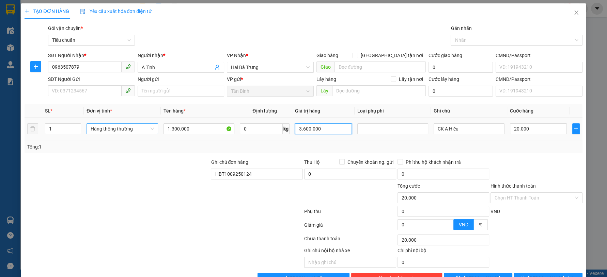
click at [109, 131] on span "Hàng thông thường" at bounding box center [122, 129] width 63 height 10
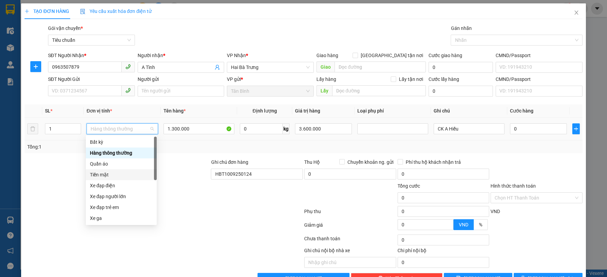
drag, startPoint x: 102, startPoint y: 172, endPoint x: 123, endPoint y: 160, distance: 23.6
click at [103, 172] on div "Tiền mặt" at bounding box center [121, 174] width 63 height 7
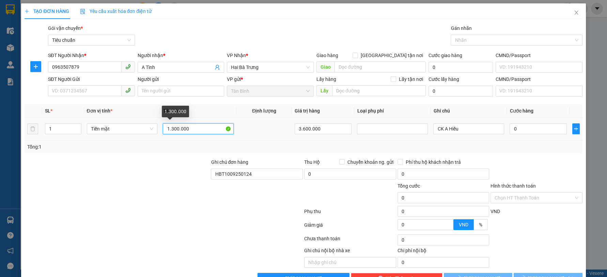
drag, startPoint x: 186, startPoint y: 130, endPoint x: 117, endPoint y: 163, distance: 76.1
click at [131, 134] on tr "1 Tiền mặt 1.300.000 3.600.000 CK A Hiếu 0" at bounding box center [303, 129] width 557 height 23
paste input "3.6"
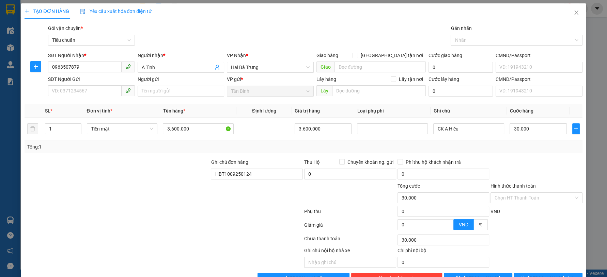
click at [117, 164] on div at bounding box center [117, 171] width 186 height 24
drag, startPoint x: 464, startPoint y: 130, endPoint x: 394, endPoint y: 141, distance: 71.0
click at [394, 141] on div "SL * Đơn vị tính * Tên hàng * Định lượng Giá trị hàng Loại phụ phí Ghi chú Cước…" at bounding box center [303, 129] width 557 height 49
drag, startPoint x: 468, startPoint y: 129, endPoint x: 388, endPoint y: 138, distance: 80.8
click at [393, 131] on tr "1 Tiền mặt 3.600.000 3.600.000 ck c sa 30.000" at bounding box center [303, 129] width 557 height 23
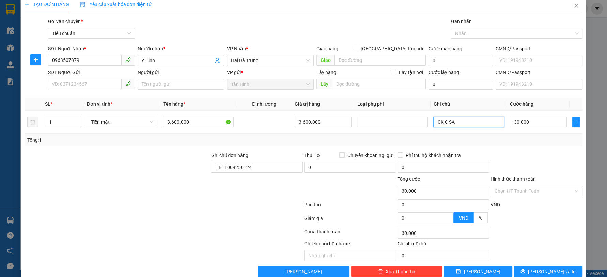
scroll to position [19, 0]
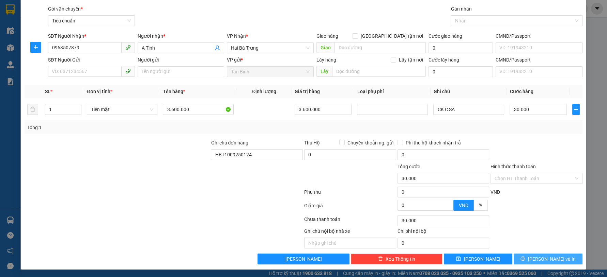
click at [528, 255] on button "[PERSON_NAME] và In" at bounding box center [547, 259] width 68 height 11
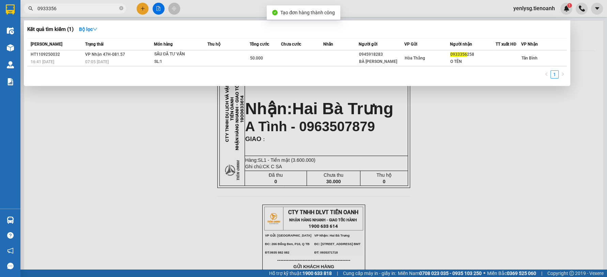
click at [69, 8] on input "0933356" at bounding box center [77, 8] width 80 height 7
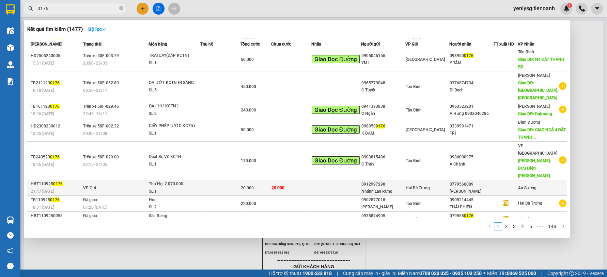
scroll to position [35, 0]
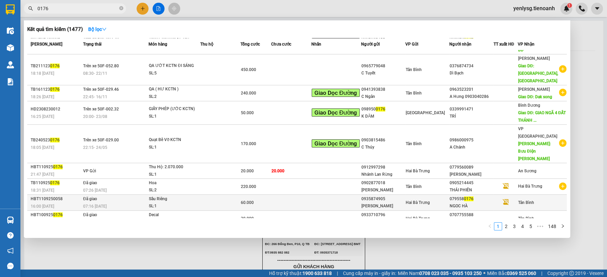
click at [385, 203] on div "[PERSON_NAME]" at bounding box center [382, 206] width 43 height 7
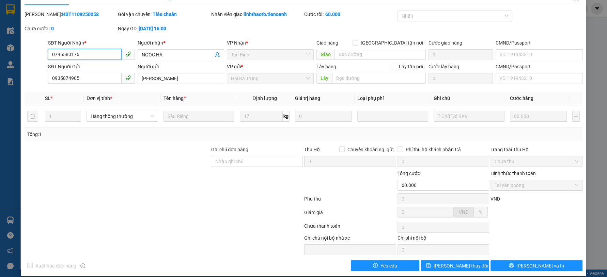
scroll to position [21, 0]
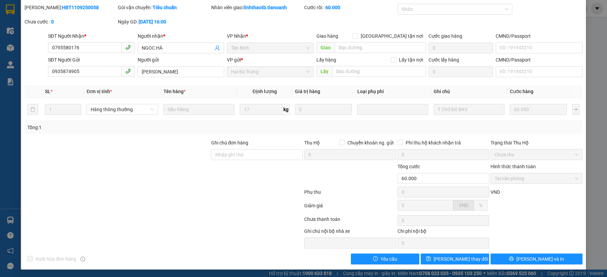
click at [177, 150] on div at bounding box center [117, 151] width 186 height 24
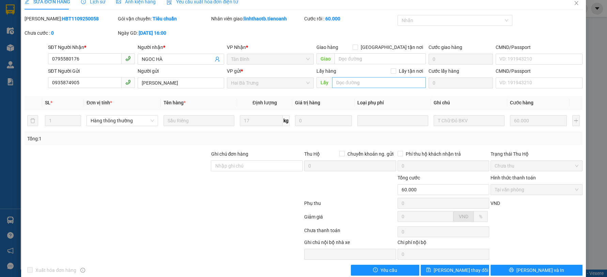
scroll to position [0, 0]
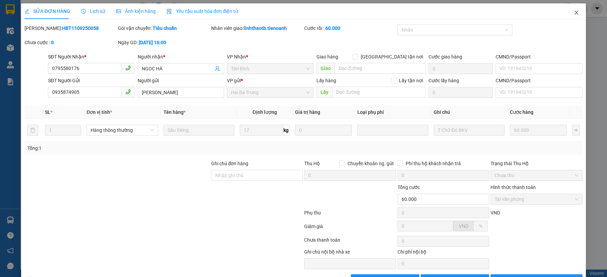
click at [573, 14] on icon "close" at bounding box center [575, 12] width 5 height 5
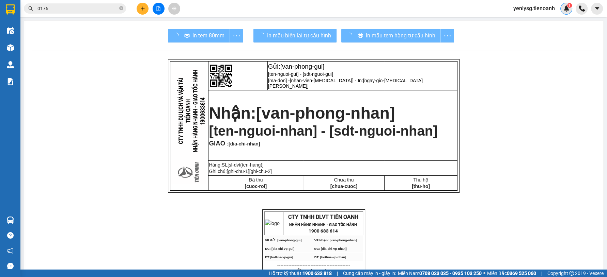
click at [561, 9] on div "1" at bounding box center [566, 9] width 12 height 12
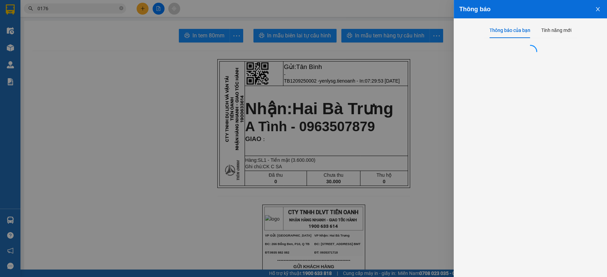
click at [393, 78] on div at bounding box center [303, 138] width 607 height 277
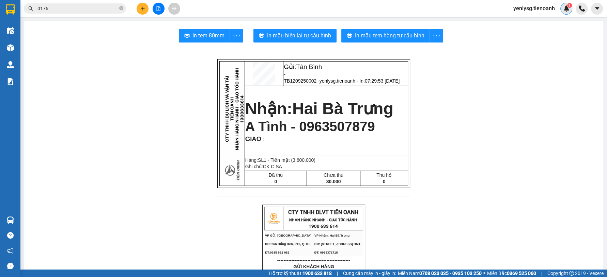
click at [562, 10] on div "1" at bounding box center [566, 9] width 12 height 12
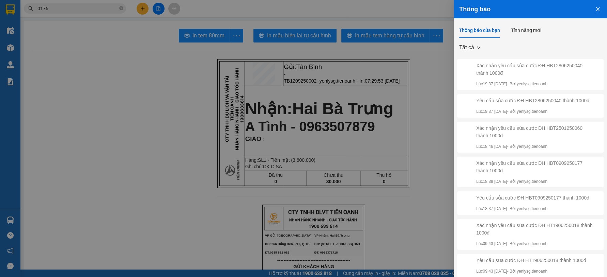
click at [255, 109] on div at bounding box center [303, 138] width 607 height 277
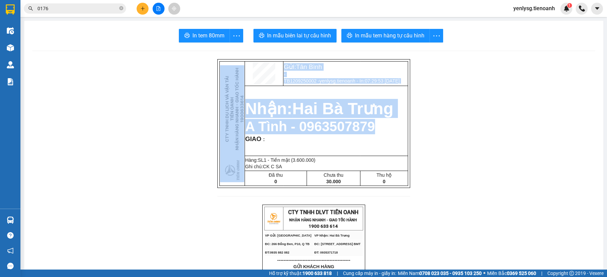
drag, startPoint x: 179, startPoint y: 68, endPoint x: 362, endPoint y: 127, distance: 192.1
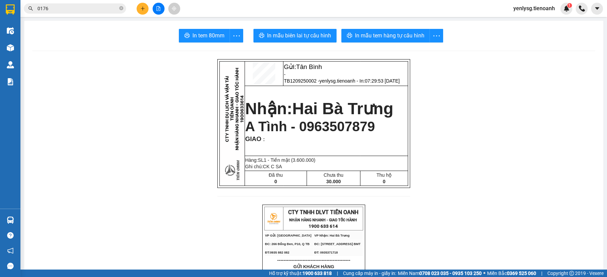
click at [568, 9] on img at bounding box center [566, 8] width 6 height 6
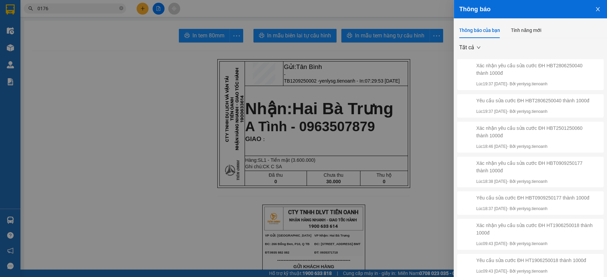
click at [408, 96] on div at bounding box center [303, 138] width 607 height 277
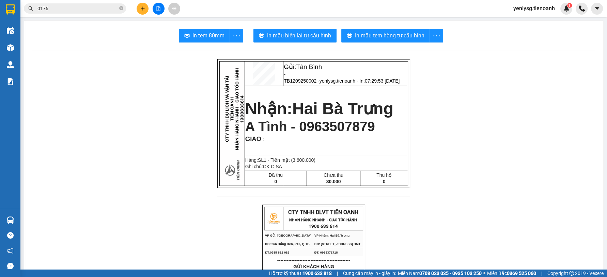
click at [244, 79] on td at bounding box center [263, 74] width 39 height 25
click at [311, 102] on span "Hai Bà Trưng" at bounding box center [342, 109] width 101 height 18
click at [313, 130] on span "A Tình - 0963507879" at bounding box center [310, 126] width 130 height 15
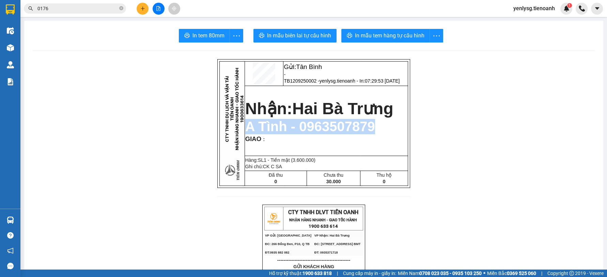
click at [313, 130] on span "A Tình - 0963507879" at bounding box center [310, 126] width 130 height 15
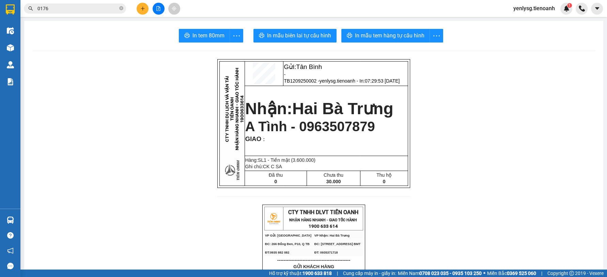
click at [563, 11] on img at bounding box center [566, 8] width 6 height 6
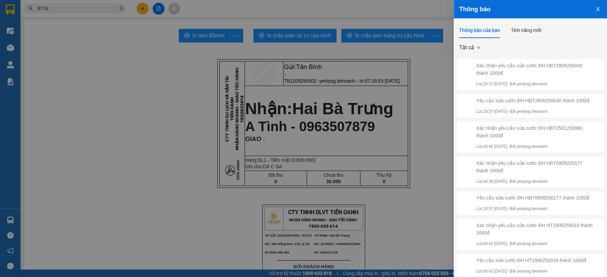
click at [328, 135] on div at bounding box center [303, 138] width 607 height 277
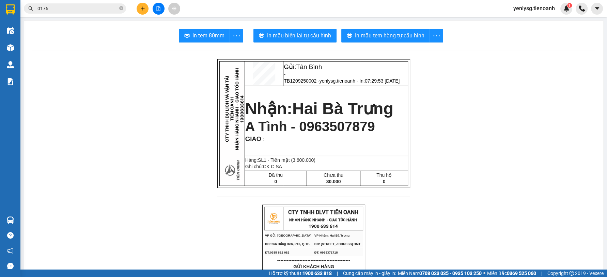
click at [320, 130] on span "A Tình - 0963507879" at bounding box center [310, 126] width 130 height 15
click at [340, 131] on span "A Tình - 0963507879" at bounding box center [310, 126] width 130 height 15
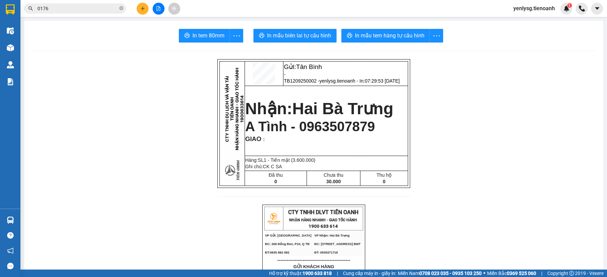
click at [569, 12] on div "1" at bounding box center [566, 9] width 12 height 12
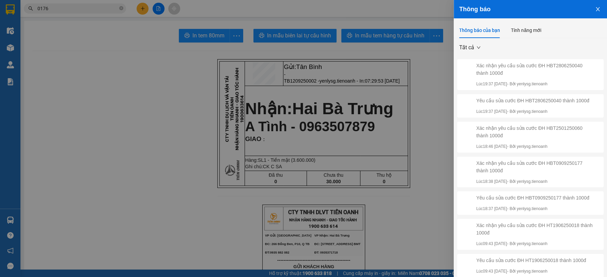
click at [319, 107] on div at bounding box center [303, 138] width 607 height 277
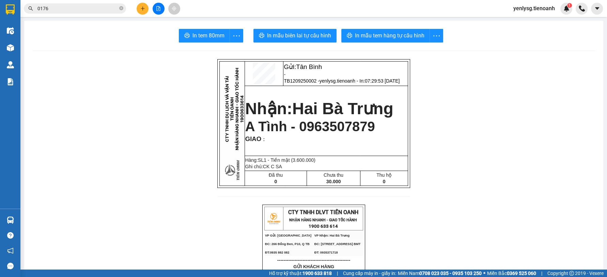
click at [320, 127] on body "Kết quả tìm kiếm ( 1477 ) Bộ lọc Mã ĐH Trạng thái Món hàng Thu hộ Tổng cước Chư…" at bounding box center [303, 138] width 607 height 277
click at [320, 127] on span "A Tình - 0963507879" at bounding box center [310, 126] width 130 height 15
click at [561, 13] on div "yenlysg.tienoanh 1" at bounding box center [540, 9] width 64 height 12
click at [563, 11] on img at bounding box center [566, 8] width 6 height 6
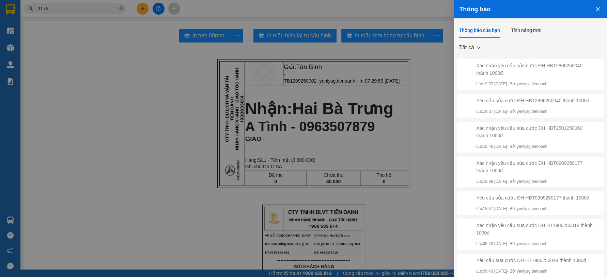
click at [289, 135] on div at bounding box center [303, 138] width 607 height 277
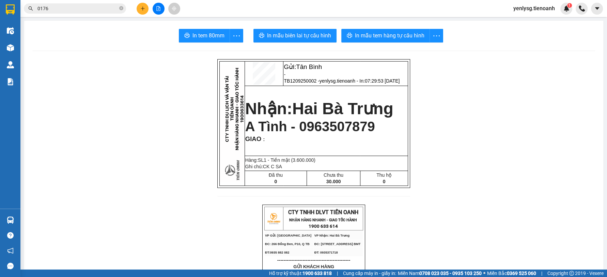
click at [303, 126] on span "A Tình - 0963507879" at bounding box center [310, 126] width 130 height 15
click at [99, 9] on input "0176" at bounding box center [77, 8] width 80 height 7
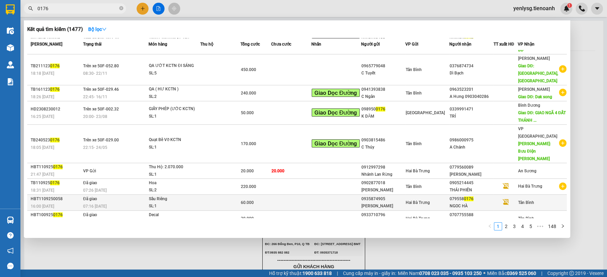
click at [190, 196] on div "Sầu Riêng" at bounding box center [174, 199] width 51 height 7
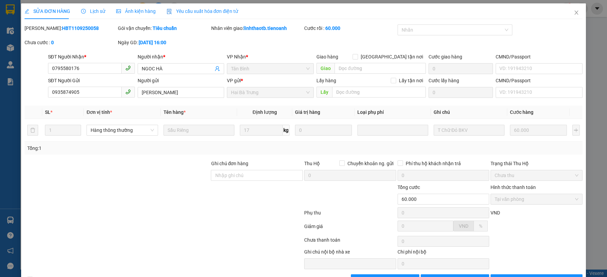
click at [99, 13] on span "Lịch sử" at bounding box center [93, 11] width 24 height 5
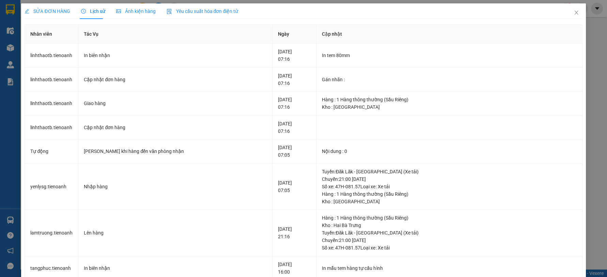
click at [56, 17] on div "SỬA ĐƠN HÀNG" at bounding box center [47, 11] width 45 height 16
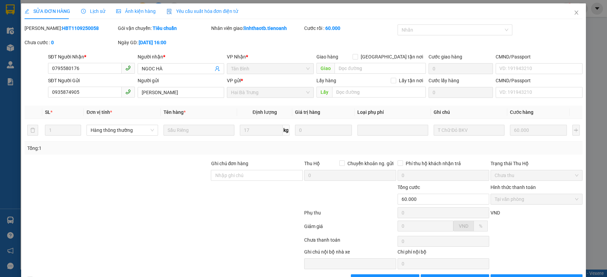
click at [105, 189] on div at bounding box center [117, 196] width 186 height 24
click at [109, 177] on div at bounding box center [117, 172] width 186 height 24
click at [575, 14] on span "Close" at bounding box center [575, 12] width 19 height 19
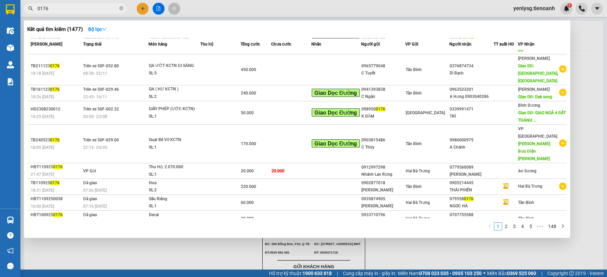
click at [91, 6] on input "0176" at bounding box center [77, 8] width 80 height 7
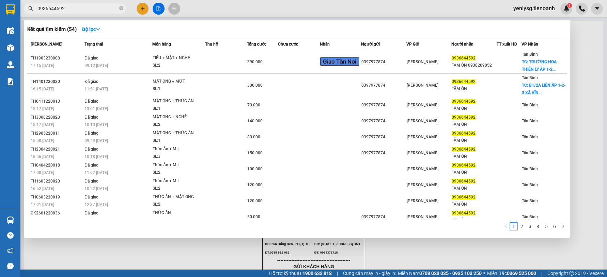
click at [73, 9] on input "0936644592" at bounding box center [77, 8] width 80 height 7
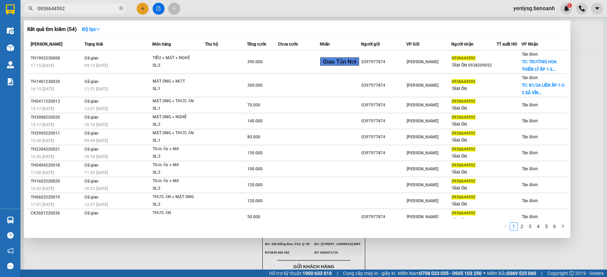
click at [73, 9] on input "0936644592" at bounding box center [77, 8] width 80 height 7
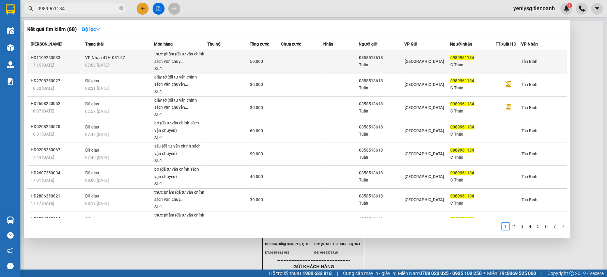
click at [244, 64] on td at bounding box center [228, 61] width 42 height 23
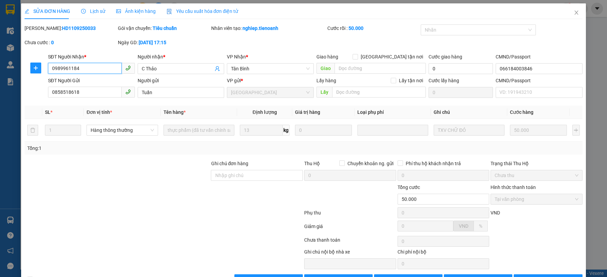
scroll to position [21, 0]
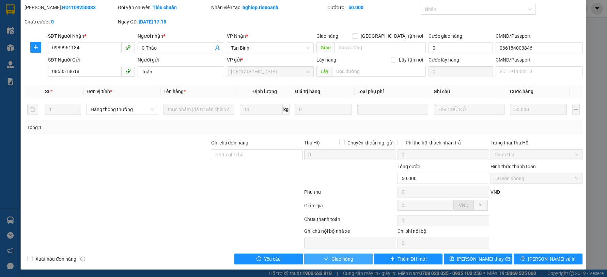
click at [315, 262] on button "Giao hàng" at bounding box center [338, 259] width 68 height 11
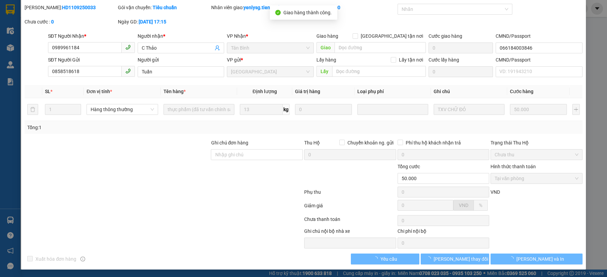
click at [555, 259] on button "[PERSON_NAME] và In" at bounding box center [536, 259] width 92 height 11
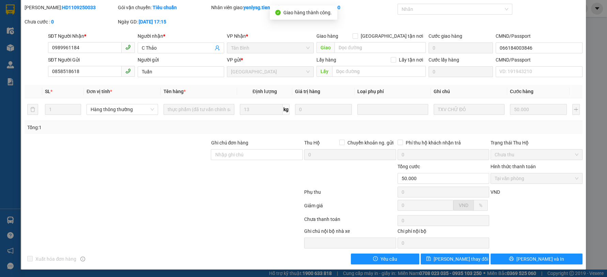
click at [555, 259] on button "[PERSON_NAME] và In" at bounding box center [536, 259] width 92 height 11
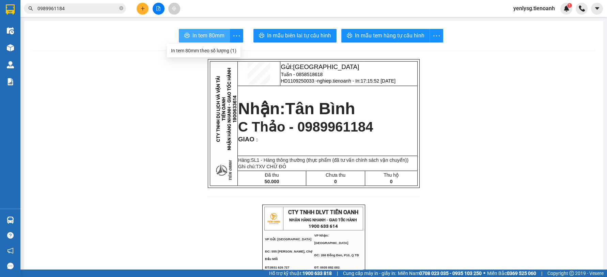
click at [222, 38] on button "In tem 80mm" at bounding box center [204, 36] width 51 height 14
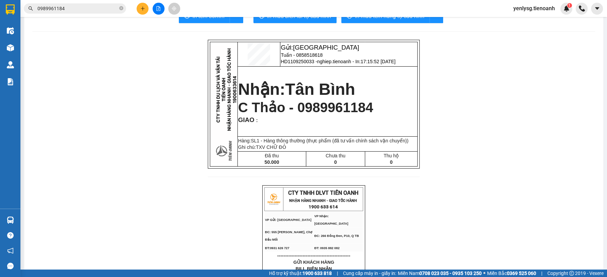
scroll to position [38, 0]
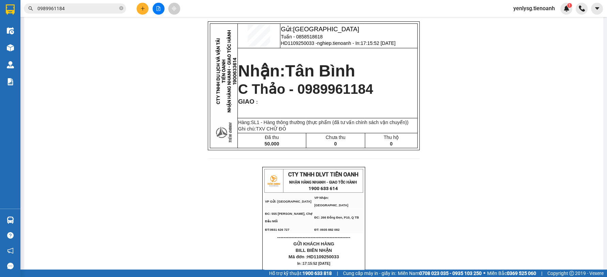
click at [79, 15] on div "Kết quả tìm kiếm ( 68 ) Bộ lọc Mã ĐH Trạng thái Món hàng Thu hộ Tổng cước Chưa …" at bounding box center [303, 8] width 607 height 17
click at [79, 13] on div "0989961184" at bounding box center [66, 8] width 133 height 10
click at [80, 10] on input "0989961184" at bounding box center [77, 8] width 80 height 7
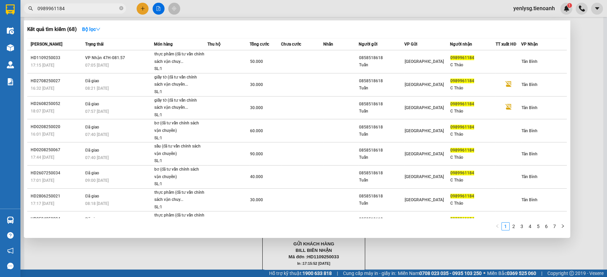
click at [80, 10] on input "0989961184" at bounding box center [77, 8] width 80 height 7
click at [81, 10] on input "0989961184" at bounding box center [77, 8] width 80 height 7
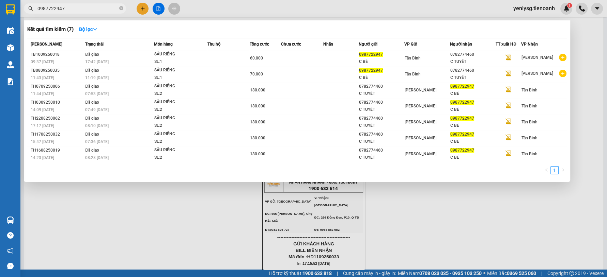
click at [69, 10] on input "0987722947" at bounding box center [77, 8] width 80 height 7
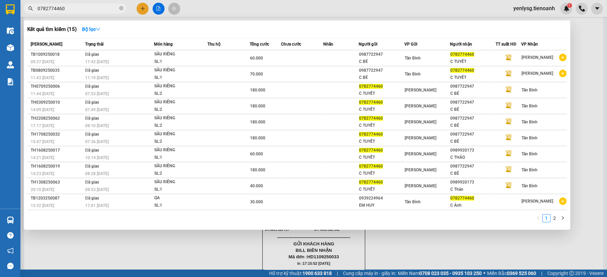
click at [590, 101] on div at bounding box center [303, 138] width 607 height 277
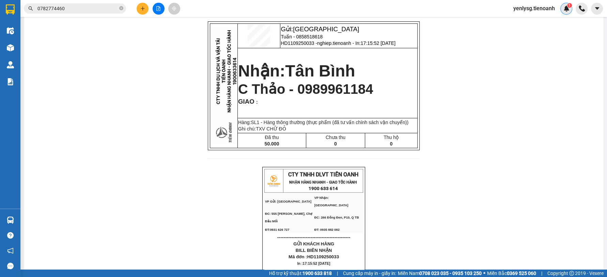
drag, startPoint x: 566, startPoint y: 9, endPoint x: 409, endPoint y: 73, distance: 169.9
click at [566, 10] on img at bounding box center [566, 8] width 6 height 6
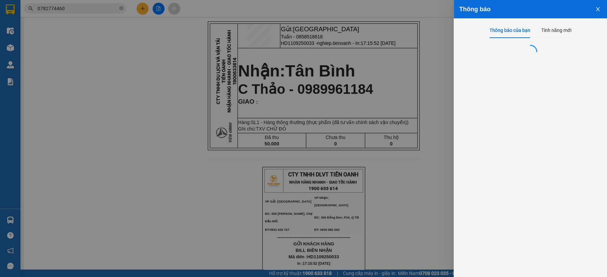
click at [218, 125] on div at bounding box center [303, 138] width 607 height 277
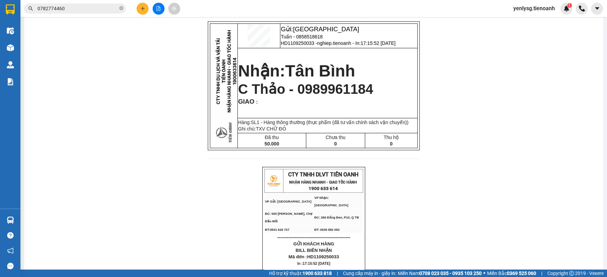
scroll to position [0, 0]
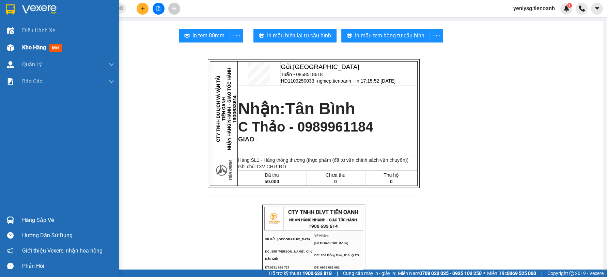
drag, startPoint x: 13, startPoint y: 48, endPoint x: 43, endPoint y: 2, distance: 54.9
click at [13, 48] on img at bounding box center [10, 47] width 7 height 7
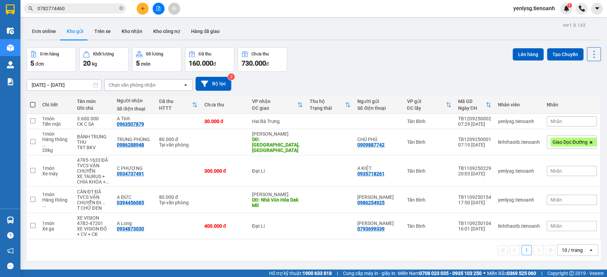
click at [112, 5] on input "0782774460" at bounding box center [77, 8] width 80 height 7
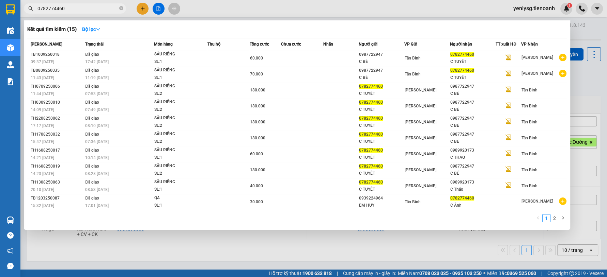
click at [109, 8] on input "0782774460" at bounding box center [77, 8] width 80 height 7
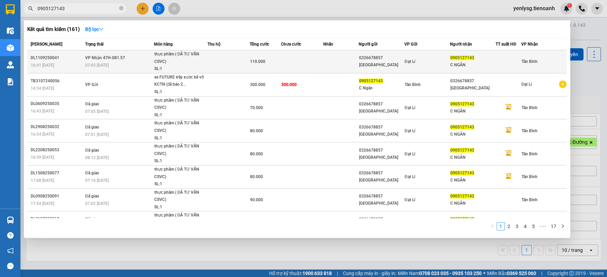
click at [352, 55] on td at bounding box center [340, 61] width 35 height 23
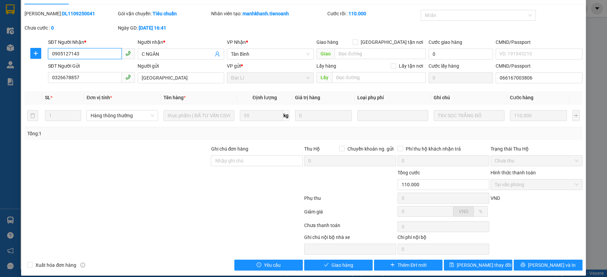
scroll to position [21, 0]
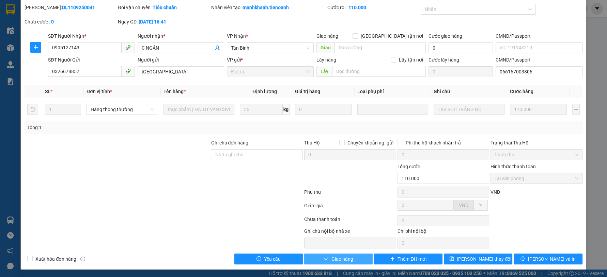
click at [360, 260] on button "Giao hàng" at bounding box center [338, 259] width 68 height 11
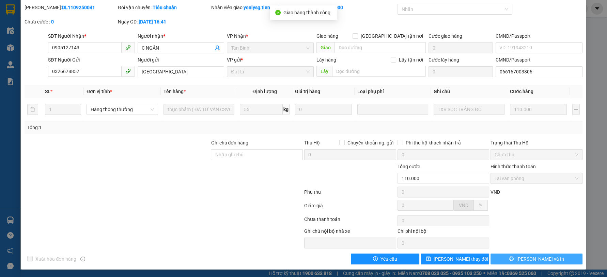
click at [547, 258] on button "[PERSON_NAME] và In" at bounding box center [536, 259] width 92 height 11
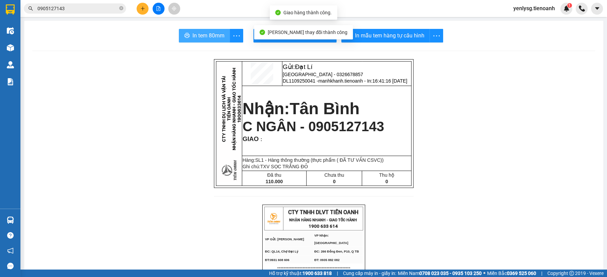
click at [206, 29] on button "In tem 80mm" at bounding box center [204, 36] width 51 height 14
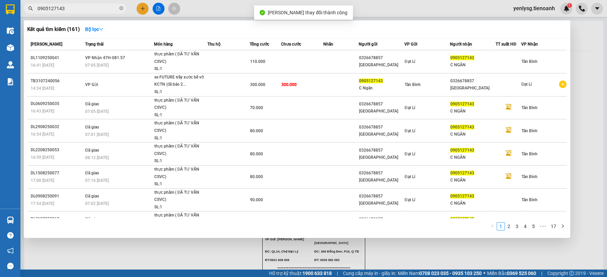
click at [103, 11] on input "0905127143" at bounding box center [77, 8] width 80 height 7
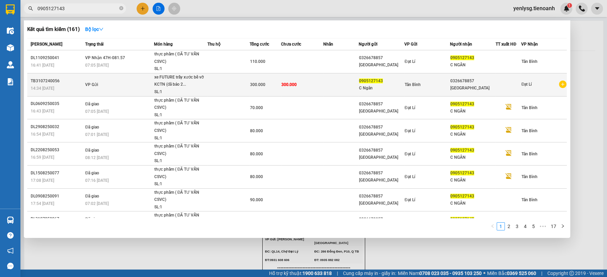
click at [252, 87] on div "300.000" at bounding box center [265, 84] width 31 height 7
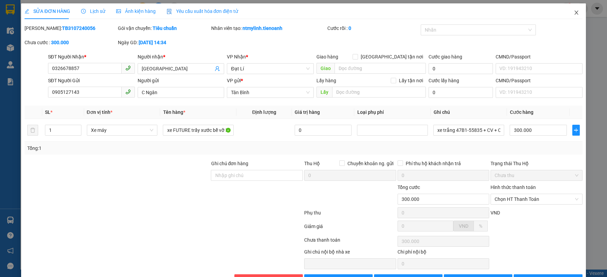
click at [573, 13] on icon "close" at bounding box center [575, 12] width 5 height 5
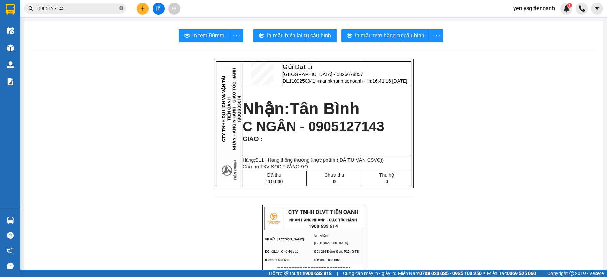
click at [119, 11] on span "0905127143" at bounding box center [75, 8] width 102 height 10
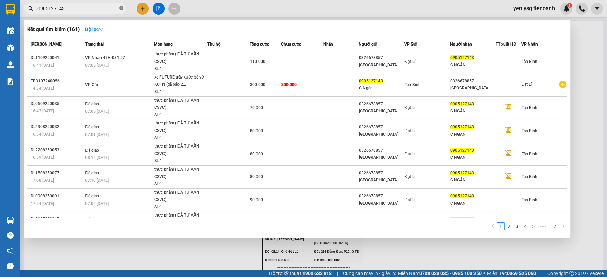
click at [119, 10] on icon "close-circle" at bounding box center [121, 8] width 4 height 4
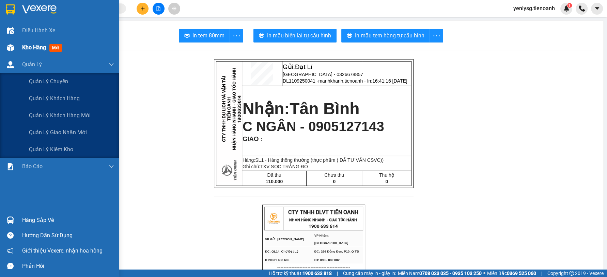
click at [19, 55] on div "Kho hàng mới" at bounding box center [59, 47] width 119 height 17
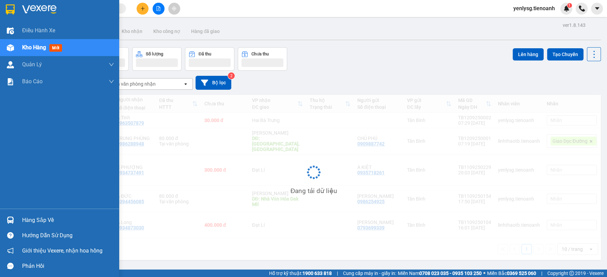
click at [18, 52] on div "Kho hàng mới" at bounding box center [59, 47] width 119 height 17
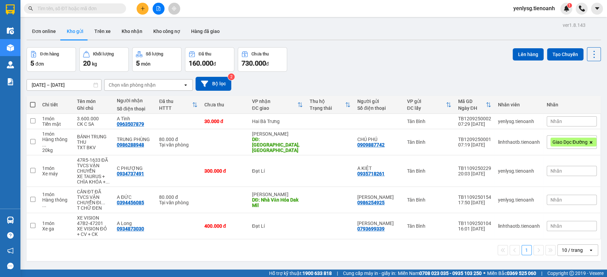
click at [104, 6] on input "text" at bounding box center [77, 8] width 80 height 7
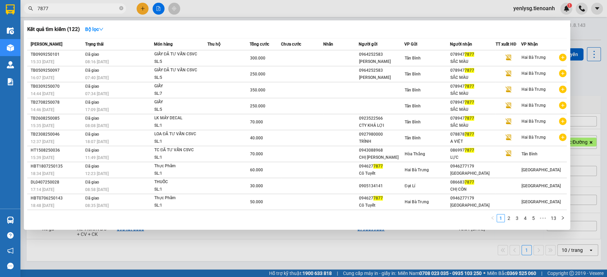
click at [111, 9] on input "7877" at bounding box center [77, 8] width 80 height 7
click at [592, 89] on div at bounding box center [303, 138] width 607 height 277
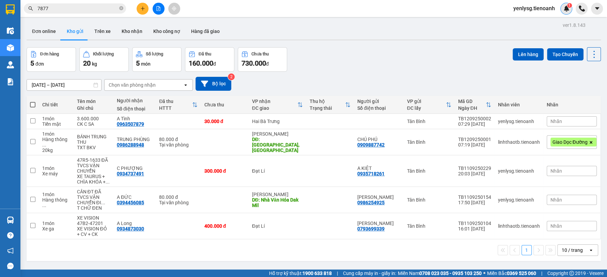
click at [566, 11] on img at bounding box center [566, 8] width 6 height 6
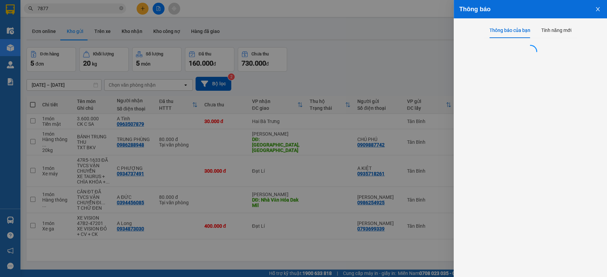
click at [429, 48] on div at bounding box center [303, 138] width 607 height 277
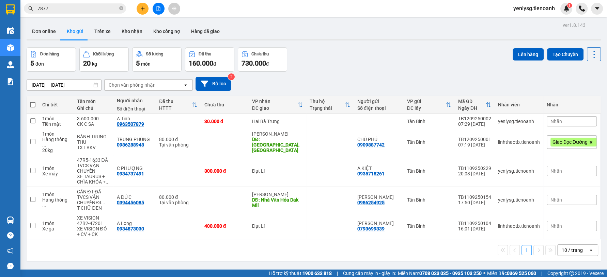
click at [566, 15] on div "Kết quả tìm kiếm ( 122 ) Bộ lọc Mã ĐH Trạng thái Món hàng Thu hộ Tổng cước Chưa…" at bounding box center [303, 8] width 607 height 17
click at [560, 9] on div "1" at bounding box center [566, 9] width 12 height 12
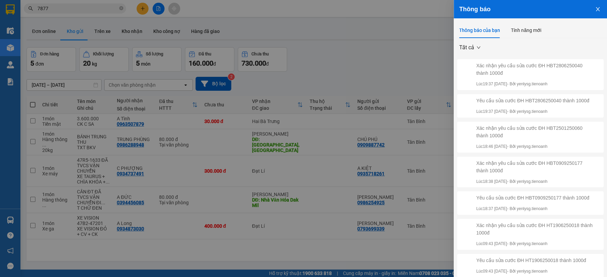
click at [288, 91] on div at bounding box center [303, 138] width 607 height 277
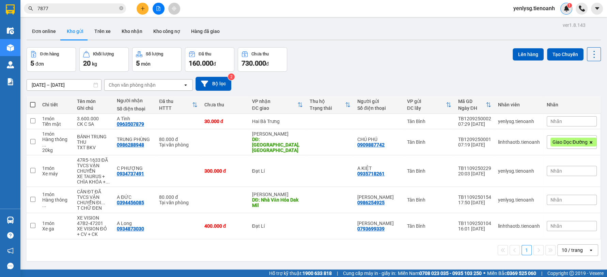
click at [561, 11] on div "1" at bounding box center [566, 9] width 12 height 12
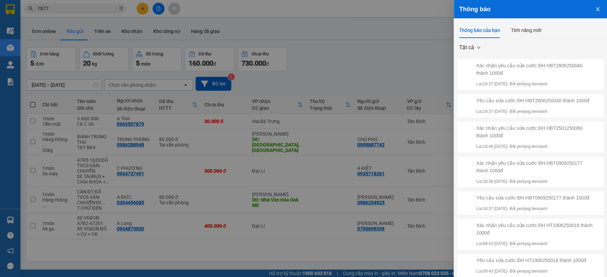
click at [373, 38] on div at bounding box center [303, 138] width 607 height 277
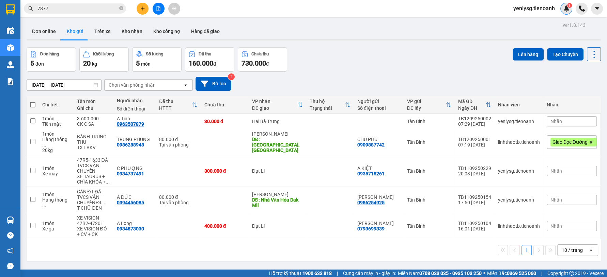
click at [565, 9] on img at bounding box center [566, 8] width 6 height 6
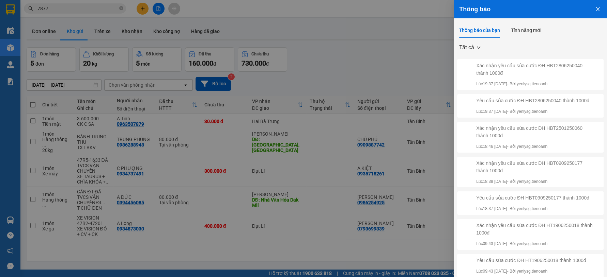
click at [392, 69] on div at bounding box center [303, 138] width 607 height 277
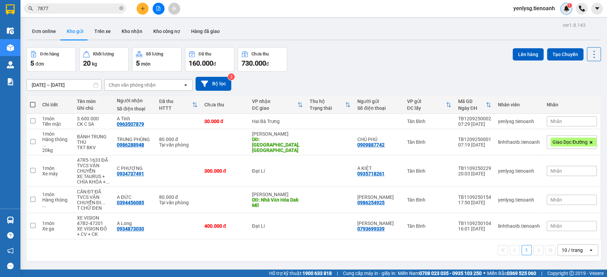
click at [564, 7] on img at bounding box center [566, 8] width 6 height 6
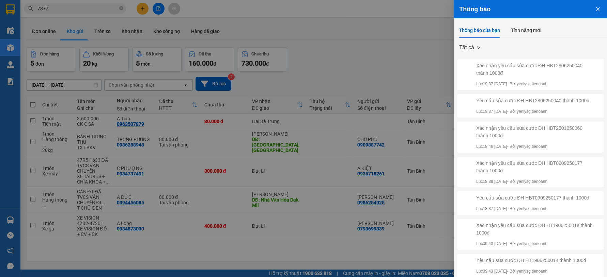
click at [426, 34] on div at bounding box center [303, 138] width 607 height 277
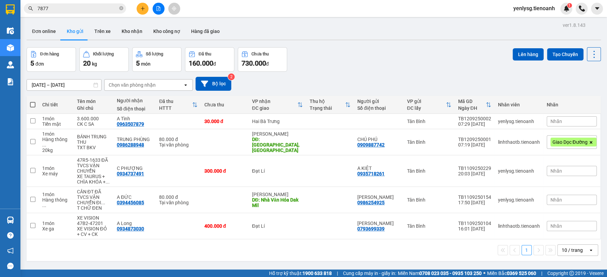
click at [505, 42] on div "ver 1.8.143 Đơn online Kho gửi Trên xe Kho nhận Kho công nợ Hàng đã giao Đơn hà…" at bounding box center [313, 158] width 579 height 277
click at [100, 9] on input "7877" at bounding box center [77, 8] width 80 height 7
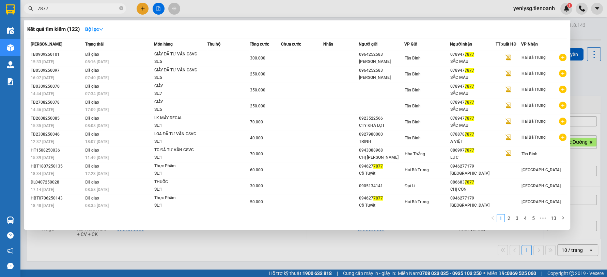
click at [100, 9] on input "7877" at bounding box center [77, 8] width 80 height 7
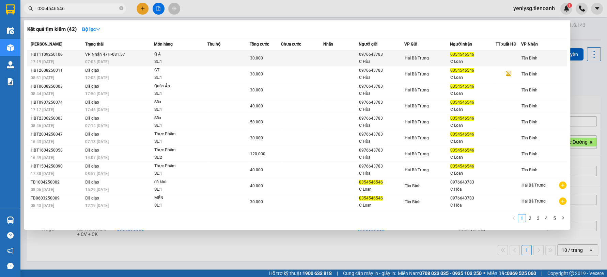
click at [131, 60] on div "07:05 [DATE]" at bounding box center [119, 61] width 68 height 7
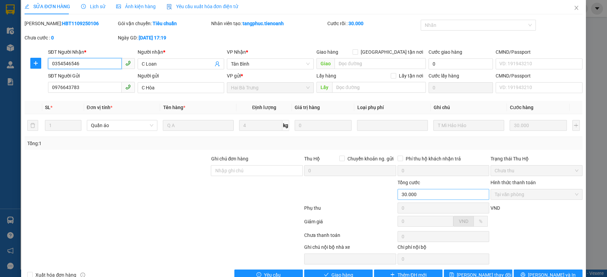
scroll to position [21, 0]
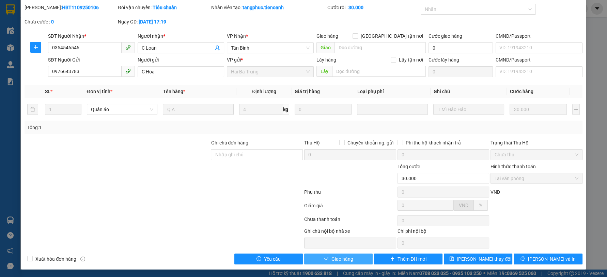
click at [354, 257] on button "Giao hàng" at bounding box center [338, 259] width 68 height 11
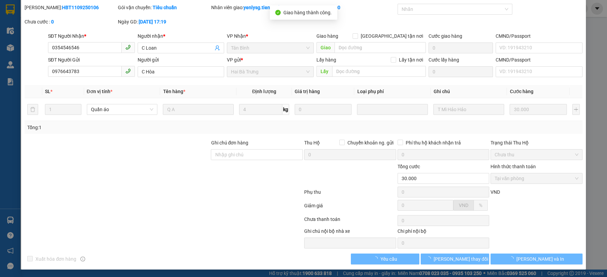
click at [559, 257] on button "[PERSON_NAME] và In" at bounding box center [536, 259] width 92 height 11
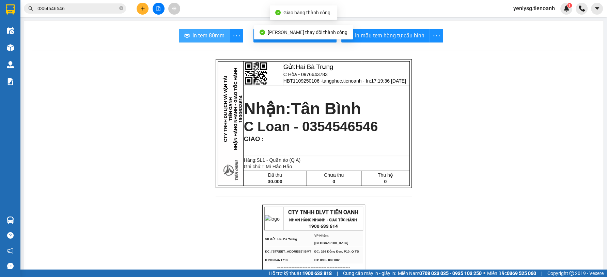
click at [222, 32] on button "In tem 80mm" at bounding box center [204, 36] width 51 height 14
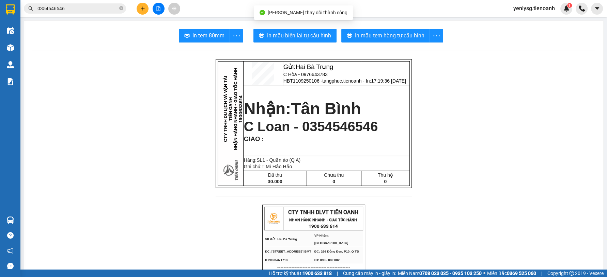
click at [126, 10] on div "0354546546" at bounding box center [66, 8] width 133 height 10
click at [122, 11] on span at bounding box center [121, 8] width 4 height 6
click at [142, 9] on icon "plus" at bounding box center [142, 8] width 5 height 5
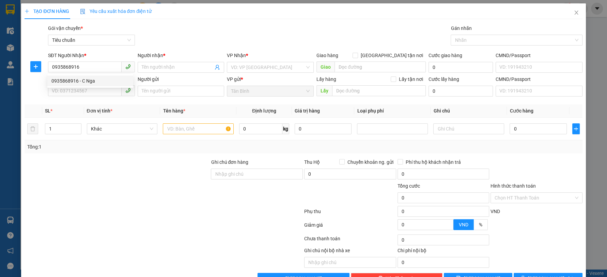
click at [98, 75] on div "0935868916 0935868916 - C Nga" at bounding box center [90, 81] width 86 height 14
click at [94, 70] on input "0935868916" at bounding box center [85, 67] width 74 height 11
click at [95, 81] on div "0935868916 - C Nga" at bounding box center [90, 80] width 78 height 7
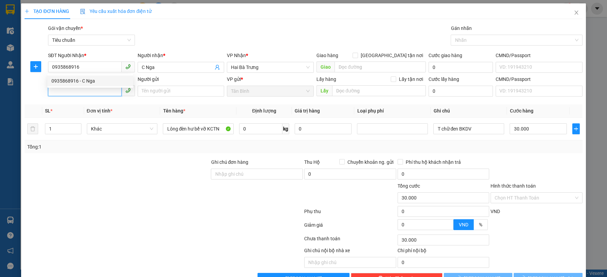
click at [97, 89] on input "SĐT Người Gửi" at bounding box center [85, 90] width 74 height 11
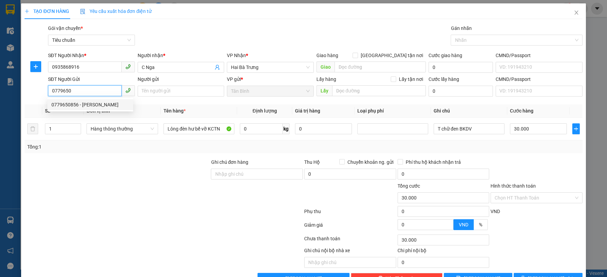
drag, startPoint x: 101, startPoint y: 100, endPoint x: 109, endPoint y: 113, distance: 15.4
click at [101, 100] on div "0779650856 - C Linh" at bounding box center [90, 104] width 86 height 11
click at [119, 160] on div at bounding box center [117, 171] width 186 height 24
click at [35, 133] on tr "1 Hàng thông thường Lông đèn hư bể vỡ KCTN 0 kg 0 T chữ đen BKDV 30.000" at bounding box center [303, 129] width 557 height 23
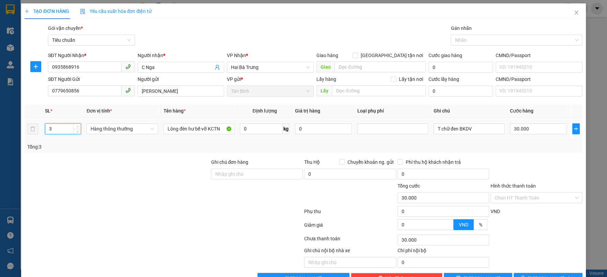
drag, startPoint x: 71, startPoint y: 135, endPoint x: 101, endPoint y: 140, distance: 30.1
click at [72, 135] on div "3" at bounding box center [63, 129] width 36 height 14
click at [94, 132] on span "Hàng thông thường" at bounding box center [122, 129] width 63 height 10
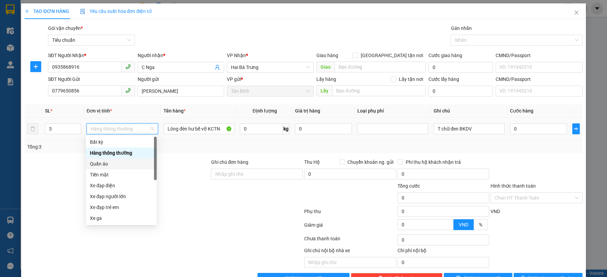
click at [101, 165] on div "Quần áo" at bounding box center [121, 163] width 63 height 7
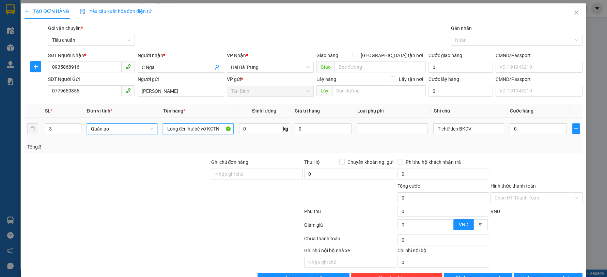
click at [215, 132] on input "Lông đèn hư bể vỡ KCTN" at bounding box center [198, 129] width 71 height 11
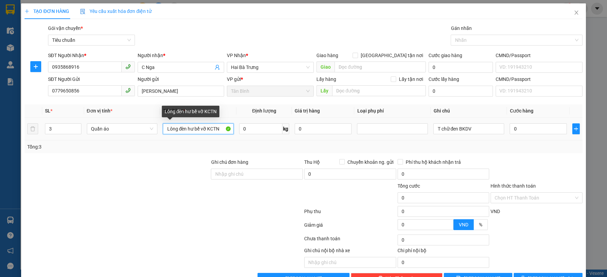
click at [215, 132] on input "Lông đèn hư bể vỡ KCTN" at bounding box center [198, 129] width 71 height 11
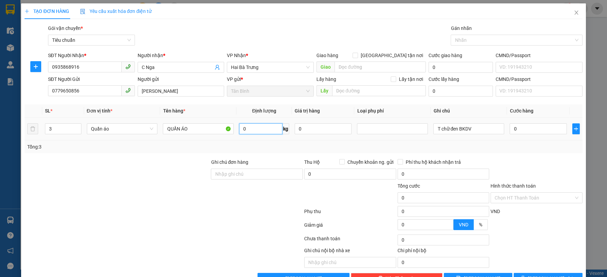
click at [270, 132] on input "0" at bounding box center [260, 129] width 43 height 11
drag, startPoint x: 481, startPoint y: 123, endPoint x: 442, endPoint y: 126, distance: 39.9
click at [410, 129] on tr "3 Quần áo QUẦN ÁO 13 kg 0 T chữ đen BKDV 0" at bounding box center [303, 129] width 557 height 23
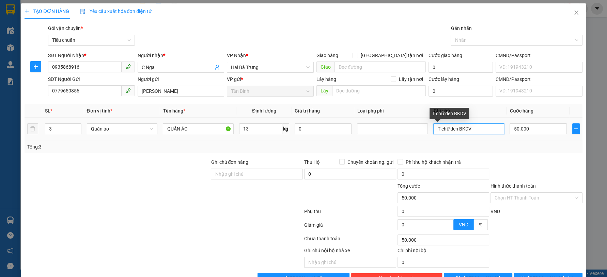
click at [466, 127] on input "T chữ đen BKDV" at bounding box center [468, 129] width 71 height 11
drag, startPoint x: 461, startPoint y: 129, endPoint x: 496, endPoint y: 129, distance: 35.1
click at [496, 129] on input "T chữ đen BKDV" at bounding box center [468, 129] width 71 height 11
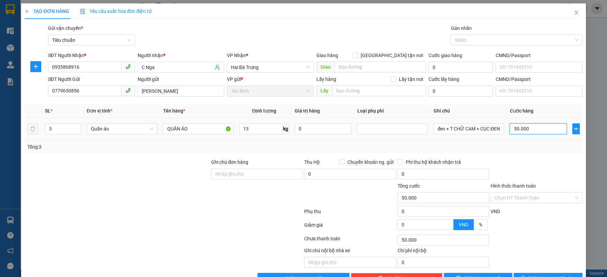
click at [531, 125] on input "50.000" at bounding box center [537, 129] width 57 height 11
click at [530, 169] on div at bounding box center [536, 171] width 93 height 24
drag, startPoint x: 522, startPoint y: 194, endPoint x: 517, endPoint y: 204, distance: 10.4
click at [521, 198] on input "Hình thức thanh toán" at bounding box center [533, 198] width 79 height 10
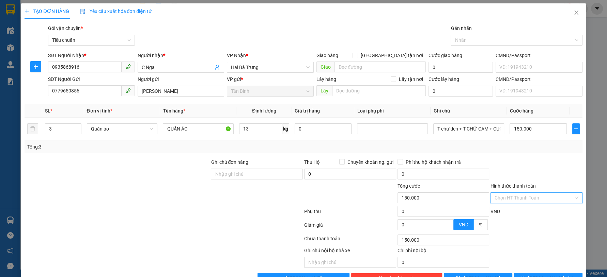
click at [516, 205] on div "Transit Pickup Surcharge Ids Transit Deliver Surcharge Ids Transit Deliver Surc…" at bounding box center [303, 155] width 557 height 260
click at [513, 196] on input "Hình thức thanh toán" at bounding box center [533, 198] width 79 height 10
click at [507, 206] on div "Tại văn phòng" at bounding box center [531, 211] width 91 height 11
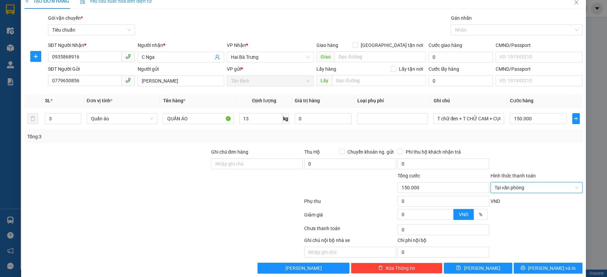
scroll to position [19, 0]
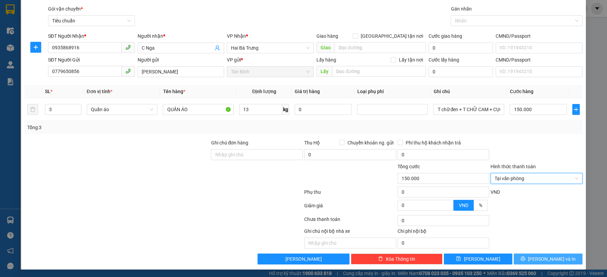
click at [546, 263] on button "[PERSON_NAME] và In" at bounding box center [547, 259] width 68 height 11
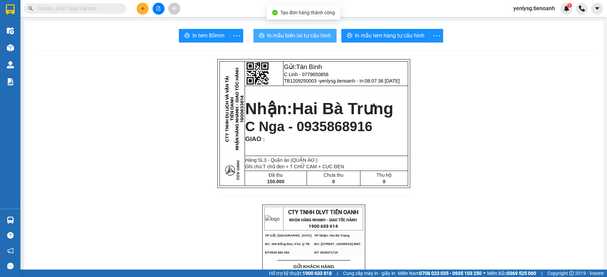
click at [303, 31] on span "In mẫu biên lai tự cấu hình" at bounding box center [299, 35] width 64 height 9
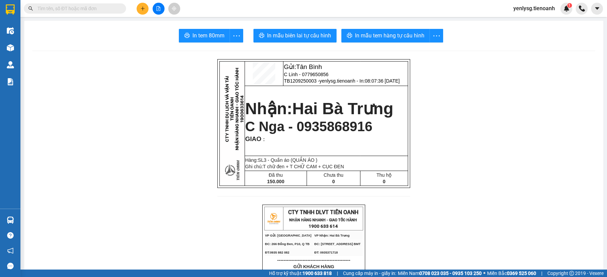
click at [388, 38] on span "In mẫu tem hàng tự cấu hình" at bounding box center [389, 35] width 69 height 9
click at [105, 13] on span at bounding box center [75, 8] width 102 height 10
click at [105, 8] on input "text" at bounding box center [77, 8] width 80 height 7
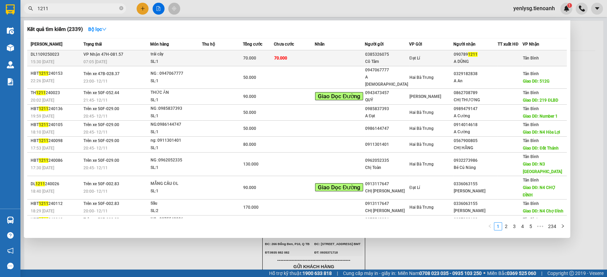
click at [438, 53] on td "Đạt Lí" at bounding box center [431, 58] width 44 height 16
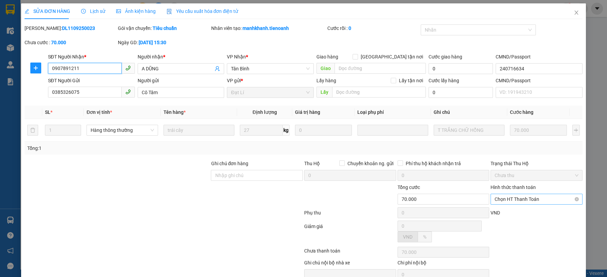
scroll to position [17, 0]
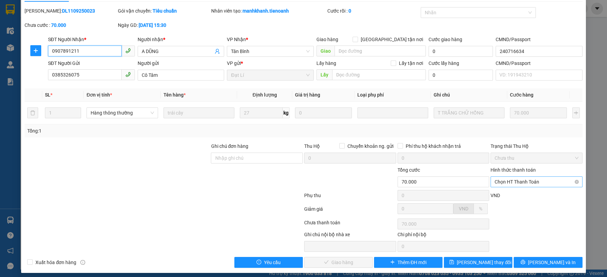
click at [532, 184] on span "Chọn HT Thanh Toán" at bounding box center [536, 182] width 84 height 10
click at [526, 193] on div "Tại văn phòng" at bounding box center [531, 195] width 83 height 7
click at [346, 259] on span "[PERSON_NAME] và Giao hàng" at bounding box center [349, 262] width 65 height 7
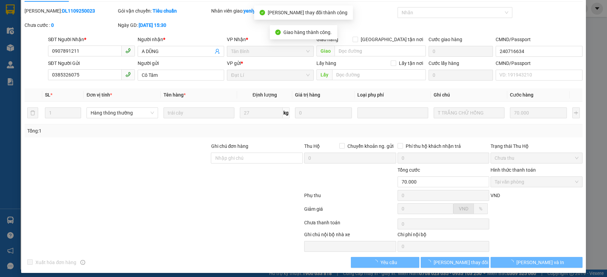
click at [530, 265] on span "[PERSON_NAME] và In" at bounding box center [540, 262] width 48 height 7
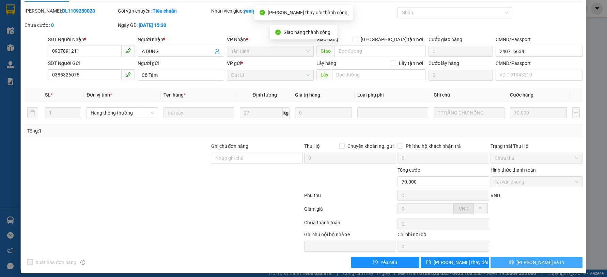
click at [530, 265] on span "[PERSON_NAME] và In" at bounding box center [540, 262] width 48 height 7
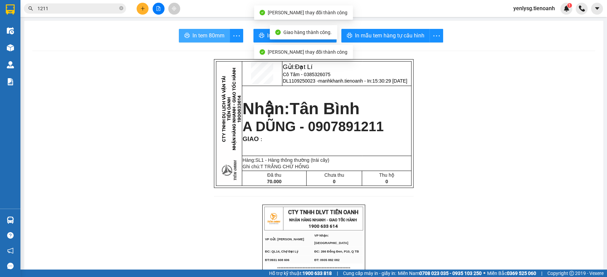
click at [192, 32] on span "In tem 80mm" at bounding box center [208, 35] width 32 height 9
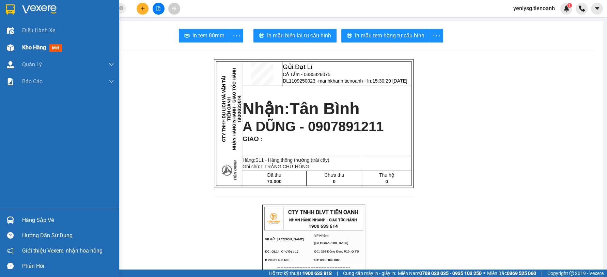
click at [8, 54] on div "Kho hàng mới" at bounding box center [59, 47] width 119 height 17
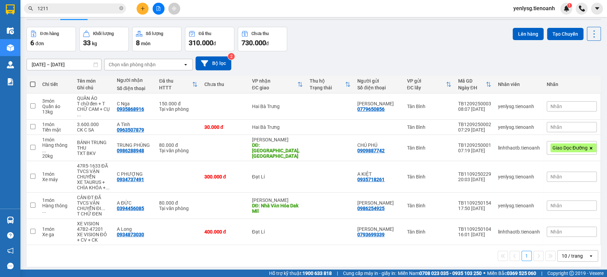
scroll to position [31, 0]
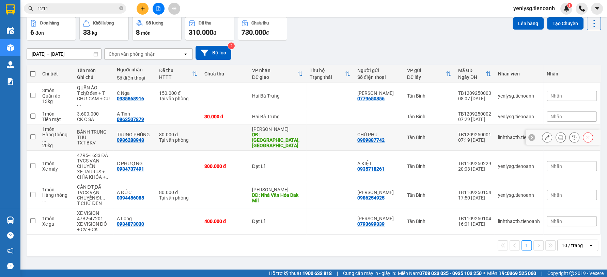
click at [403, 138] on td "Tân Bình" at bounding box center [428, 138] width 51 height 26
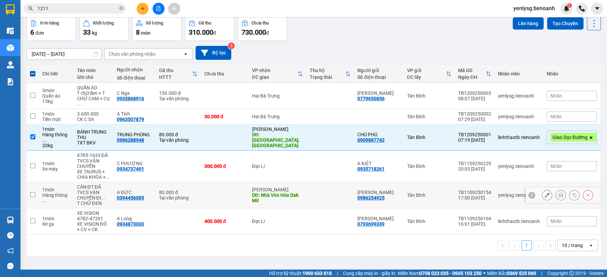
click at [358, 182] on td "C PHƯƠNG 0986254925" at bounding box center [378, 195] width 49 height 26
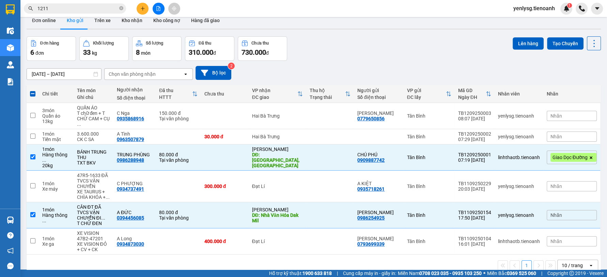
scroll to position [0, 0]
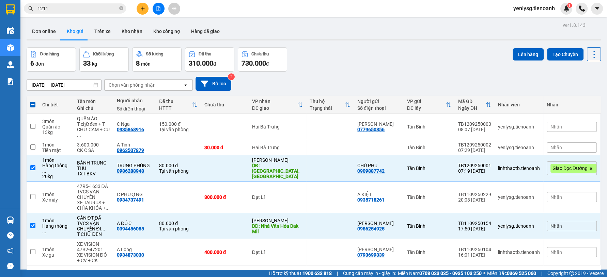
click at [522, 62] on div "Lên hàng Tạo Chuyến" at bounding box center [556, 59] width 88 height 25
click at [527, 57] on button "Lên hàng" at bounding box center [527, 54] width 31 height 12
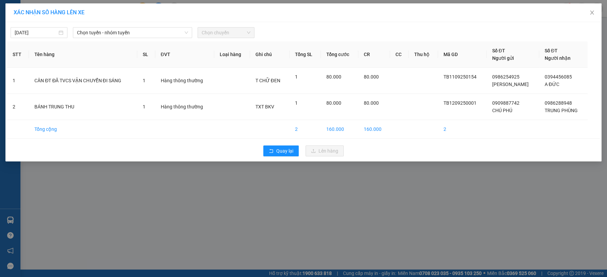
click at [154, 38] on div "12/09/2025 Chọn tuyến - nhóm tuyến Chọn chuyến STT Tên hàng SL ĐVT Loại hàng Gh…" at bounding box center [303, 92] width 596 height 140
click at [155, 35] on span "Chọn tuyến - nhóm tuyến" at bounding box center [132, 33] width 111 height 10
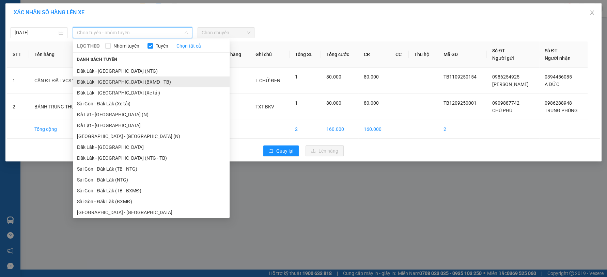
scroll to position [11, 0]
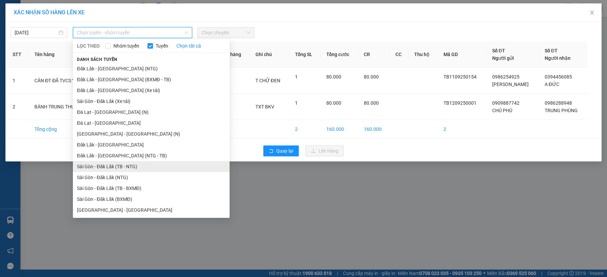
click at [167, 166] on li "Sài Gòn - Đăk Lăk (TB - NTG)" at bounding box center [151, 166] width 157 height 11
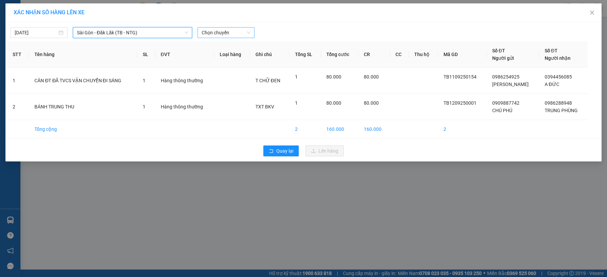
click at [232, 32] on span "Chọn chuyến" at bounding box center [226, 33] width 49 height 10
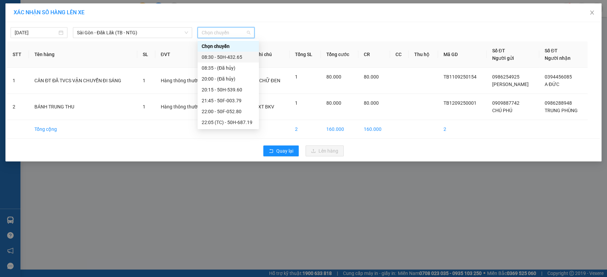
click at [250, 55] on div "08:30 - 50H-432.65" at bounding box center [228, 56] width 53 height 7
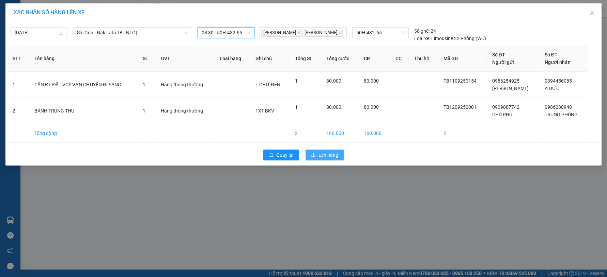
click at [331, 152] on span "Lên hàng" at bounding box center [328, 154] width 20 height 7
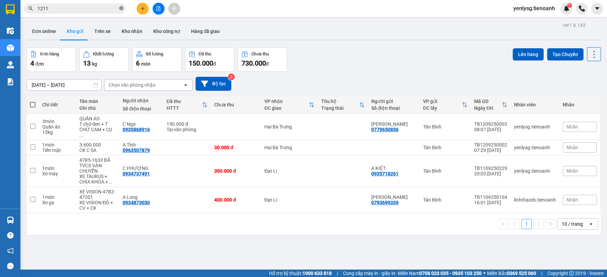
click at [119, 9] on icon "close-circle" at bounding box center [121, 8] width 4 height 4
click at [119, 9] on span at bounding box center [121, 8] width 4 height 7
click at [116, 9] on input "text" at bounding box center [77, 8] width 80 height 7
click at [117, 9] on input "text" at bounding box center [77, 8] width 80 height 7
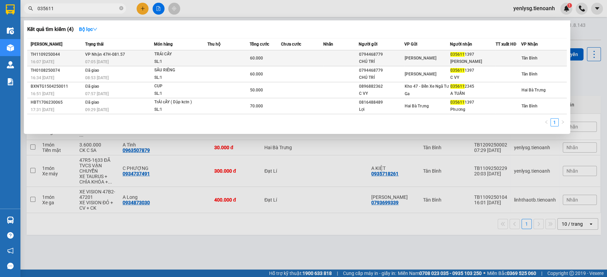
click at [232, 57] on td at bounding box center [228, 58] width 42 height 16
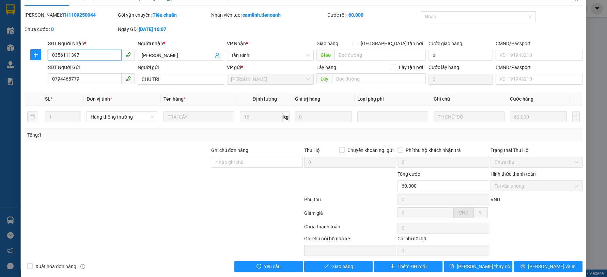
scroll to position [21, 0]
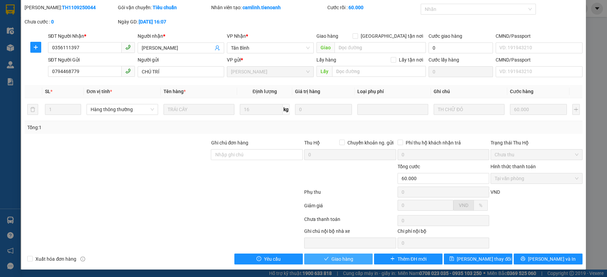
click at [366, 255] on button "Giao hàng" at bounding box center [338, 259] width 68 height 11
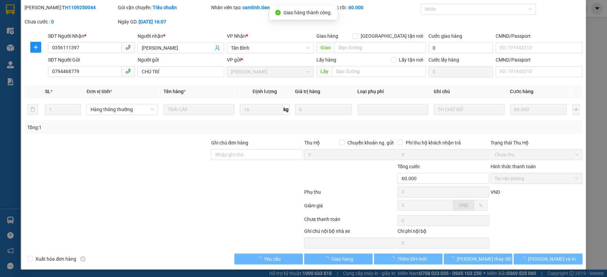
click at [545, 254] on div "Total Paid Fee 60.000 Total UnPaid Fee 0 Cash Collection Total Fee Mã ĐH: TH110…" at bounding box center [303, 134] width 557 height 261
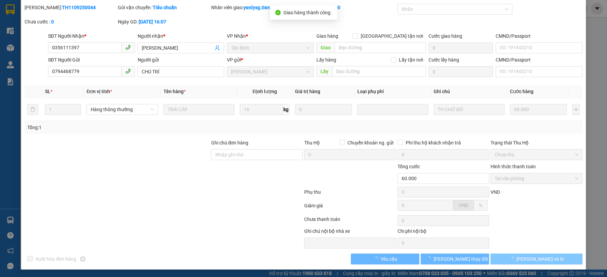
click at [544, 258] on button "[PERSON_NAME] và In" at bounding box center [536, 259] width 92 height 11
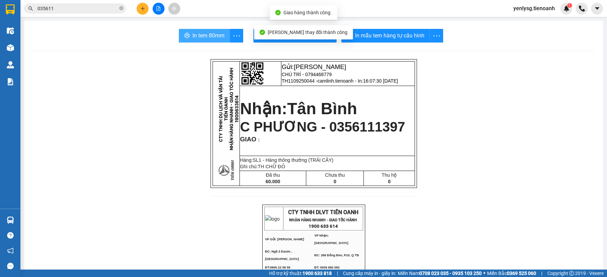
click at [212, 34] on span "In tem 80mm" at bounding box center [208, 35] width 32 height 9
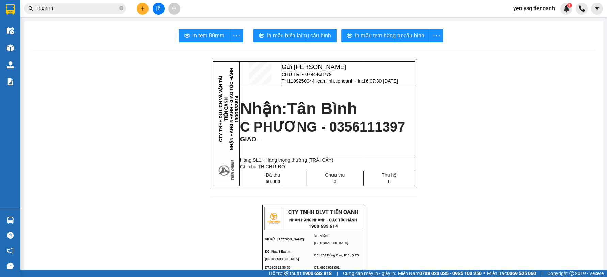
click at [562, 10] on div "1" at bounding box center [566, 9] width 12 height 12
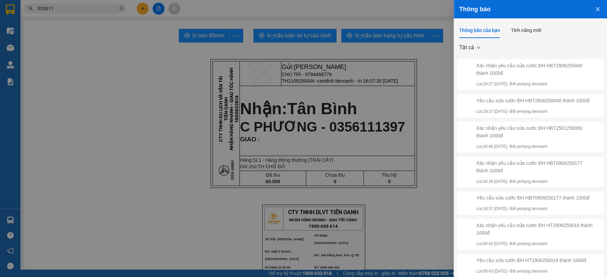
click at [336, 116] on div at bounding box center [303, 138] width 607 height 277
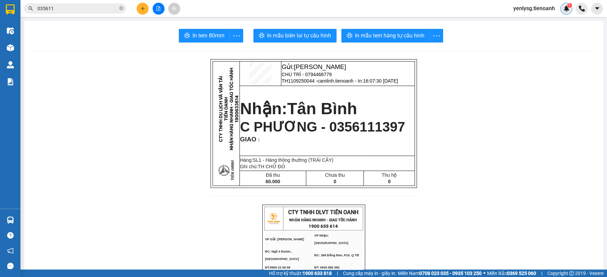
click at [568, 11] on img at bounding box center [566, 8] width 6 height 6
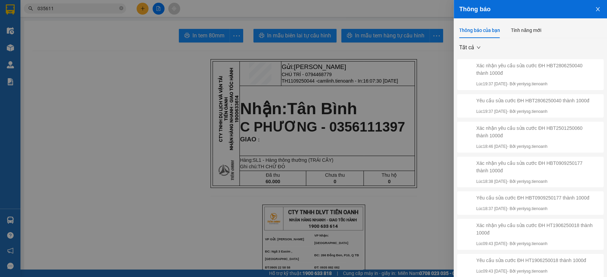
click at [250, 152] on div at bounding box center [303, 138] width 607 height 277
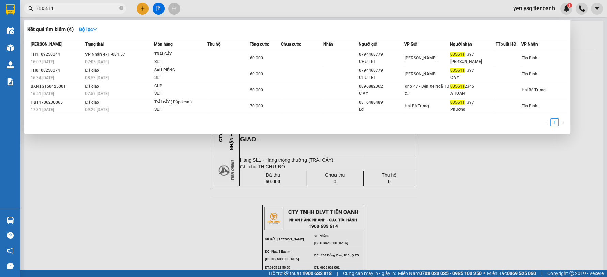
click at [85, 9] on input "035611" at bounding box center [77, 8] width 80 height 7
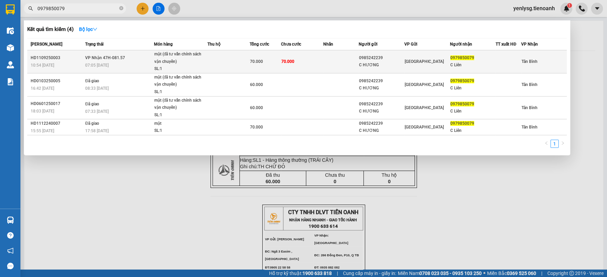
click at [250, 66] on td "70.000" at bounding box center [265, 61] width 32 height 23
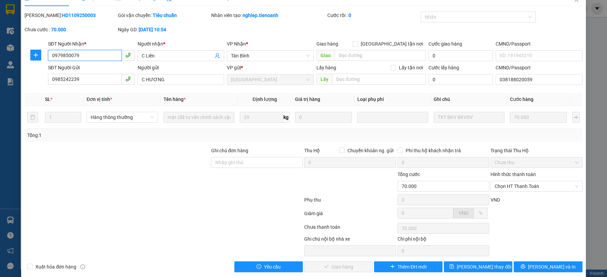
scroll to position [21, 0]
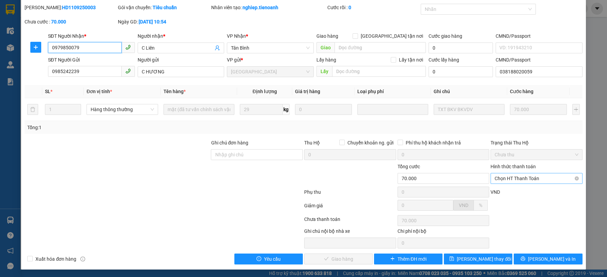
click at [530, 183] on span "Chọn HT Thanh Toán" at bounding box center [536, 179] width 84 height 10
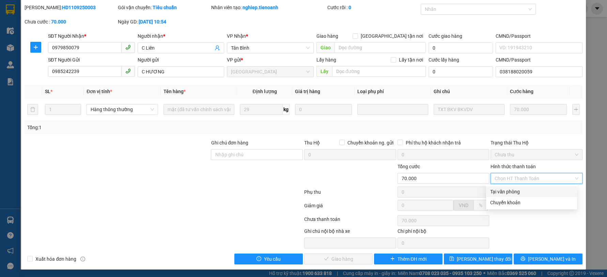
click at [518, 195] on div "Tại văn phòng" at bounding box center [531, 191] width 83 height 7
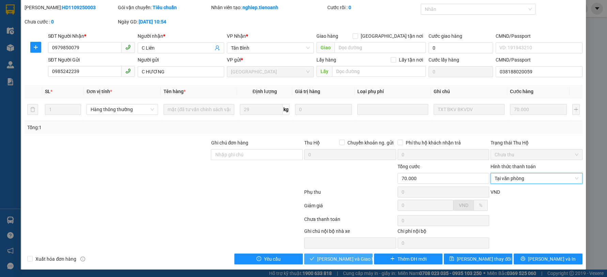
click at [314, 260] on icon "check" at bounding box center [311, 259] width 5 height 5
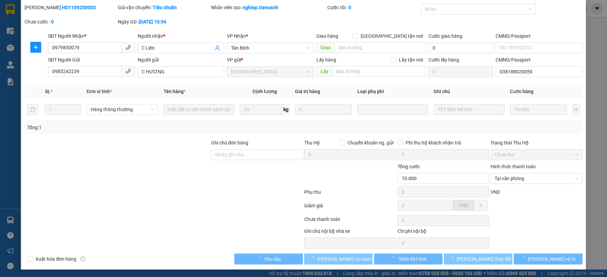
click at [497, 259] on button "[PERSON_NAME] thay đổi" at bounding box center [478, 259] width 68 height 11
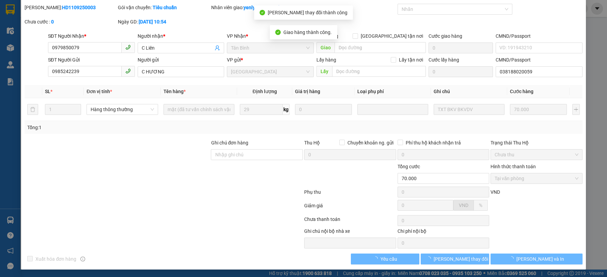
click at [515, 258] on button "[PERSON_NAME] và In" at bounding box center [536, 259] width 92 height 11
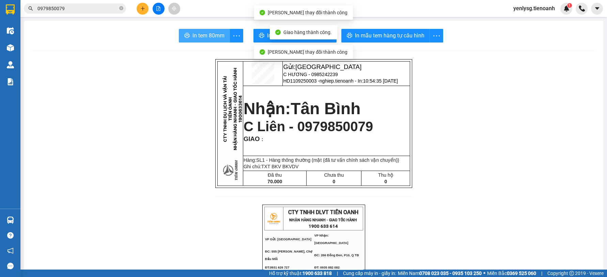
click at [192, 38] on span "In tem 80mm" at bounding box center [208, 35] width 32 height 9
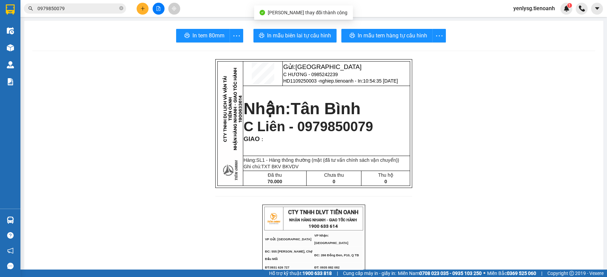
click at [56, 9] on input "0979850079" at bounding box center [77, 8] width 80 height 7
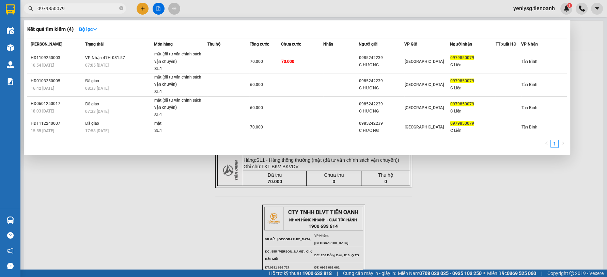
click at [56, 9] on input "0979850079" at bounding box center [77, 8] width 80 height 7
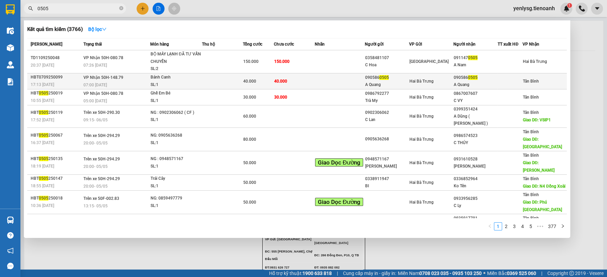
click at [235, 80] on td at bounding box center [222, 81] width 41 height 16
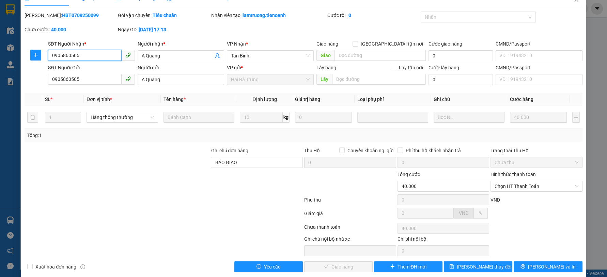
scroll to position [21, 0]
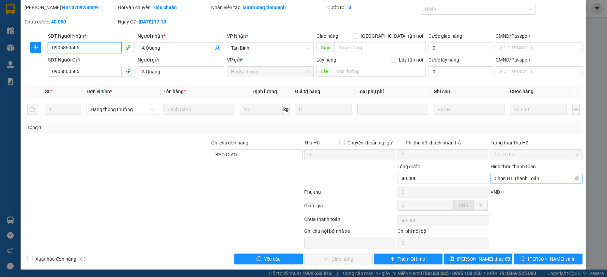
click at [504, 179] on span "Chọn HT Thanh Toán" at bounding box center [536, 179] width 84 height 10
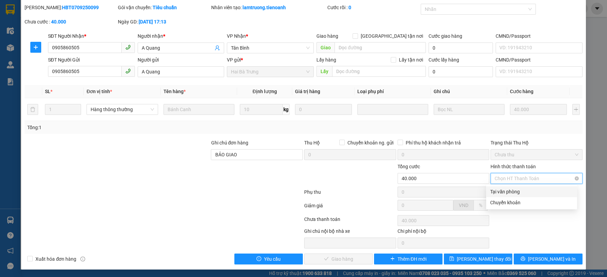
click at [512, 193] on div "Tại văn phòng" at bounding box center [531, 191] width 83 height 7
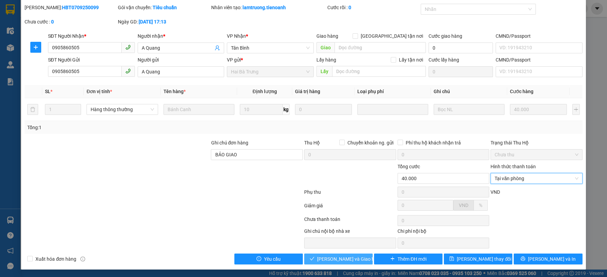
click at [357, 261] on button "[PERSON_NAME] và Giao hàng" at bounding box center [338, 259] width 68 height 11
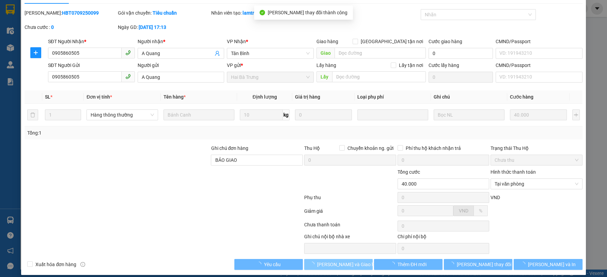
scroll to position [0, 0]
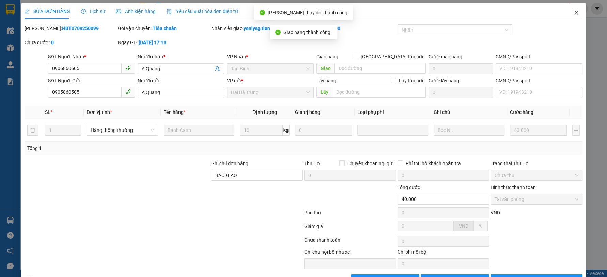
click at [570, 16] on span "Close" at bounding box center [575, 12] width 19 height 19
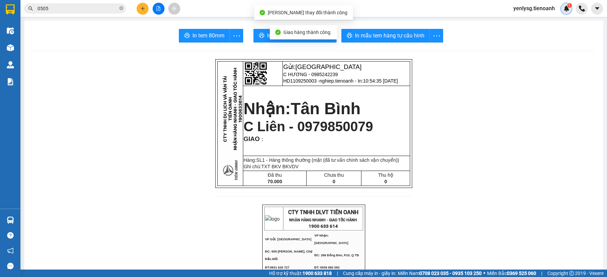
click at [562, 10] on div "1" at bounding box center [566, 9] width 12 height 12
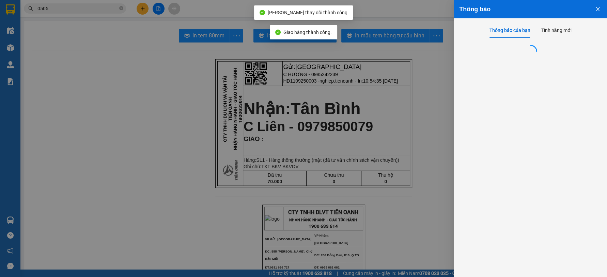
click at [209, 131] on div at bounding box center [303, 138] width 607 height 277
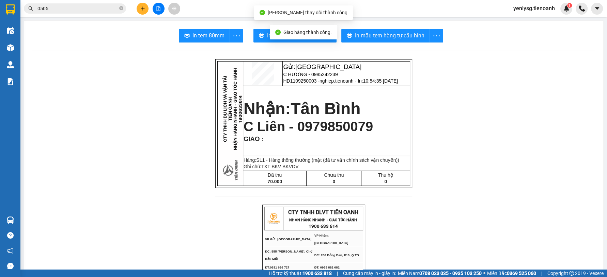
click at [52, 11] on input "0505" at bounding box center [77, 8] width 80 height 7
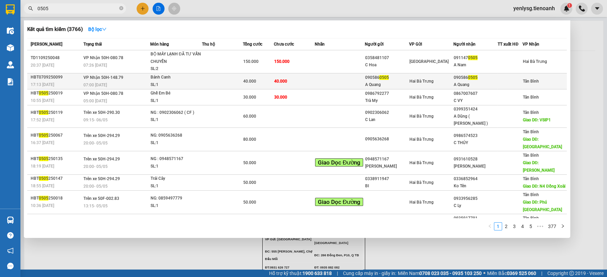
click at [80, 76] on div "HBT0709250099" at bounding box center [56, 77] width 51 height 7
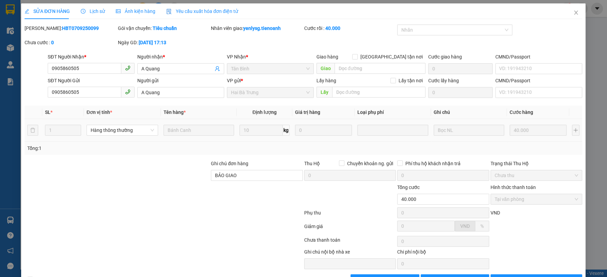
click at [294, 140] on div "SL * Đơn vị tính * Tên hàng * Định lượng Giá trị hàng Loại phụ phí Ghi chú Cước…" at bounding box center [303, 130] width 557 height 49
click at [566, 13] on span "Close" at bounding box center [575, 12] width 19 height 19
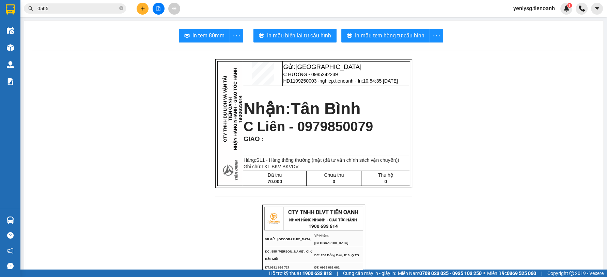
click at [100, 3] on span "0505" at bounding box center [75, 8] width 102 height 10
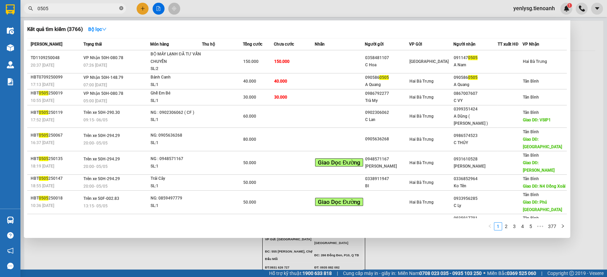
click at [122, 11] on span at bounding box center [121, 8] width 4 height 6
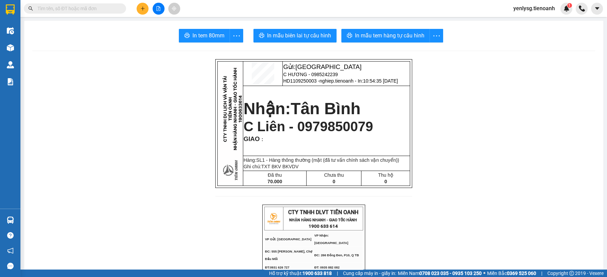
click at [98, 9] on input "text" at bounding box center [77, 8] width 80 height 7
click at [95, 5] on input "text" at bounding box center [77, 8] width 80 height 7
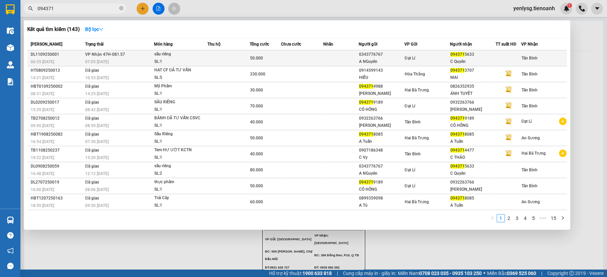
click at [232, 57] on td at bounding box center [228, 58] width 42 height 16
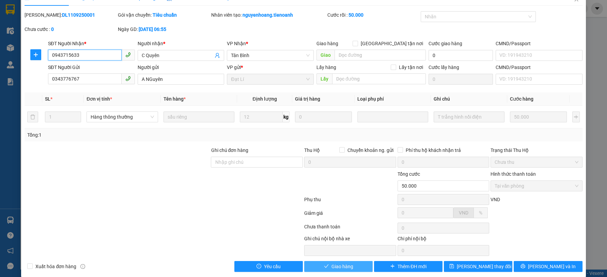
scroll to position [21, 0]
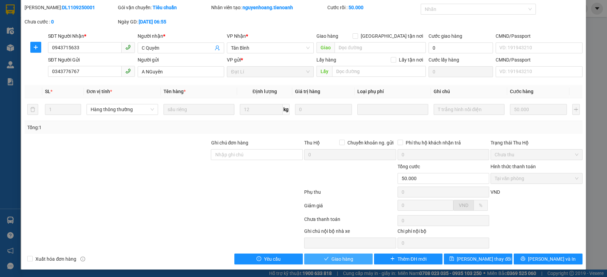
click at [325, 261] on span "check" at bounding box center [326, 259] width 5 height 5
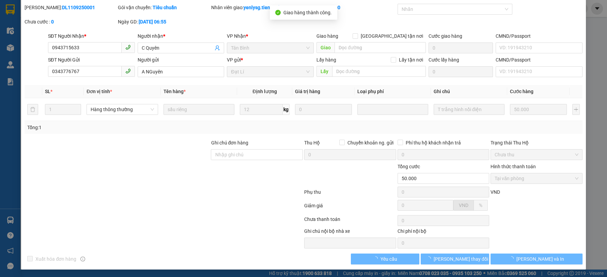
click at [529, 261] on span "[PERSON_NAME] và In" at bounding box center [540, 259] width 48 height 7
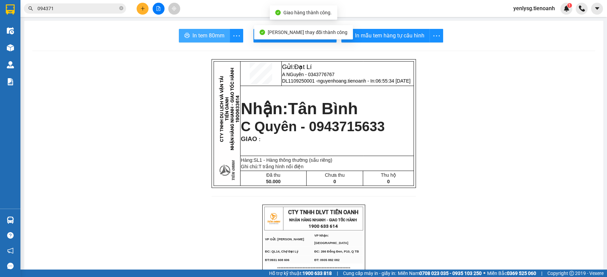
click at [186, 32] on button "In tem 80mm" at bounding box center [204, 36] width 51 height 14
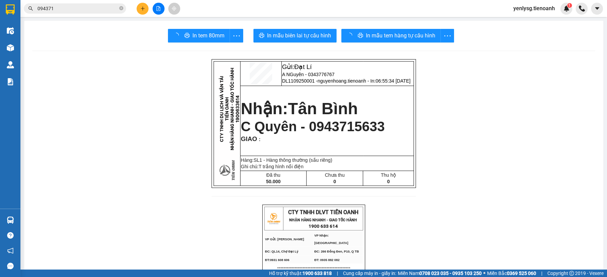
click at [21, 49] on main "In tem 80mm In mẫu biên lai tự cấu hình In mẫu tem hàng tự cấu hình Gửi: Đạt Lí…" at bounding box center [303, 135] width 607 height 270
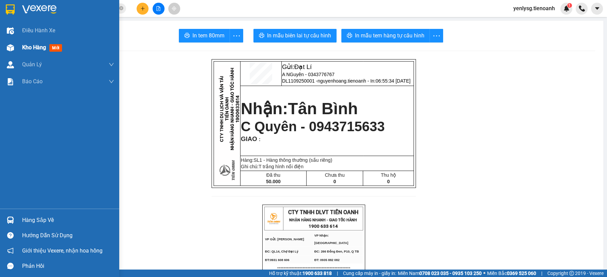
click at [13, 50] on img at bounding box center [10, 47] width 7 height 7
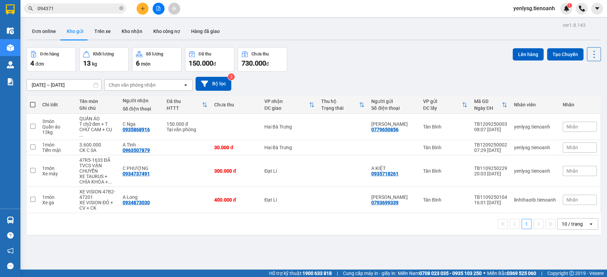
click at [384, 62] on div "Đơn hàng 4 đơn Khối lượng 13 kg Số lượng 6 món Đã thu 150.000 đ Chưa thu 730.00…" at bounding box center [314, 59] width 574 height 25
click at [568, 13] on div "1" at bounding box center [566, 9] width 12 height 12
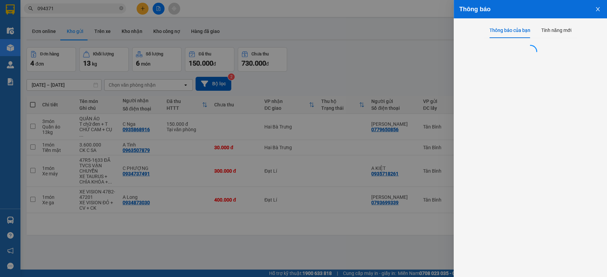
click at [446, 39] on div at bounding box center [303, 138] width 607 height 277
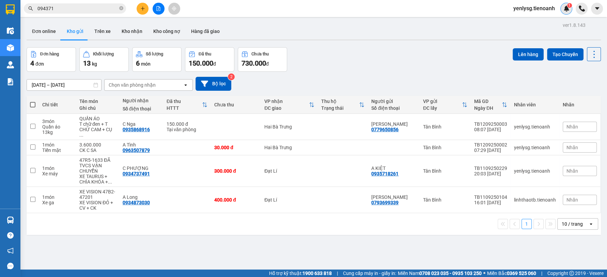
click at [562, 10] on div "1" at bounding box center [566, 9] width 12 height 12
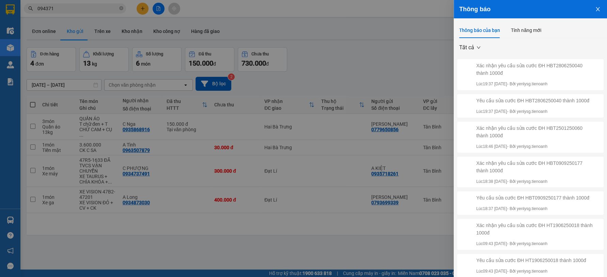
click at [437, 39] on div at bounding box center [303, 138] width 607 height 277
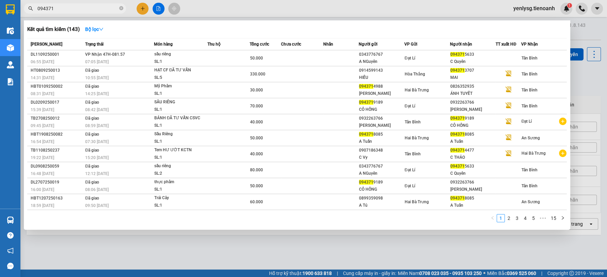
click at [75, 7] on input "094371" at bounding box center [77, 8] width 80 height 7
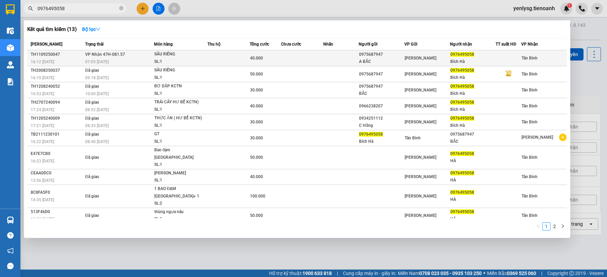
click at [142, 61] on div "07:05 [DATE]" at bounding box center [119, 61] width 68 height 7
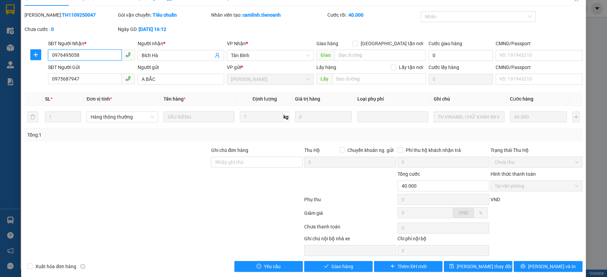
scroll to position [21, 0]
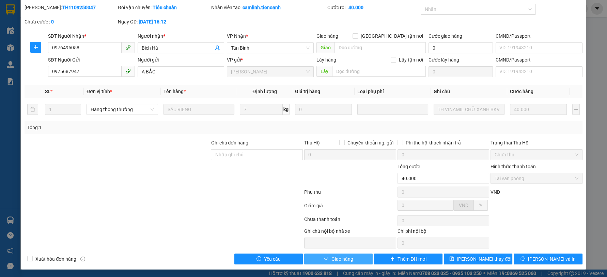
click at [342, 260] on span "Giao hàng" at bounding box center [342, 259] width 22 height 7
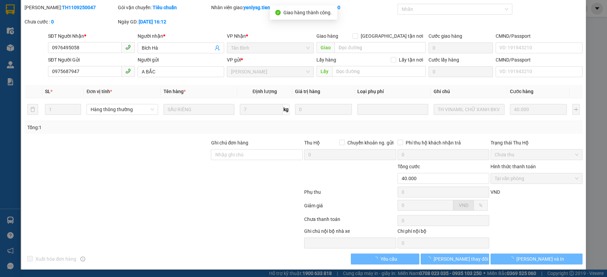
click at [528, 257] on span "[PERSON_NAME] và In" at bounding box center [540, 259] width 48 height 7
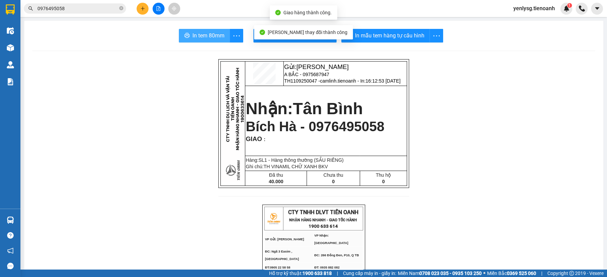
click at [187, 36] on button "In tem 80mm" at bounding box center [204, 36] width 51 height 14
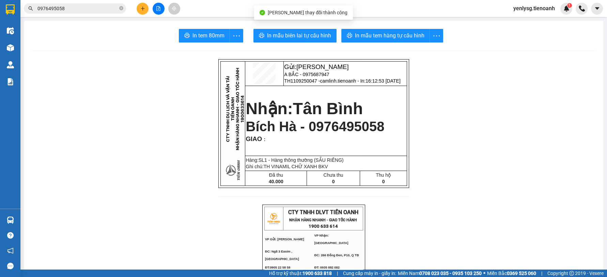
click at [91, 11] on input "0976495058" at bounding box center [77, 8] width 80 height 7
click at [91, 10] on input "0976495058" at bounding box center [77, 8] width 80 height 7
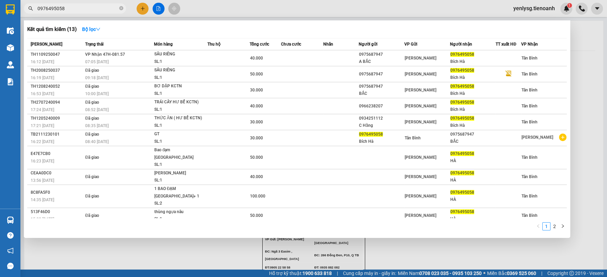
click at [91, 10] on input "0976495058" at bounding box center [77, 8] width 80 height 7
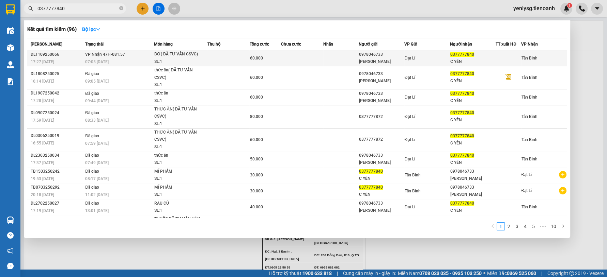
click at [118, 61] on div "07:05 [DATE]" at bounding box center [119, 61] width 68 height 7
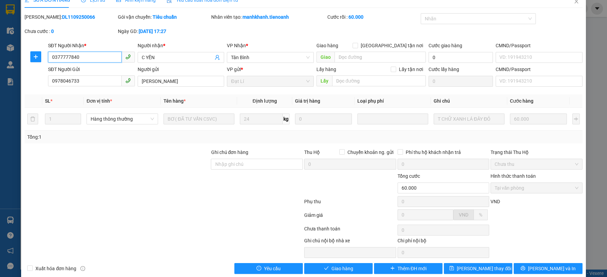
scroll to position [21, 0]
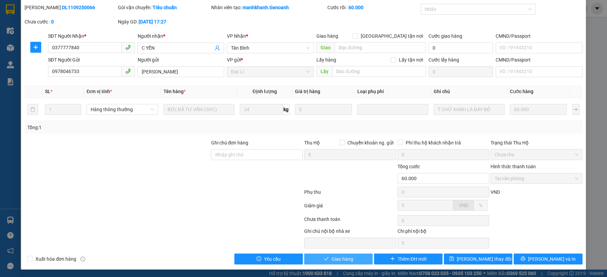
click at [326, 257] on button "Giao hàng" at bounding box center [338, 259] width 68 height 11
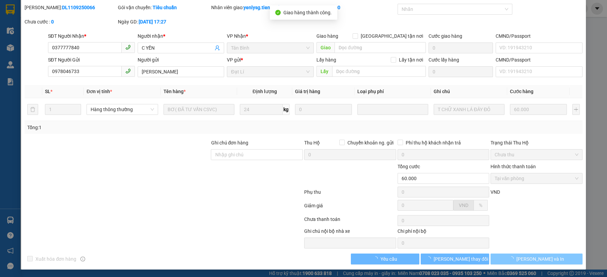
click at [551, 262] on button "[PERSON_NAME] và In" at bounding box center [536, 259] width 92 height 11
click at [549, 260] on button "[PERSON_NAME] và In" at bounding box center [536, 259] width 92 height 11
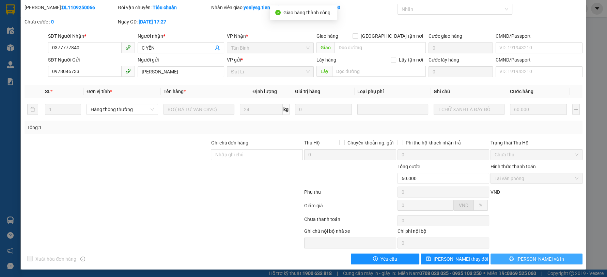
click at [549, 260] on button "[PERSON_NAME] và In" at bounding box center [536, 259] width 92 height 11
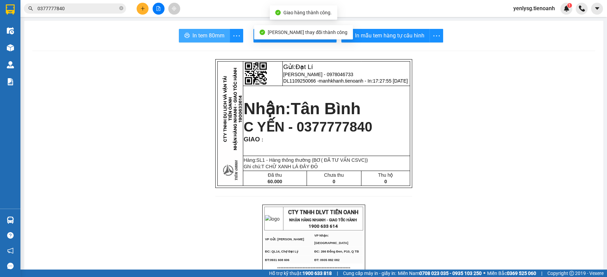
click at [215, 34] on span "In tem 80mm" at bounding box center [208, 35] width 32 height 9
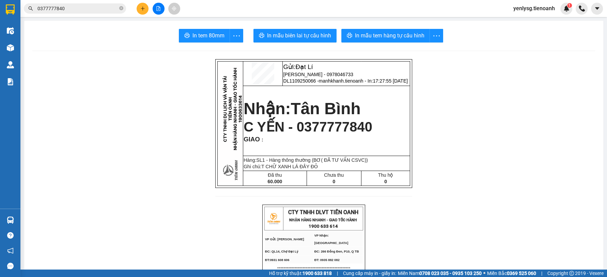
click at [66, 12] on input "0377777840" at bounding box center [77, 8] width 80 height 7
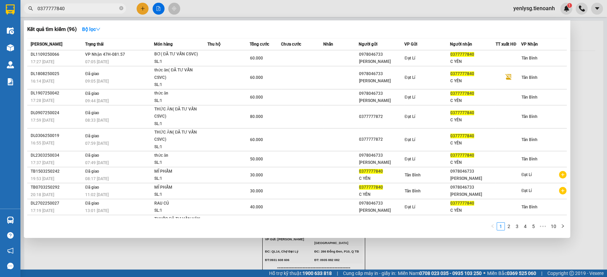
click at [66, 12] on input "0377777840" at bounding box center [77, 8] width 80 height 7
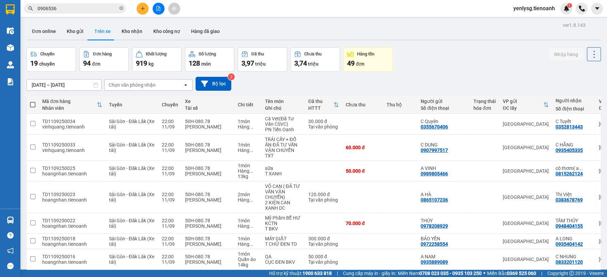
click at [71, 33] on button "Kho gửi" at bounding box center [75, 31] width 28 height 16
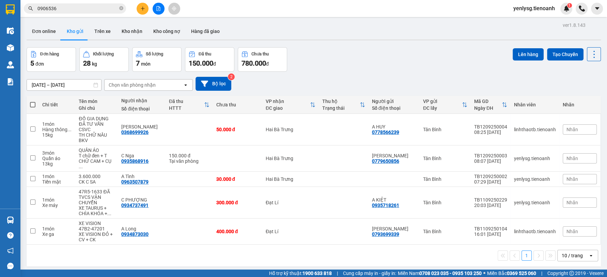
click at [365, 68] on div "Đơn hàng 5 đơn Khối lượng 28 kg Số lượng 7 món Đã thu 150.000 đ Chưa thu 780.00…" at bounding box center [314, 59] width 574 height 25
drag, startPoint x: 137, startPoint y: 14, endPoint x: 143, endPoint y: 9, distance: 8.2
click at [138, 14] on div at bounding box center [158, 9] width 51 height 12
click at [143, 9] on icon "plus" at bounding box center [143, 8] width 4 height 0
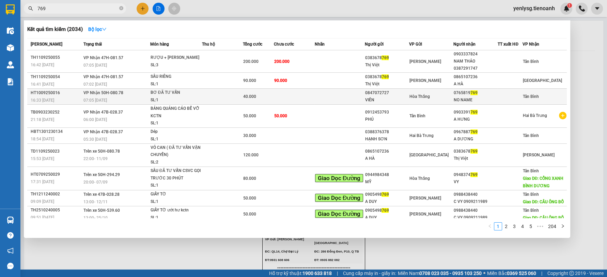
type input "769"
click at [436, 97] on div "Hòa Thắng" at bounding box center [431, 96] width 44 height 7
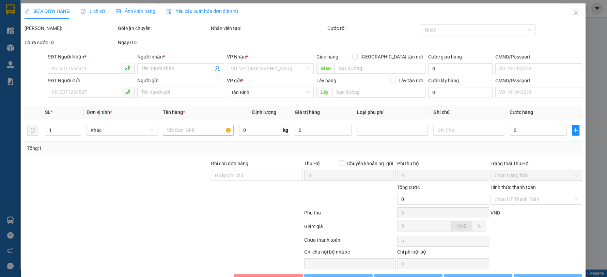
type input "0765819769"
type input "NO NAME"
type input "0847072727"
type input "VIÊN"
type input "40.000"
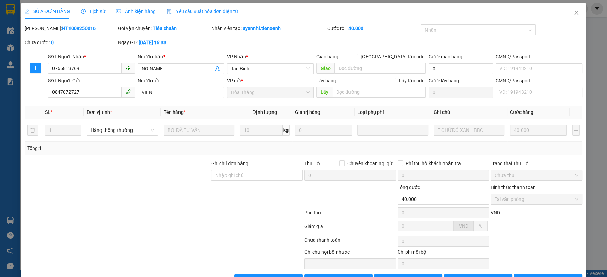
click at [228, 45] on div "Mã ĐH: HT1009250016 Gói vận chuyển: Tiêu chuẩn Nhân viên tạo: uyennhi.tienoanh …" at bounding box center [303, 39] width 559 height 29
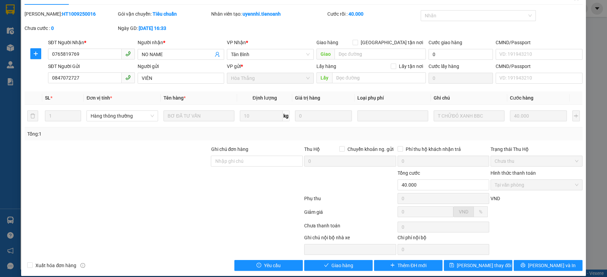
scroll to position [21, 0]
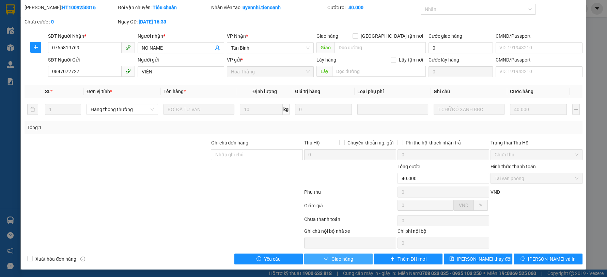
click at [353, 260] on button "Giao hàng" at bounding box center [338, 259] width 68 height 11
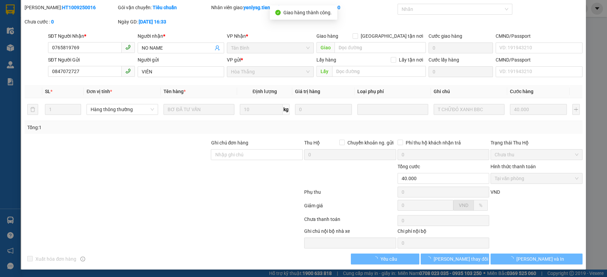
click at [558, 257] on button "[PERSON_NAME] và In" at bounding box center [536, 259] width 92 height 11
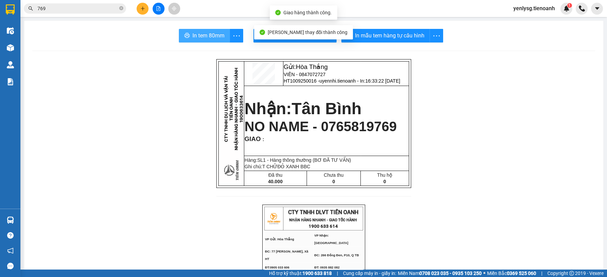
click at [186, 29] on button "In tem 80mm" at bounding box center [204, 36] width 51 height 14
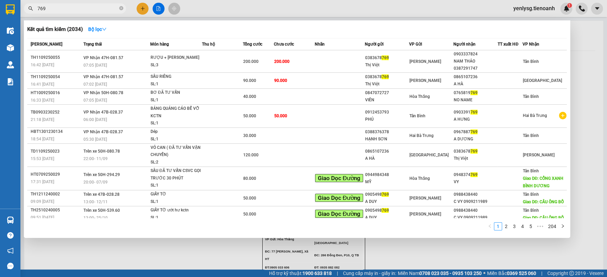
click at [100, 6] on input "769" at bounding box center [77, 8] width 80 height 7
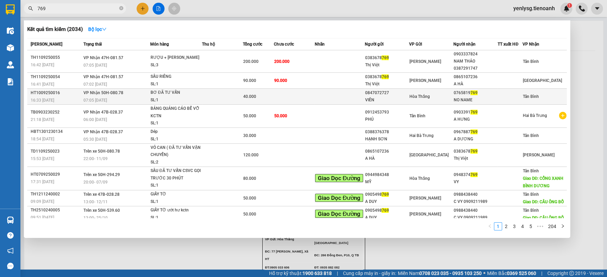
click at [274, 94] on td at bounding box center [294, 97] width 41 height 16
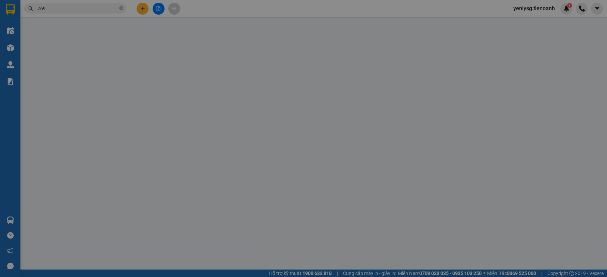
type input "0765819769"
type input "NO NAME"
type input "0847072727"
type input "VIÊN"
type input "40.000"
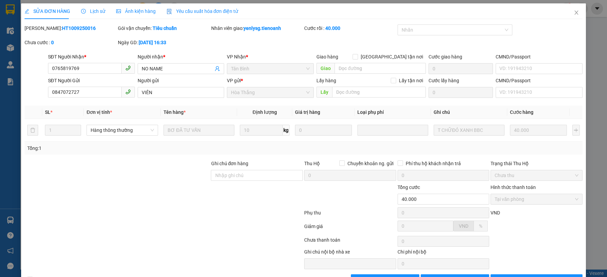
click at [91, 12] on span "Lịch sử" at bounding box center [93, 11] width 24 height 5
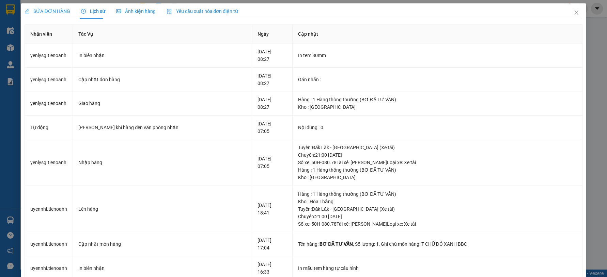
click at [49, 12] on span "SỬA ĐƠN HÀNG" at bounding box center [47, 11] width 45 height 5
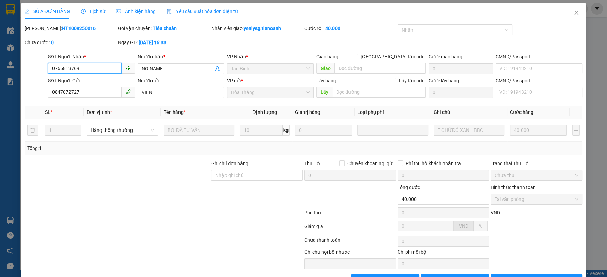
click at [81, 69] on input "0765819769" at bounding box center [85, 68] width 74 height 11
click at [89, 91] on input "0847072727" at bounding box center [85, 92] width 74 height 11
click at [99, 66] on input "0765819769" at bounding box center [85, 68] width 74 height 11
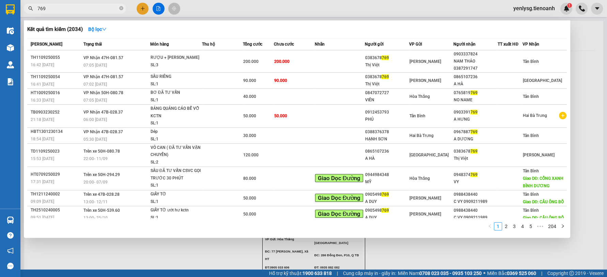
click at [75, 7] on input "769" at bounding box center [77, 8] width 80 height 7
paste input "0765819"
type input "0765819769"
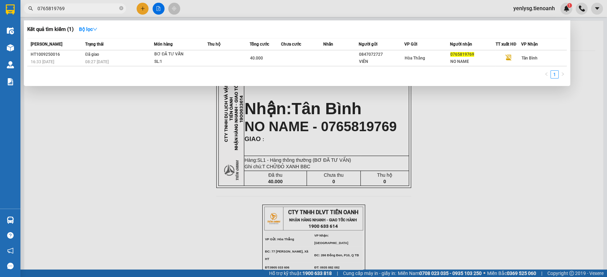
click at [78, 9] on input "0765819769" at bounding box center [77, 8] width 80 height 7
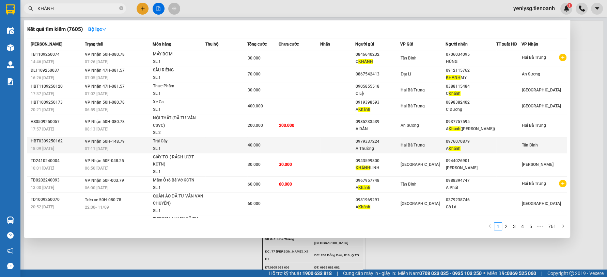
type input "KHÁNH"
click at [220, 140] on td at bounding box center [226, 145] width 42 height 16
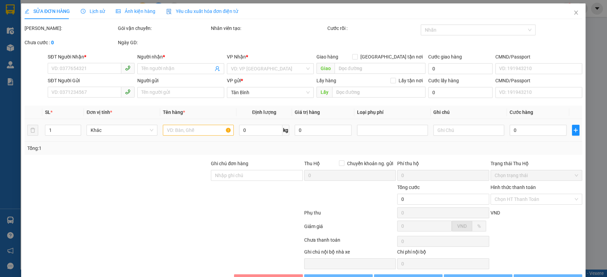
type input "0976070879"
type input "A Khánh"
type input "0979337224"
type input "A Thường"
type input "40.000"
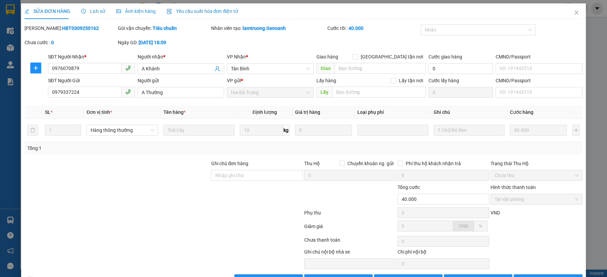
click at [221, 181] on div "Ghi chú đơn hàng" at bounding box center [257, 172] width 92 height 24
click at [221, 175] on input "Ghi chú đơn hàng" at bounding box center [257, 175] width 92 height 11
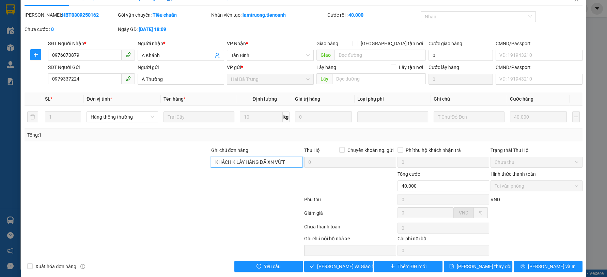
scroll to position [21, 0]
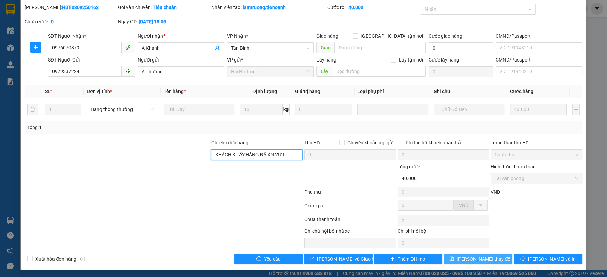
type input "KHÁCH K LẤY HÀNG ĐÃ XN VỨT"
click at [466, 257] on span "[PERSON_NAME] thay đổi" at bounding box center [484, 259] width 54 height 7
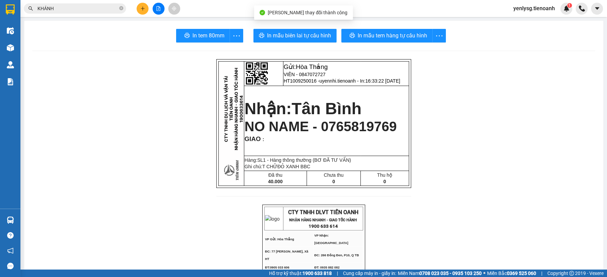
click at [99, 9] on input "KHÁNH" at bounding box center [77, 8] width 80 height 7
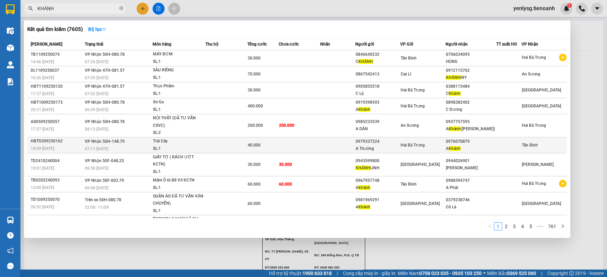
click at [293, 138] on td at bounding box center [299, 145] width 42 height 16
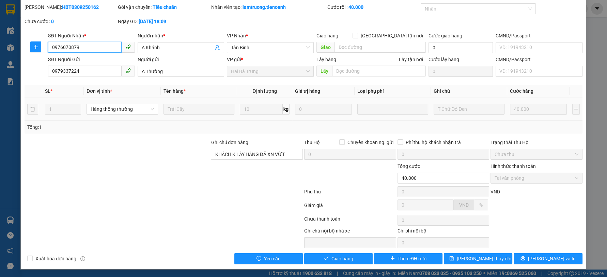
scroll to position [21, 0]
click at [336, 259] on span "Giao hàng" at bounding box center [342, 259] width 22 height 7
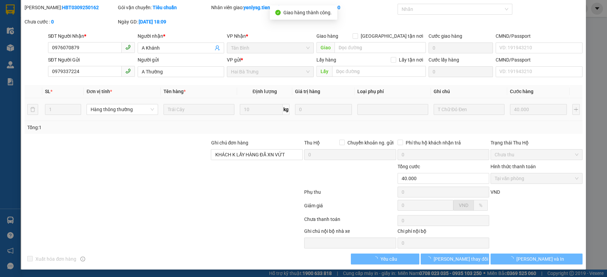
scroll to position [0, 0]
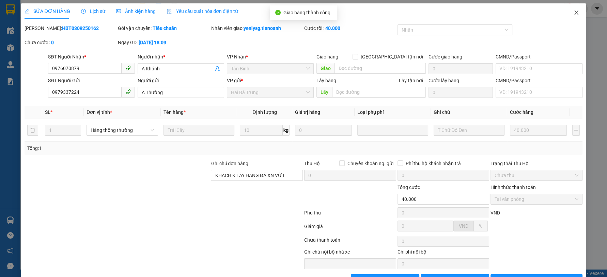
click at [578, 13] on span "Close" at bounding box center [575, 12] width 19 height 19
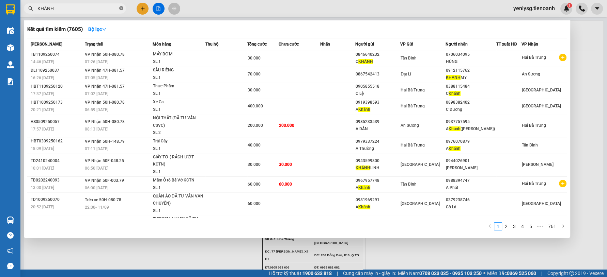
click at [119, 10] on icon "close-circle" at bounding box center [121, 8] width 4 height 4
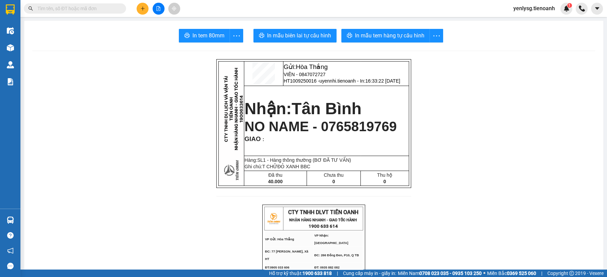
click at [102, 10] on input "text" at bounding box center [77, 8] width 80 height 7
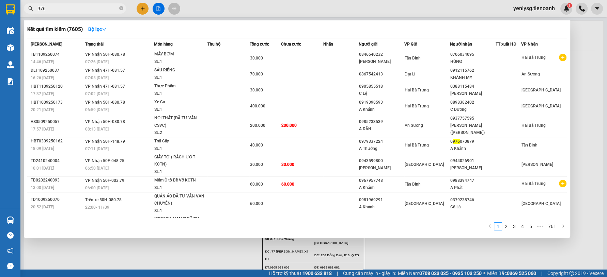
type input "9769"
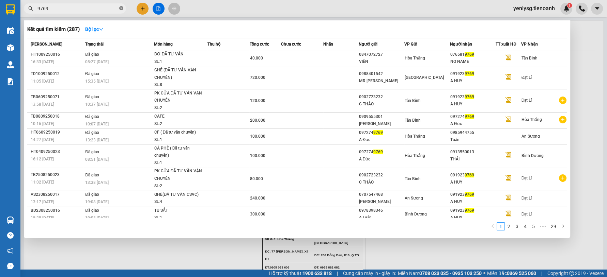
click at [122, 9] on icon "close-circle" at bounding box center [121, 8] width 4 height 4
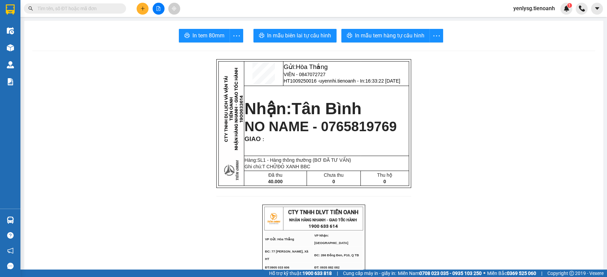
click at [102, 17] on main "In tem 80mm In mẫu biên lai tự cấu hình In mẫu tem hàng tự cấu hình Gửi: Hòa Th…" at bounding box center [303, 135] width 607 height 270
click at [101, 9] on input "text" at bounding box center [77, 8] width 80 height 7
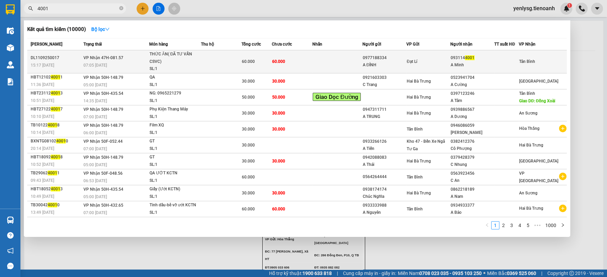
type input "4001"
click at [339, 66] on td at bounding box center [337, 61] width 50 height 23
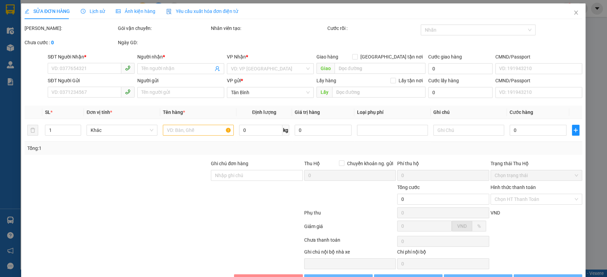
type input "0931144001"
type input "A Minh"
type input "0977188334"
type input "A ĐÍNH"
type input "60.000"
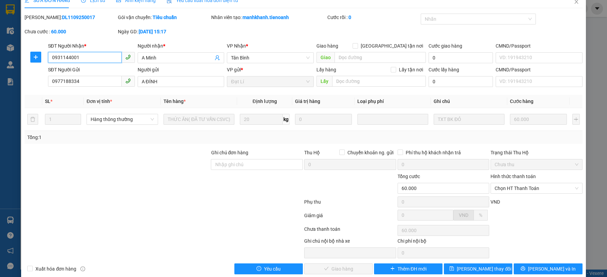
scroll to position [21, 0]
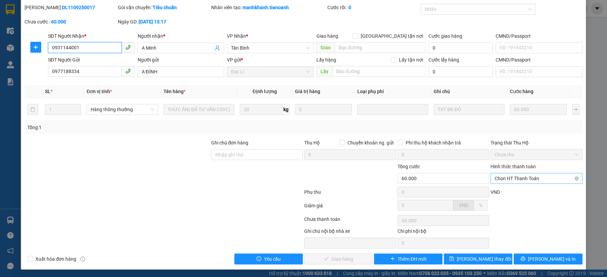
click at [516, 176] on span "Chọn HT Thanh Toán" at bounding box center [536, 179] width 84 height 10
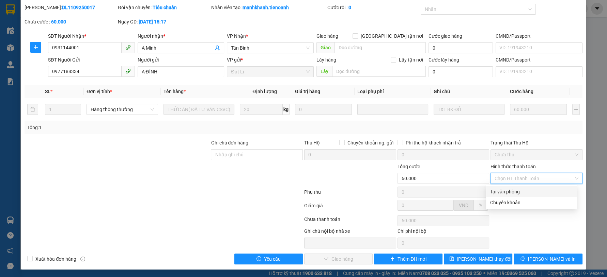
click at [519, 187] on div "Tại văn phòng" at bounding box center [531, 192] width 91 height 11
type input "0"
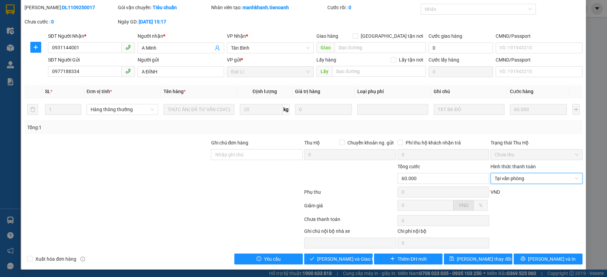
click at [348, 252] on div "Total Paid Fee 0 Total UnPaid Fee 60.000 Cash Collection Total Fee Mã ĐH: DL110…" at bounding box center [303, 134] width 557 height 261
click at [347, 253] on div "Total Paid Fee 0 Total UnPaid Fee 60.000 Cash Collection Total Fee Mã ĐH: DL110…" at bounding box center [303, 134] width 557 height 261
click at [347, 256] on span "[PERSON_NAME] và Giao hàng" at bounding box center [349, 259] width 65 height 7
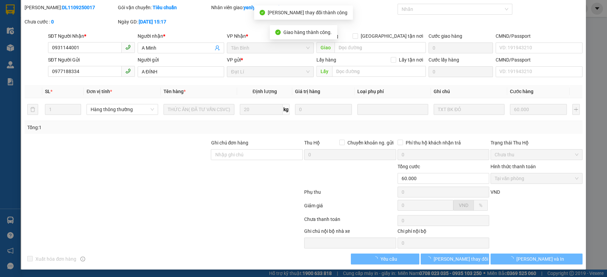
click at [526, 257] on span "[PERSON_NAME] và In" at bounding box center [540, 259] width 48 height 7
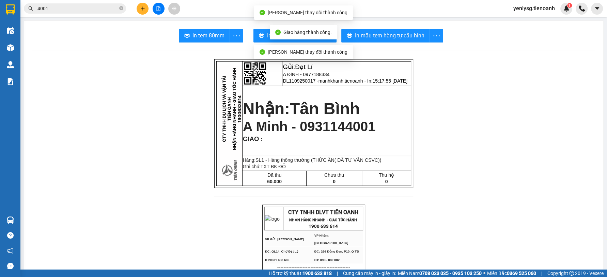
click at [215, 39] on span "In tem 80mm" at bounding box center [208, 35] width 32 height 9
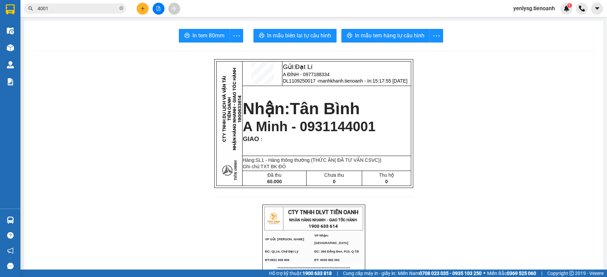
click at [110, 6] on input "4001" at bounding box center [77, 8] width 80 height 7
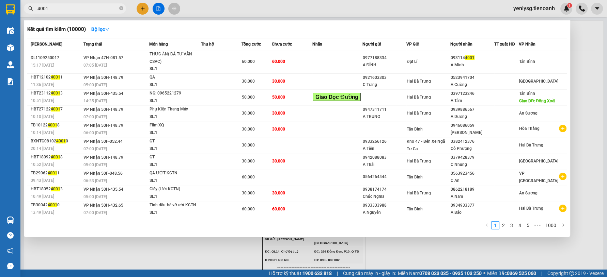
click at [110, 6] on input "4001" at bounding box center [77, 8] width 80 height 7
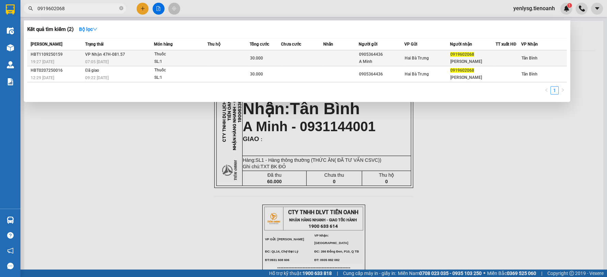
type input "0919602068"
click at [450, 54] on span "0919602068" at bounding box center [462, 54] width 24 height 5
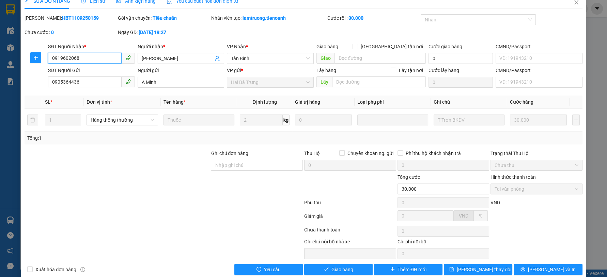
scroll to position [21, 0]
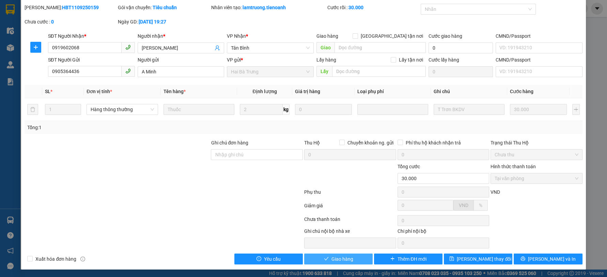
click at [338, 256] on span "Giao hàng" at bounding box center [342, 259] width 22 height 7
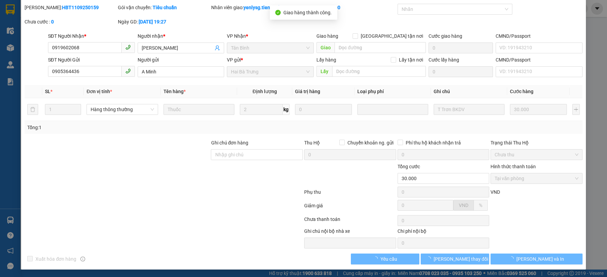
click at [540, 257] on span "[PERSON_NAME] và In" at bounding box center [540, 259] width 48 height 7
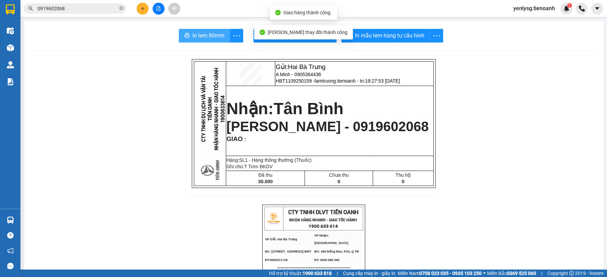
click at [197, 29] on button "In tem 80mm" at bounding box center [204, 36] width 51 height 14
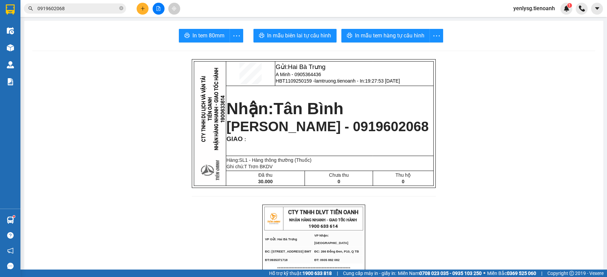
click at [297, 118] on span "Tân Bình" at bounding box center [308, 109] width 70 height 18
